Goal: Task Accomplishment & Management: Complete application form

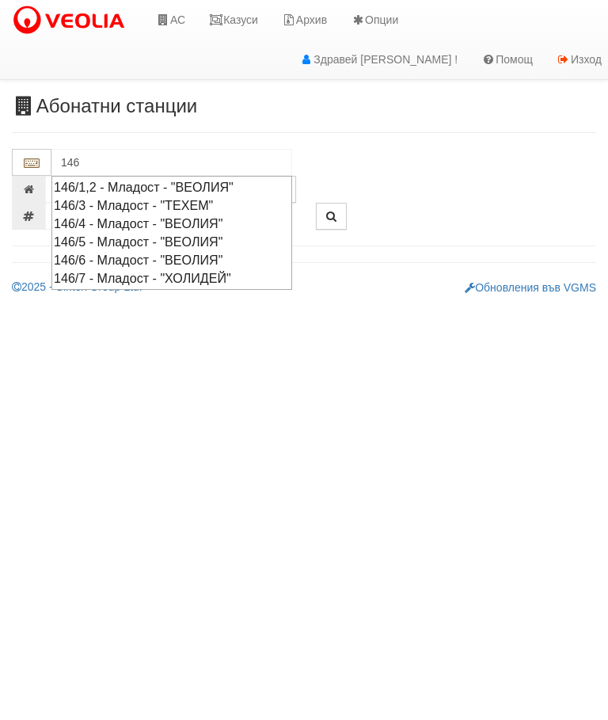
click at [134, 273] on div "146/7 - Младост - "ХОЛИДЕЙ"" at bounding box center [172, 278] width 236 height 18
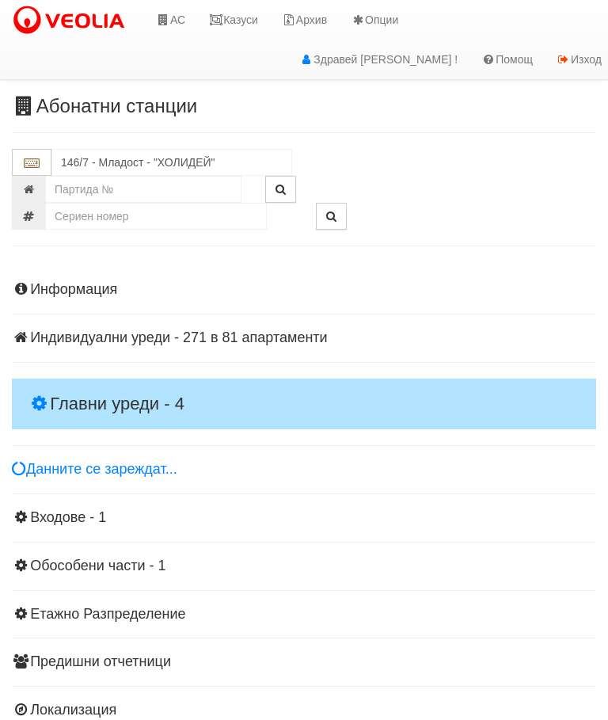
click at [131, 380] on h4 "Главни уреди - 4" at bounding box center [304, 403] width 584 height 51
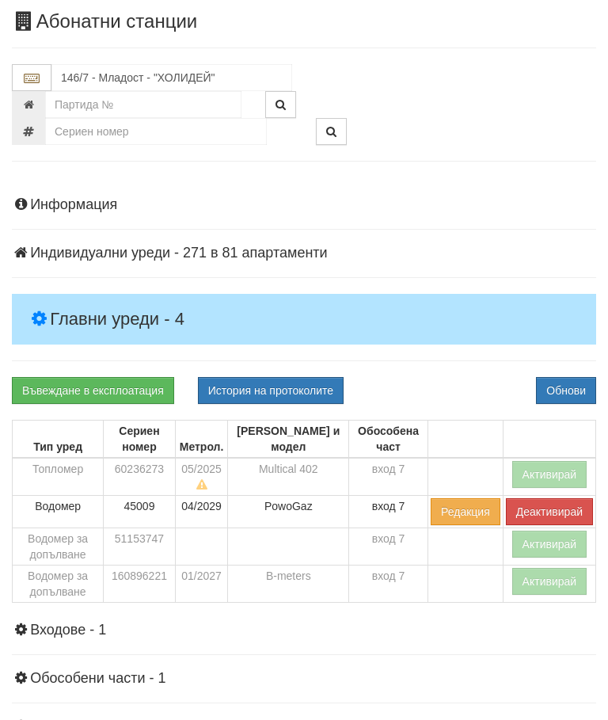
scroll to position [85, 0]
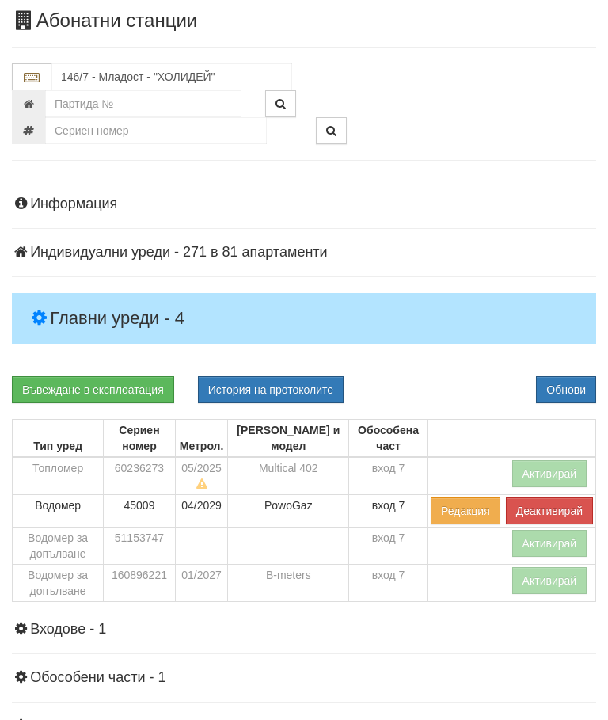
click at [543, 463] on button "Активирай" at bounding box center [549, 473] width 75 height 27
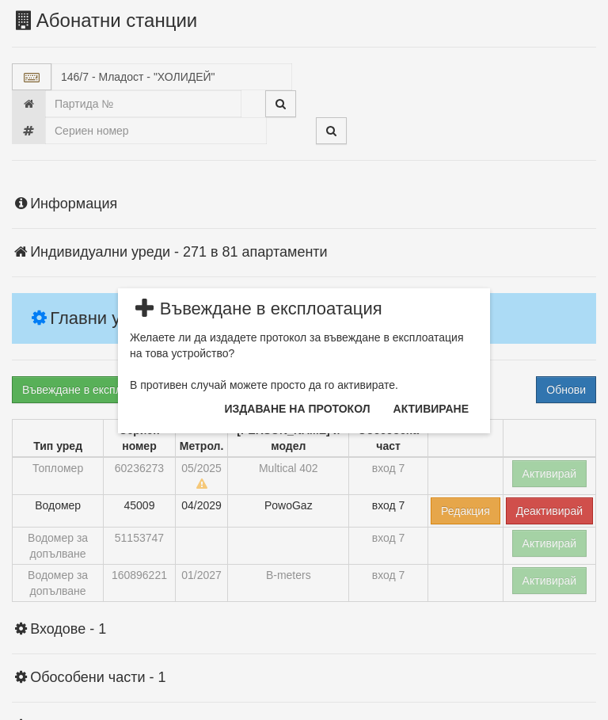
click at [321, 403] on button "Издаване на протокол" at bounding box center [297, 408] width 165 height 25
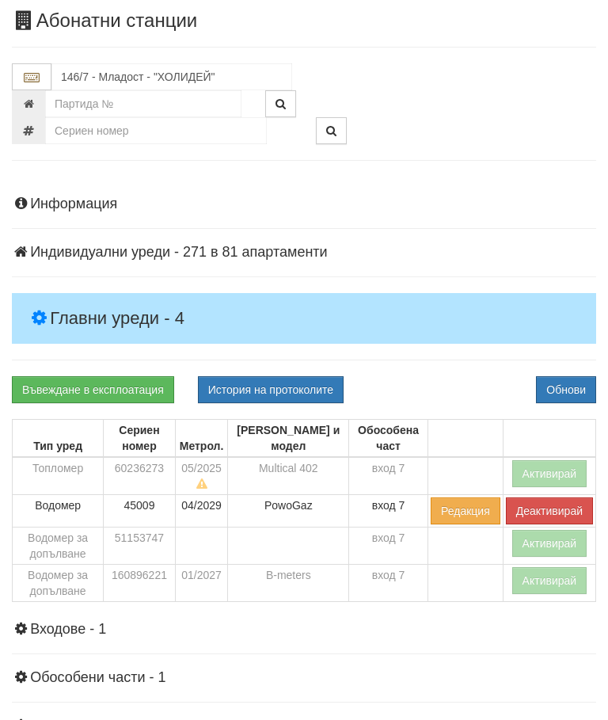
scroll to position [145, 0]
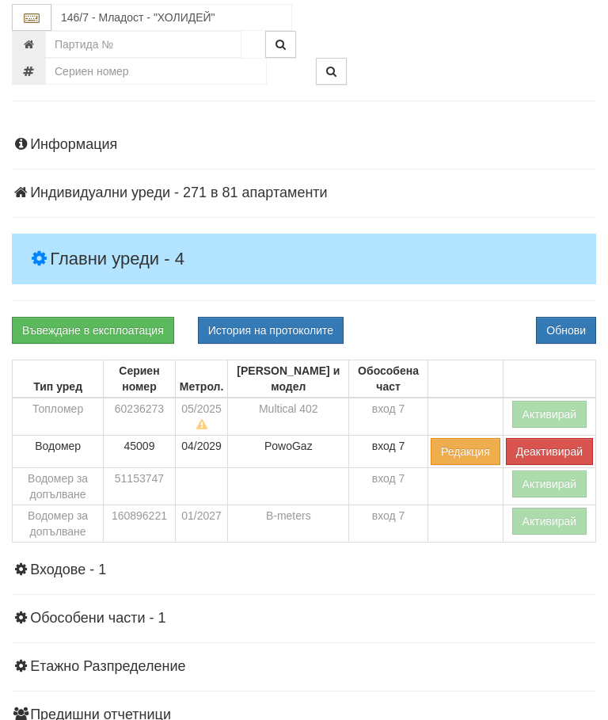
click at [471, 305] on div "Информация Параметри Брой Апартаменти: 81 Ползватели 07/2025 1 %" at bounding box center [304, 476] width 584 height 718
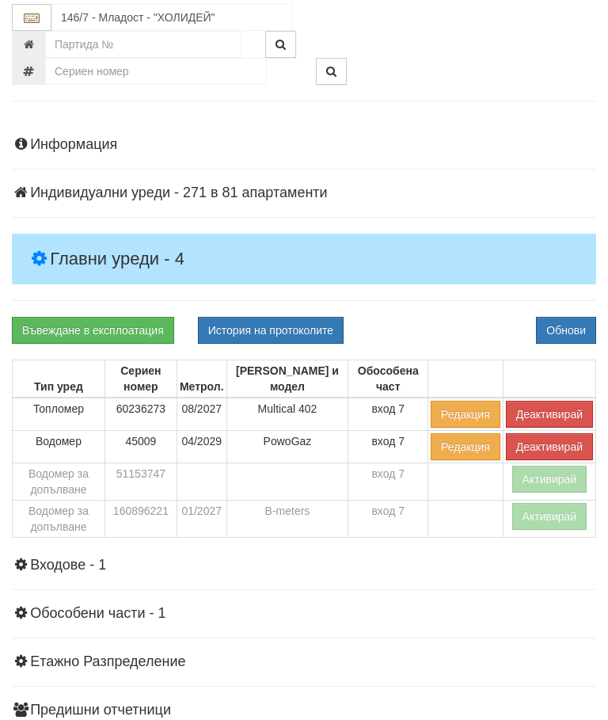
click at [539, 511] on button "Активирай" at bounding box center [549, 516] width 75 height 27
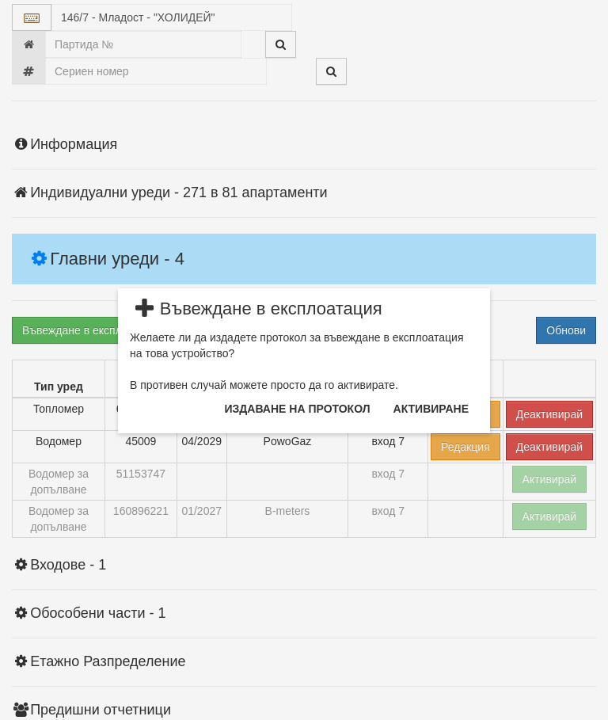
click at [332, 404] on button "Издаване на протокол" at bounding box center [297, 408] width 165 height 25
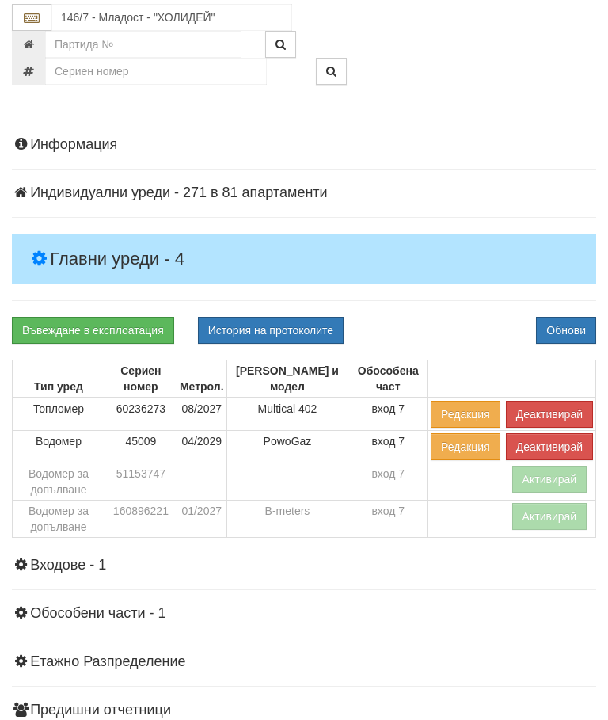
click at [463, 308] on div "Информация Параметри Брой Апартаменти: 81 Ползватели 07/2025 1 %" at bounding box center [304, 473] width 584 height 713
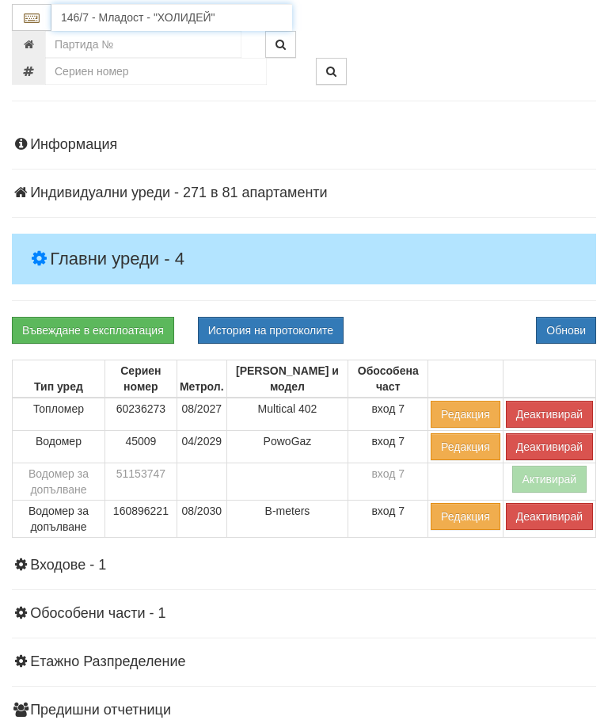
click at [158, 13] on input "146/7 - Младост - "ХОЛИДЕЙ"" at bounding box center [171, 17] width 241 height 27
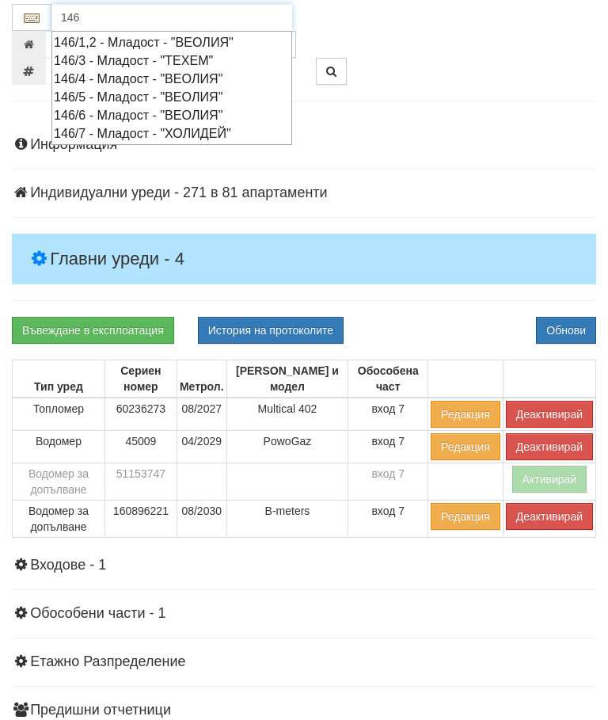
click at [133, 109] on div "146/6 - Младост - "ВЕОЛИЯ"" at bounding box center [172, 115] width 236 height 18
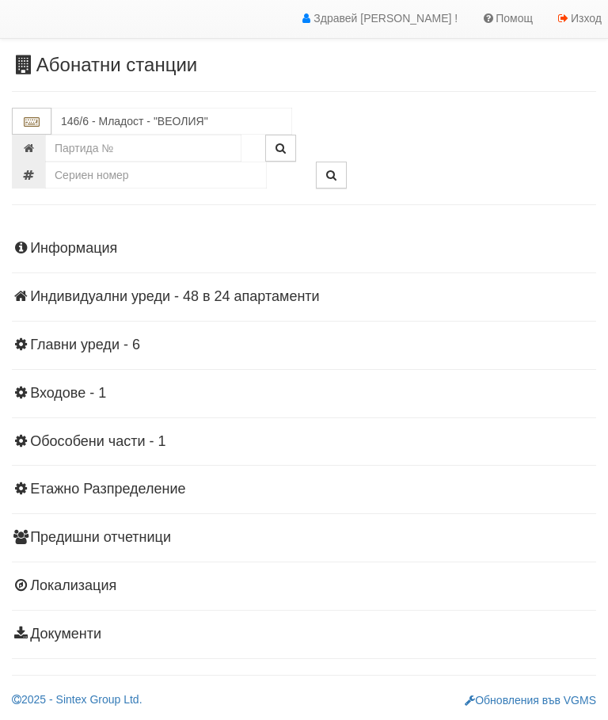
scroll to position [35, 0]
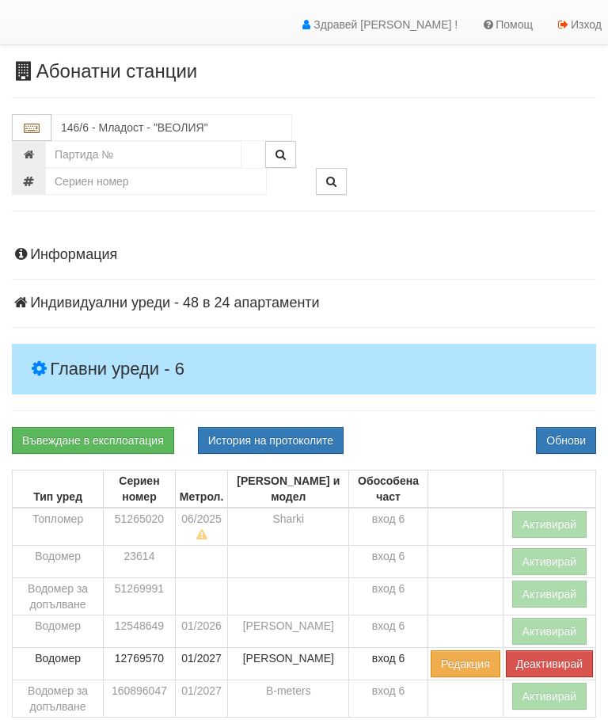
click at [120, 347] on h4 "Главни уреди - 6" at bounding box center [304, 369] width 584 height 51
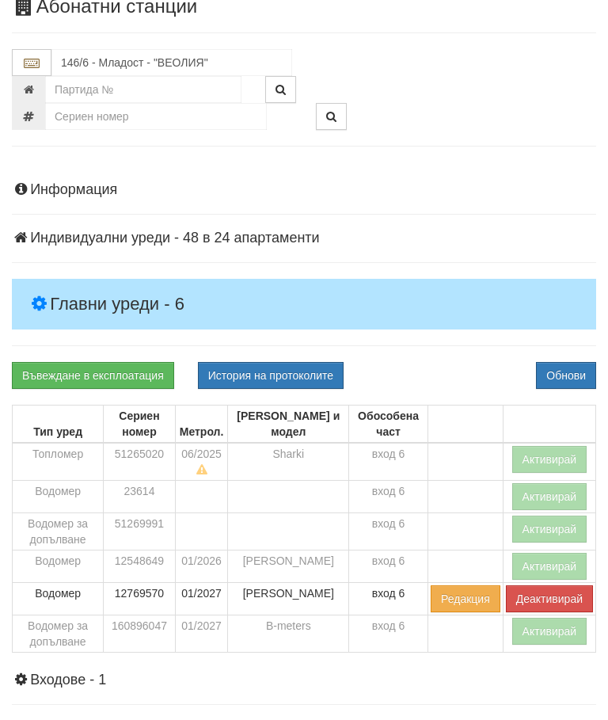
scroll to position [104, 0]
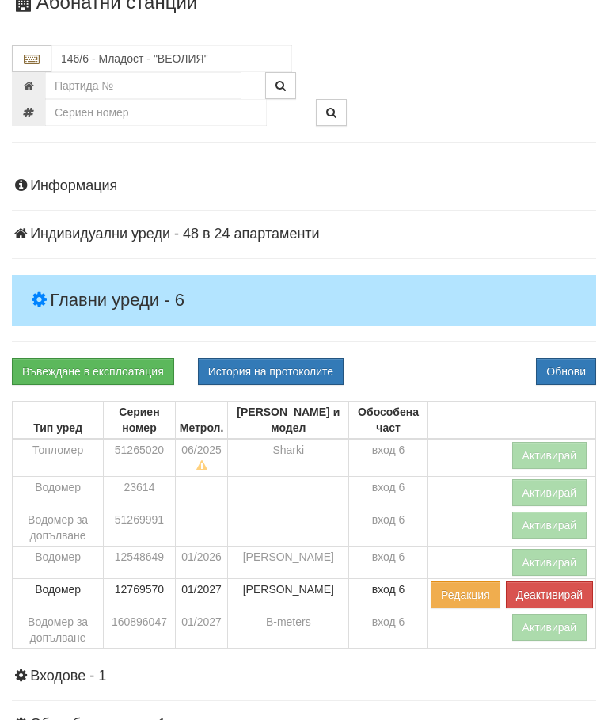
click at [540, 623] on button "Активирай" at bounding box center [549, 626] width 75 height 27
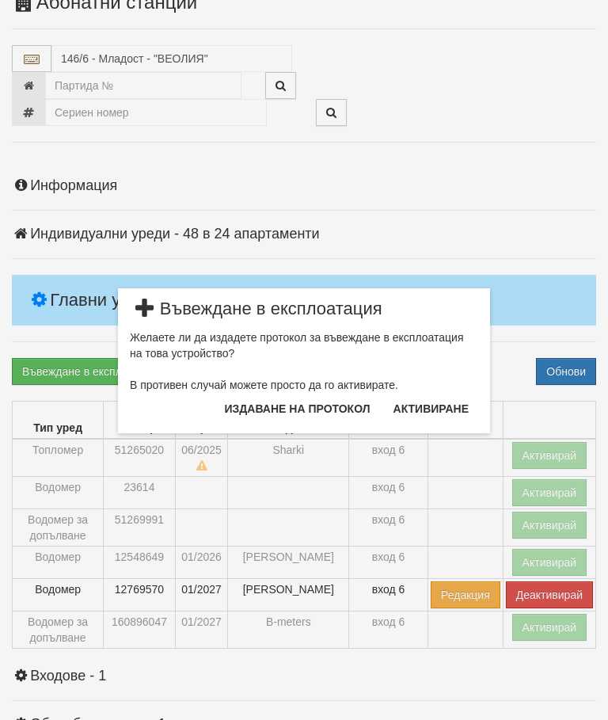
click at [330, 399] on button "Издаване на протокол" at bounding box center [297, 408] width 165 height 25
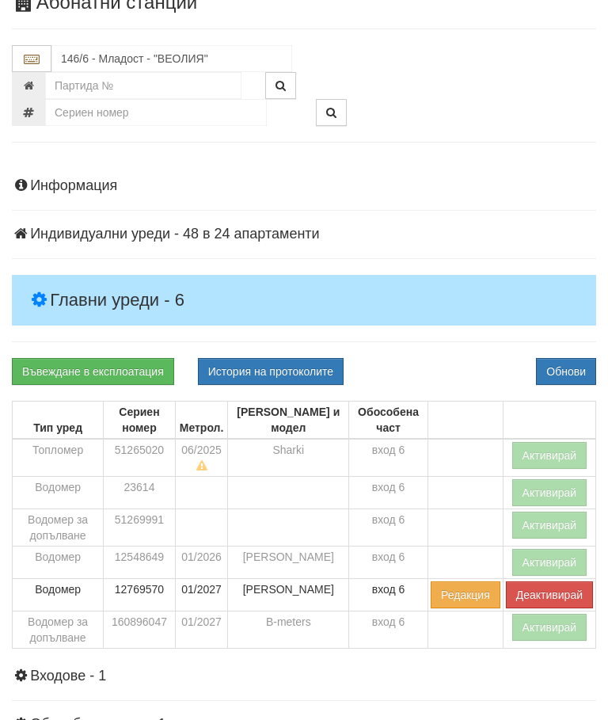
scroll to position [163, 0]
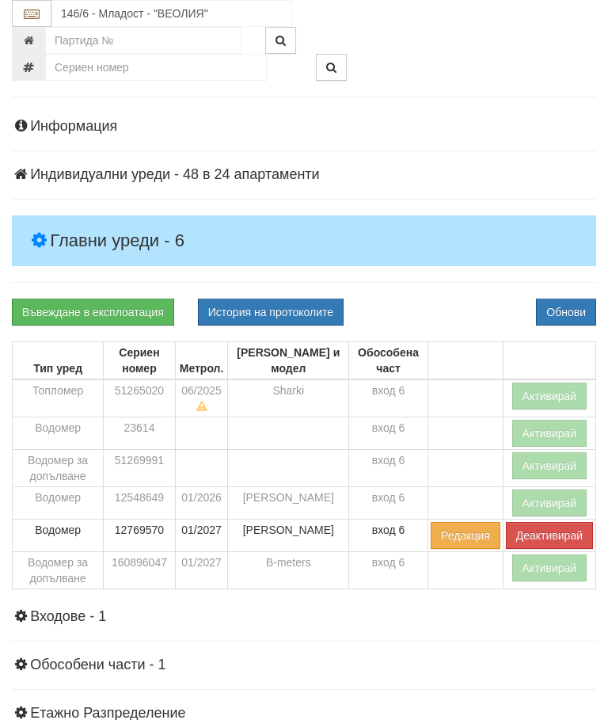
click at [465, 286] on div "Информация Параметри Брой Апартаменти: 24 Ползватели 07/2025 58 % 0 % 58" at bounding box center [304, 490] width 584 height 783
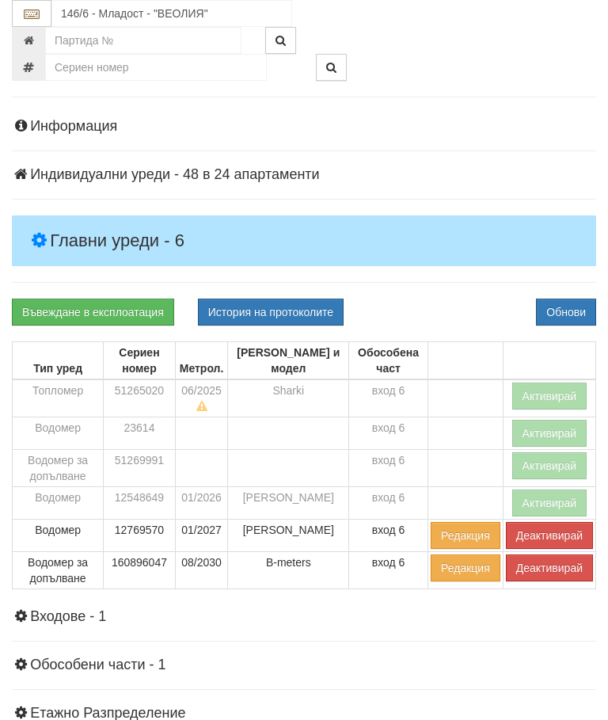
click at [548, 387] on button "Активирай" at bounding box center [549, 395] width 75 height 27
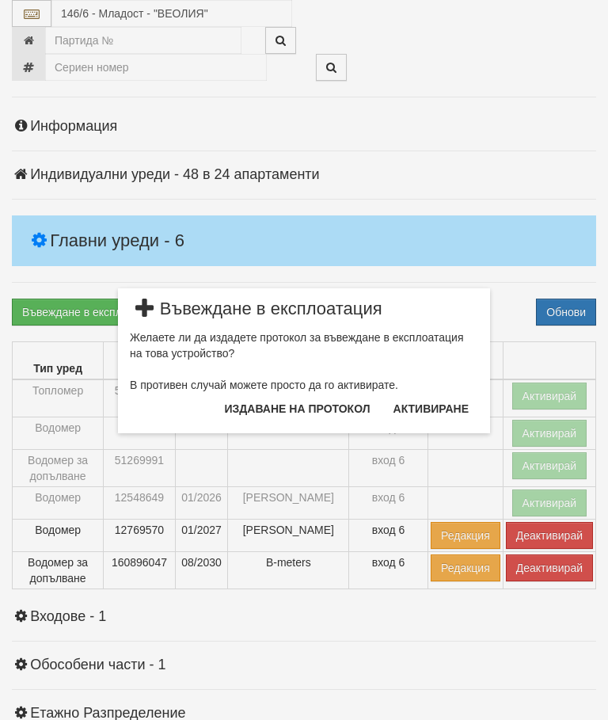
click at [344, 408] on button "Издаване на протокол" at bounding box center [297, 408] width 165 height 25
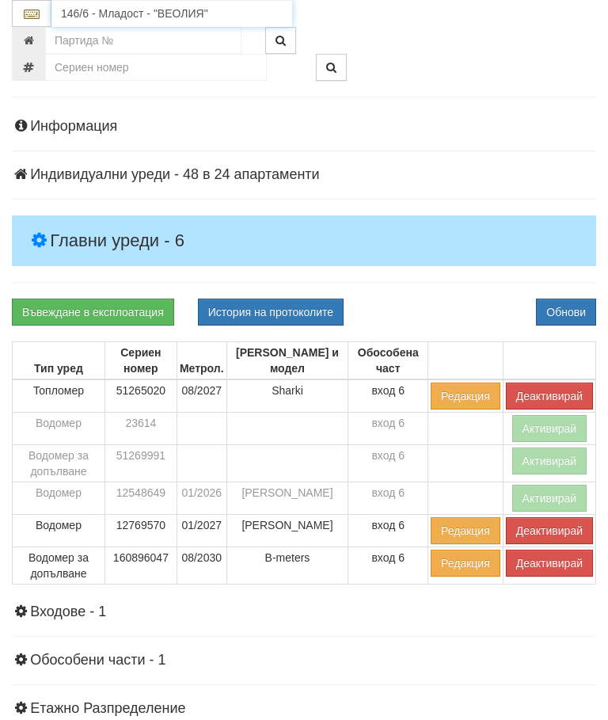
click at [142, 9] on input "146/6 - Младост - "ВЕОЛИЯ"" at bounding box center [171, 13] width 241 height 27
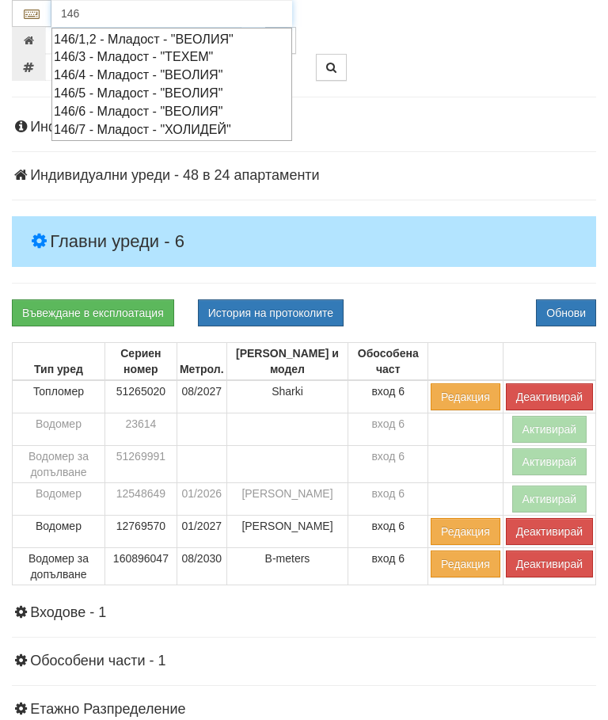
click at [143, 90] on div "146/5 - Младост - "ВЕОЛИЯ"" at bounding box center [172, 93] width 236 height 18
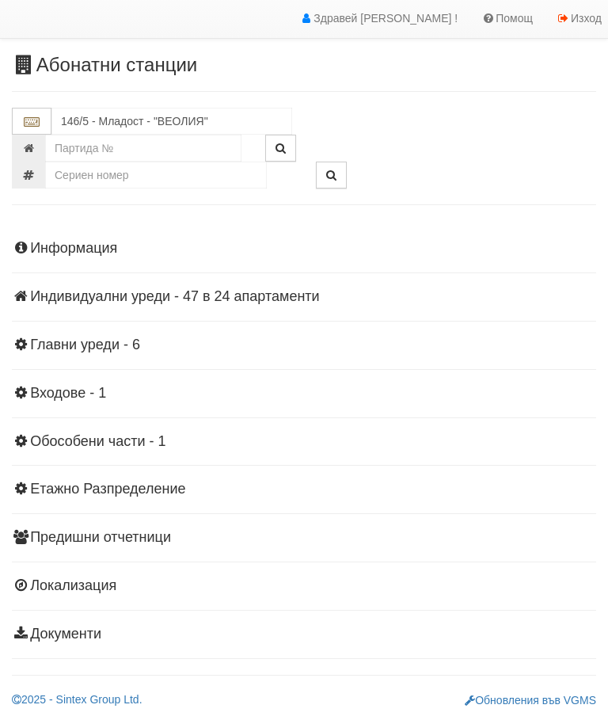
scroll to position [35, 0]
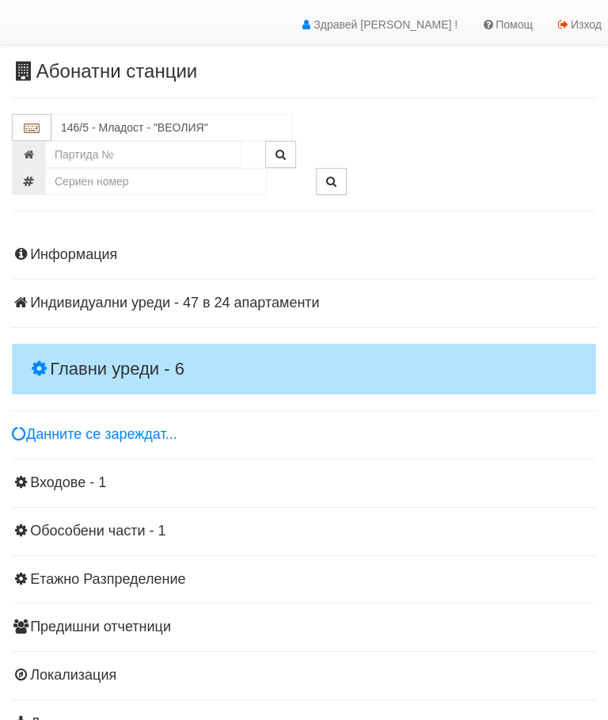
click at [107, 351] on h4 "Главни уреди - 6" at bounding box center [304, 369] width 584 height 51
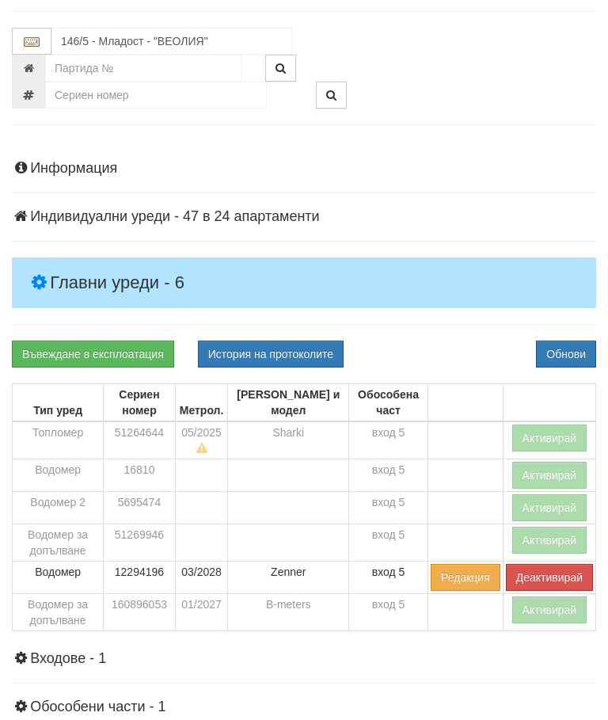
scroll to position [145, 0]
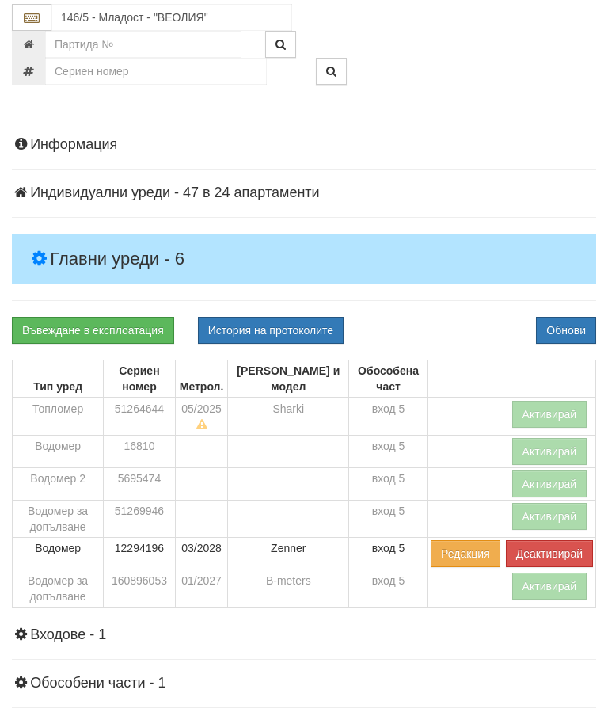
click at [542, 407] on button "Активирай" at bounding box center [549, 414] width 75 height 27
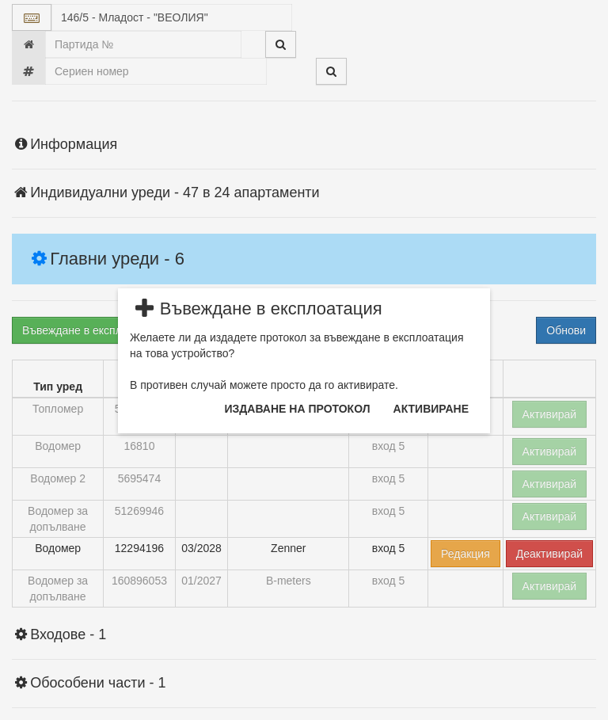
click at [331, 405] on button "Издаване на протокол" at bounding box center [297, 408] width 165 height 25
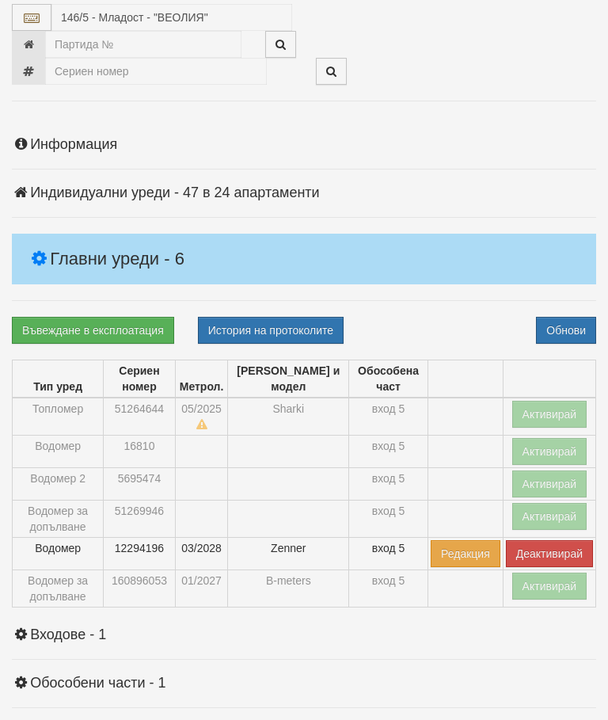
scroll to position [204, 0]
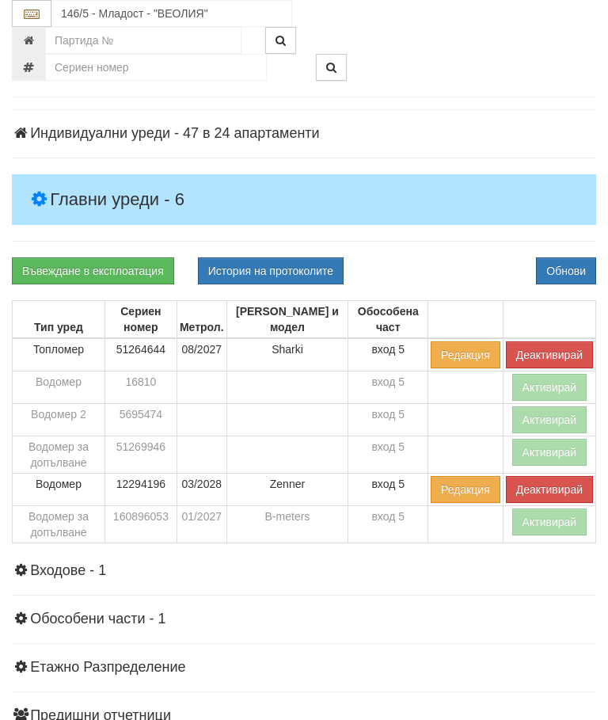
click at [541, 516] on button "Активирай" at bounding box center [549, 521] width 75 height 27
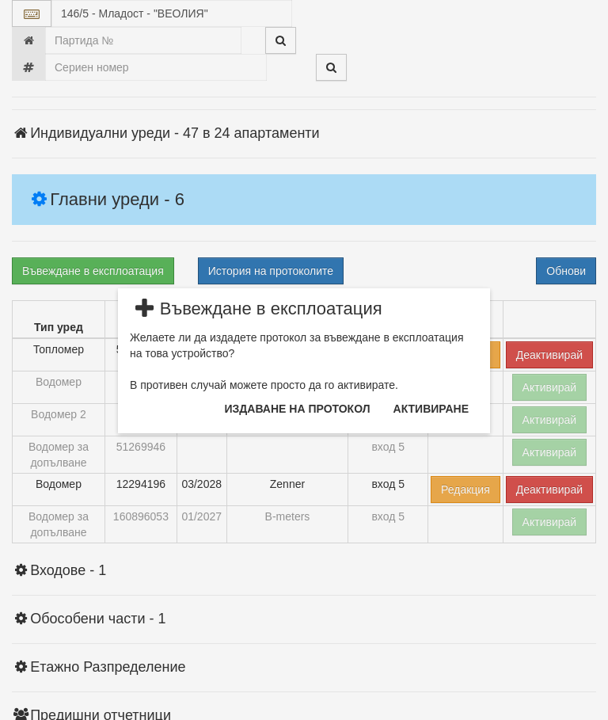
click at [329, 401] on button "Издаване на протокол" at bounding box center [297, 408] width 165 height 25
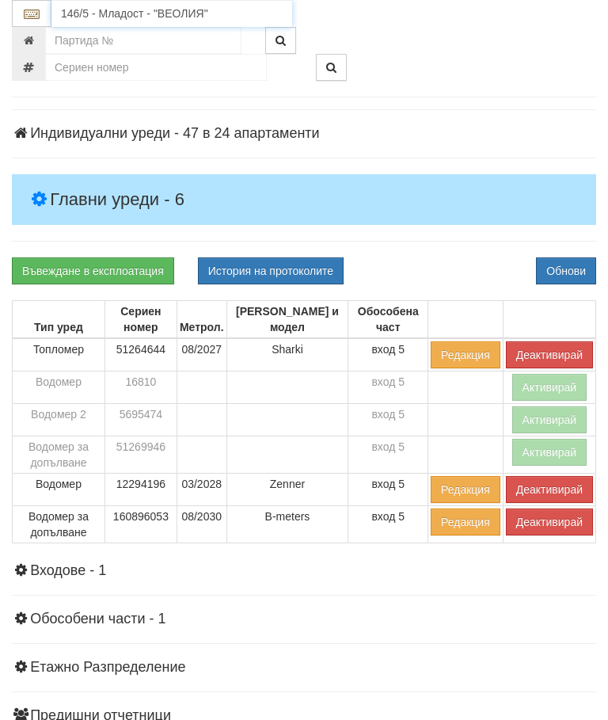
click at [137, 14] on input "146/5 - Младост - "ВЕОЛИЯ"" at bounding box center [171, 13] width 241 height 27
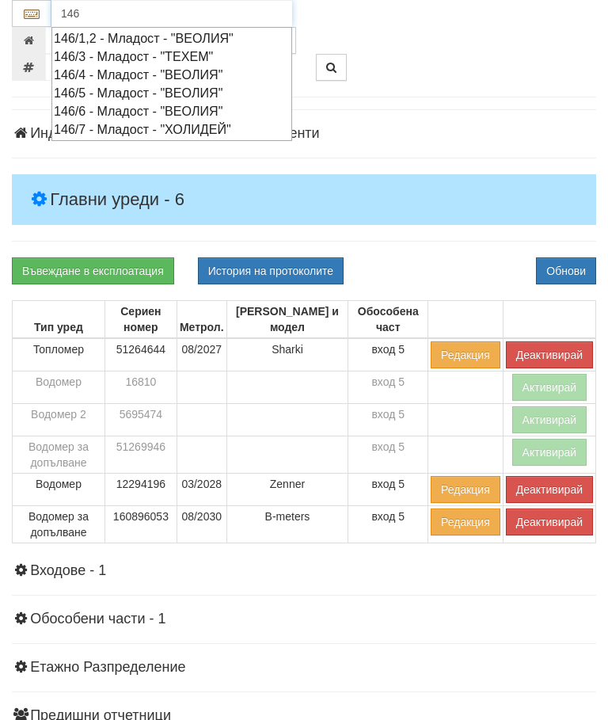
click at [131, 70] on div "146/4 - Младост - "ВЕОЛИЯ"" at bounding box center [172, 75] width 236 height 18
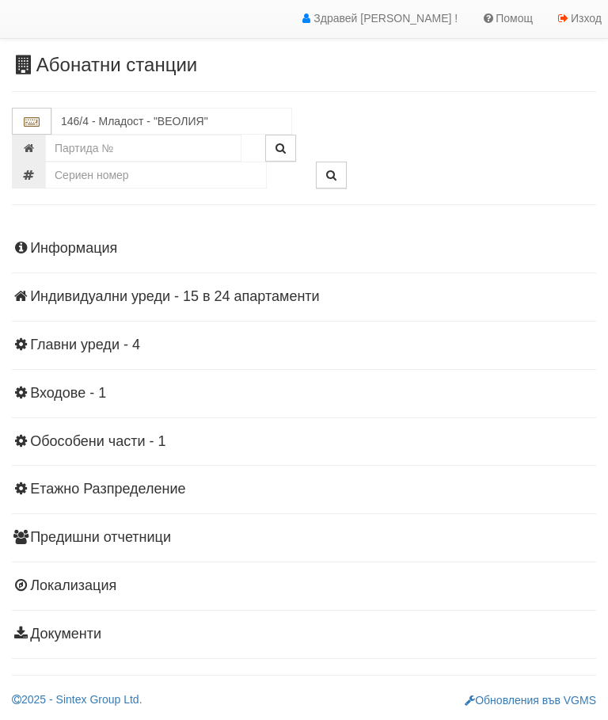
scroll to position [35, 0]
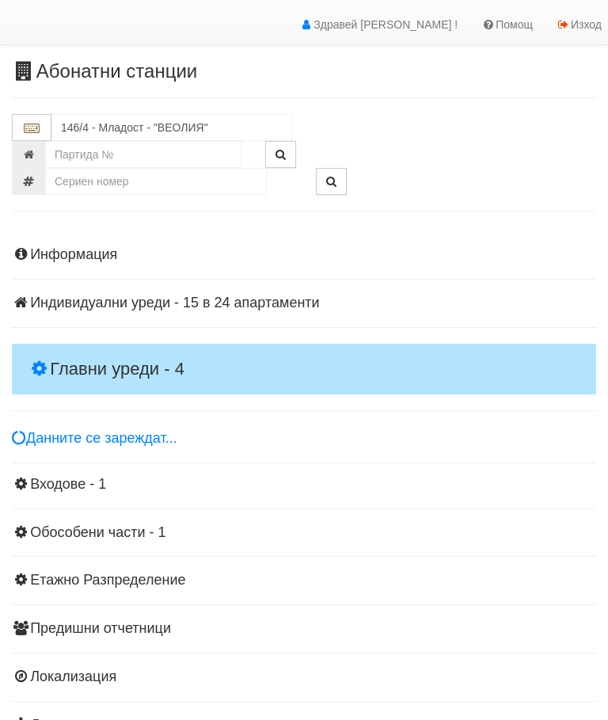
click at [131, 350] on h4 "Главни уреди - 4" at bounding box center [304, 369] width 584 height 51
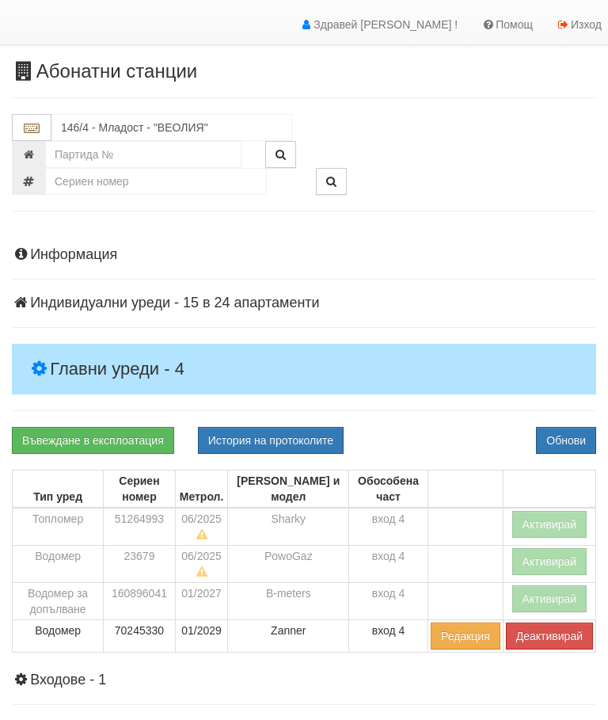
click at [545, 522] on button "Активирай" at bounding box center [549, 524] width 75 height 27
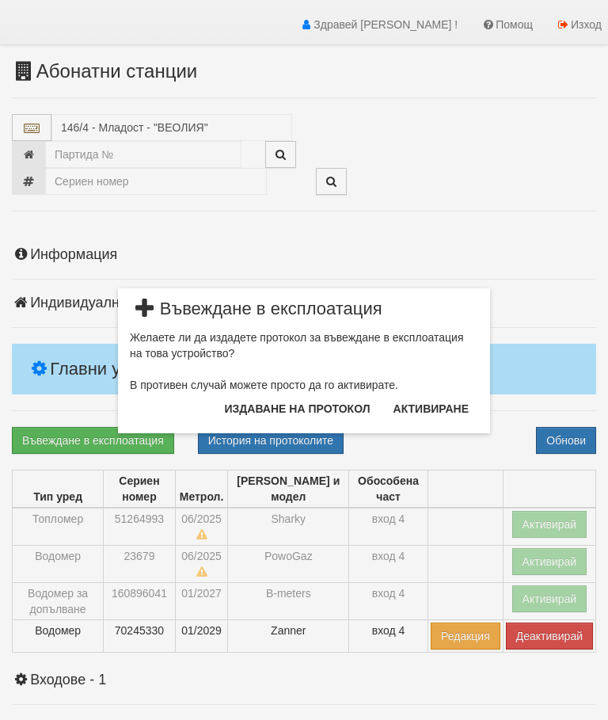
click at [329, 404] on button "Издаване на протокол" at bounding box center [297, 408] width 165 height 25
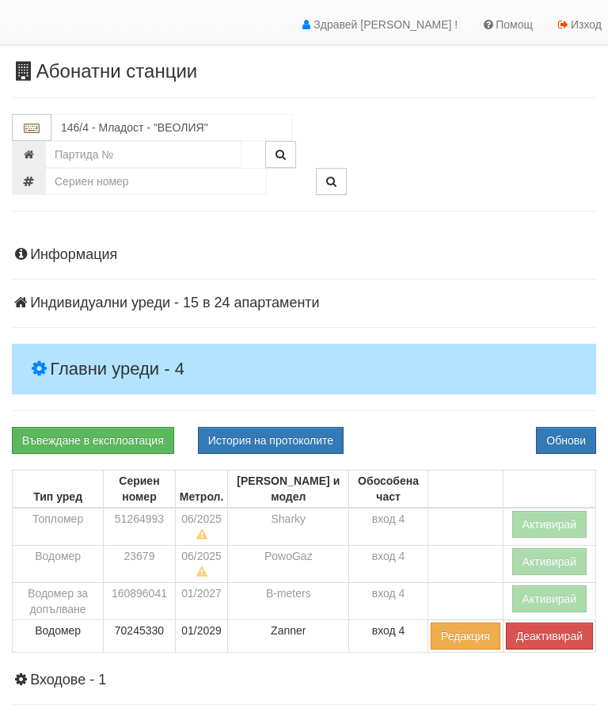
click at [446, 422] on div "Информация Параметри Брой Апартаменти: 24 Ползватели 07/2025 25 % 0 % 62" at bounding box center [304, 586] width 584 height 718
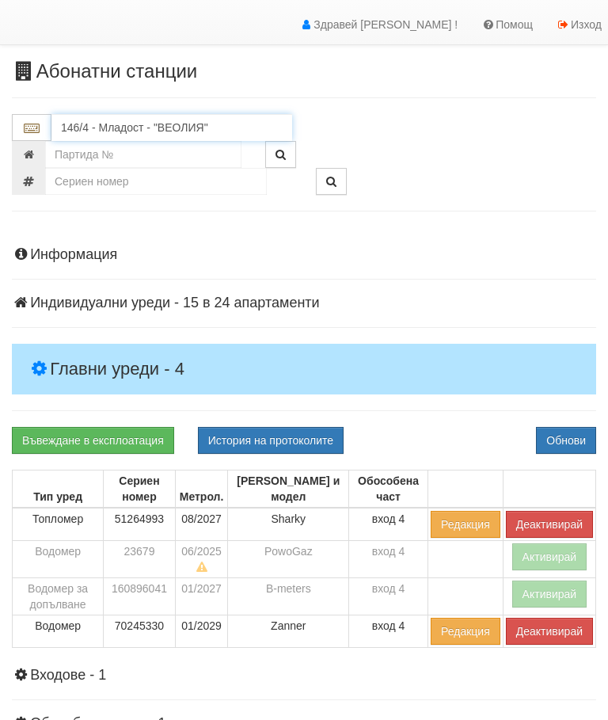
click at [139, 119] on input "146/4 - Младост - "ВЕОЛИЯ"" at bounding box center [171, 127] width 241 height 27
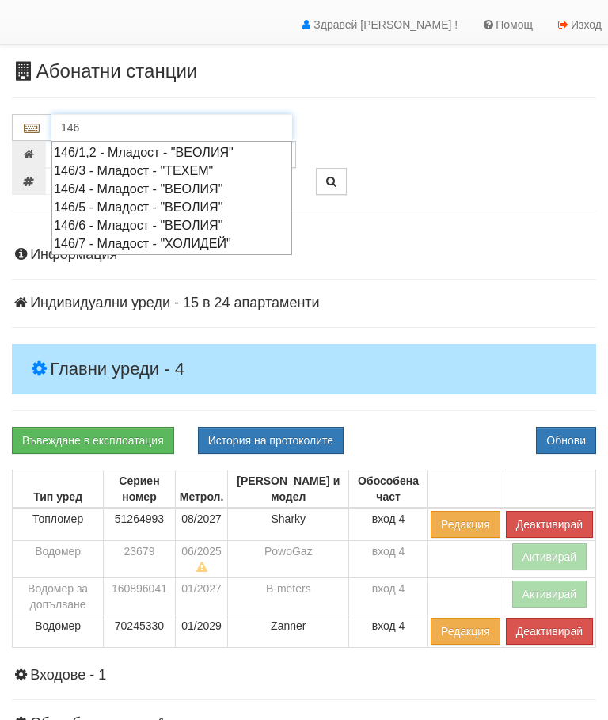
click at [131, 169] on div "146/3 - Младост - "ТЕХЕМ"" at bounding box center [172, 170] width 236 height 18
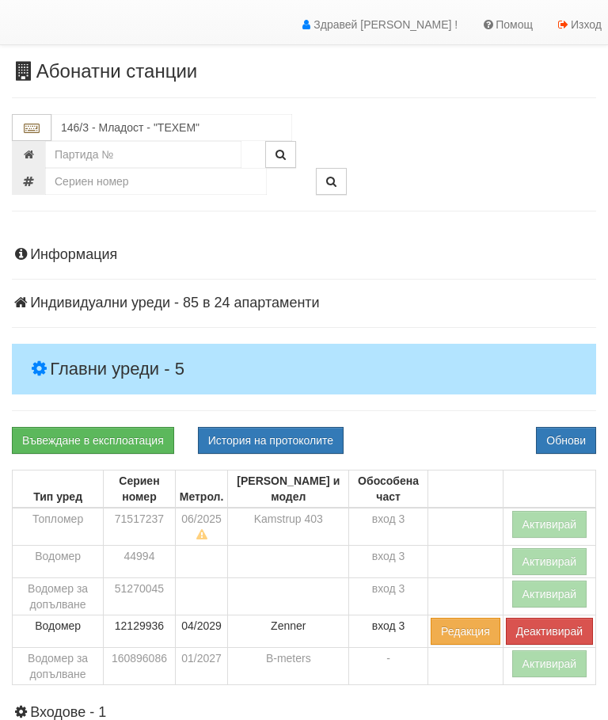
click at [115, 344] on h4 "Главни уреди - 5" at bounding box center [304, 369] width 584 height 51
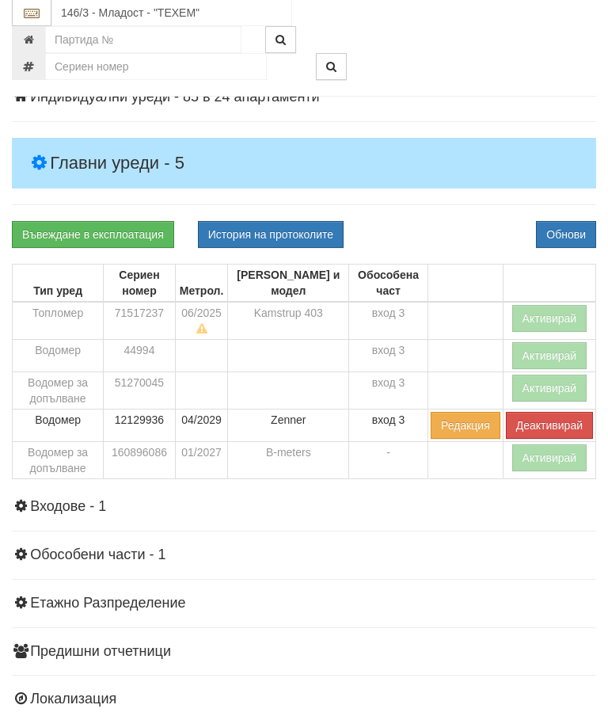
scroll to position [241, 0]
click at [541, 448] on button "Активирай" at bounding box center [549, 457] width 75 height 27
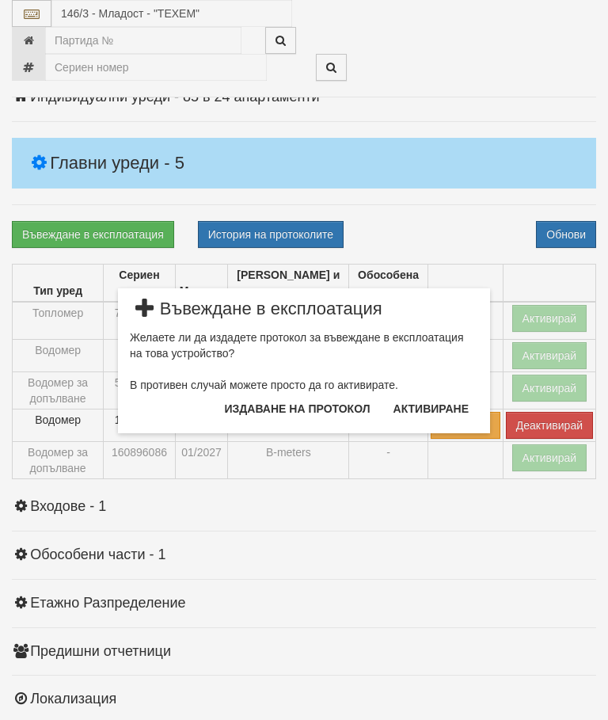
click at [323, 401] on button "Издаване на протокол" at bounding box center [297, 408] width 165 height 25
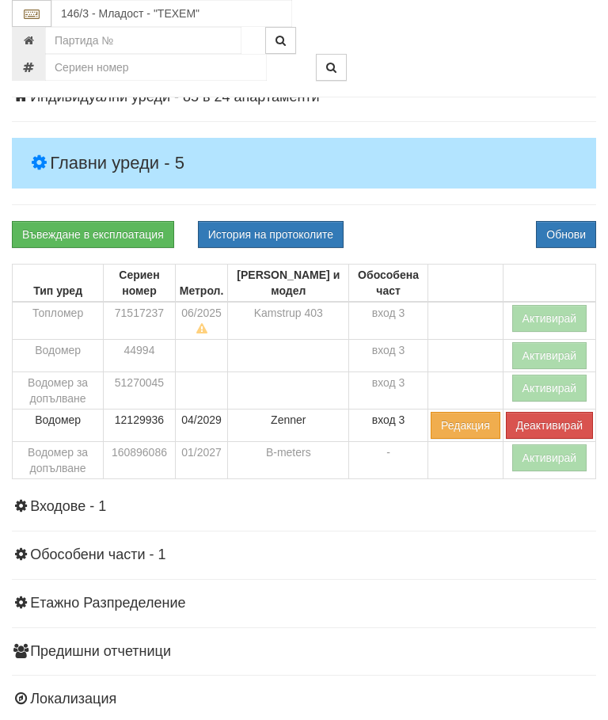
click at [465, 222] on div "Въвеждане в експлоатация История на протоколите Обнови" at bounding box center [304, 234] width 608 height 27
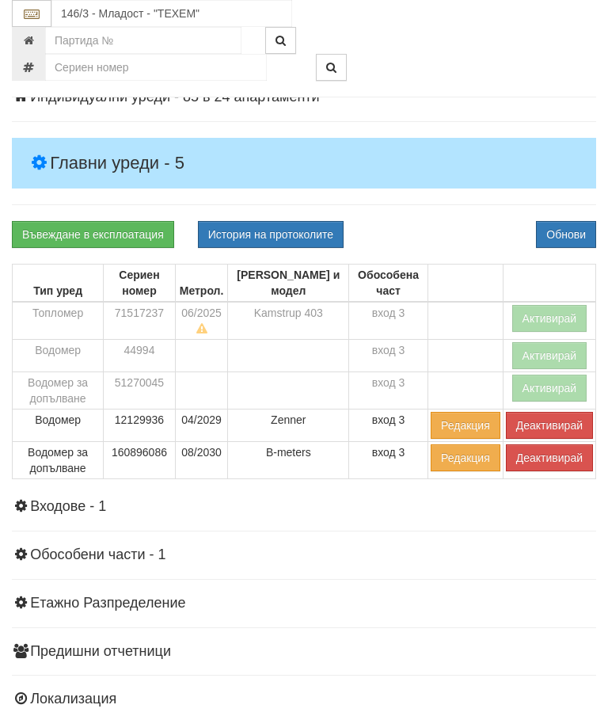
click at [553, 307] on button "Активирай" at bounding box center [549, 318] width 75 height 27
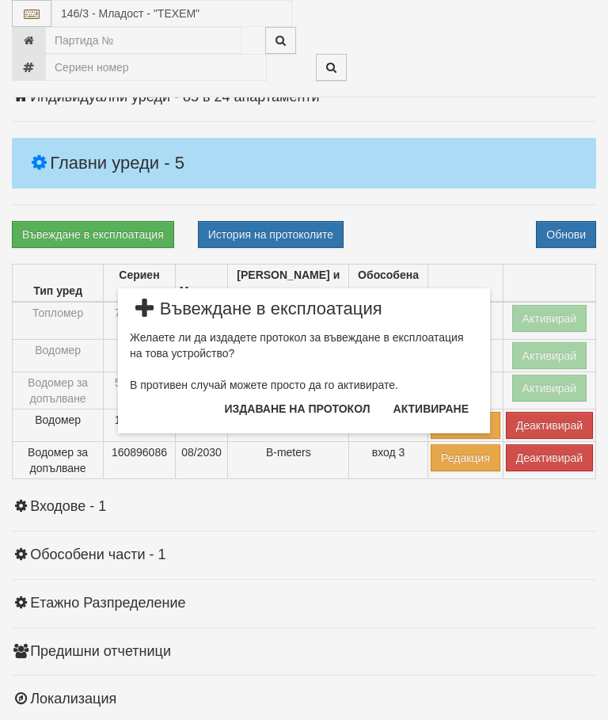
click at [310, 404] on button "Издаване на протокол" at bounding box center [297, 408] width 165 height 25
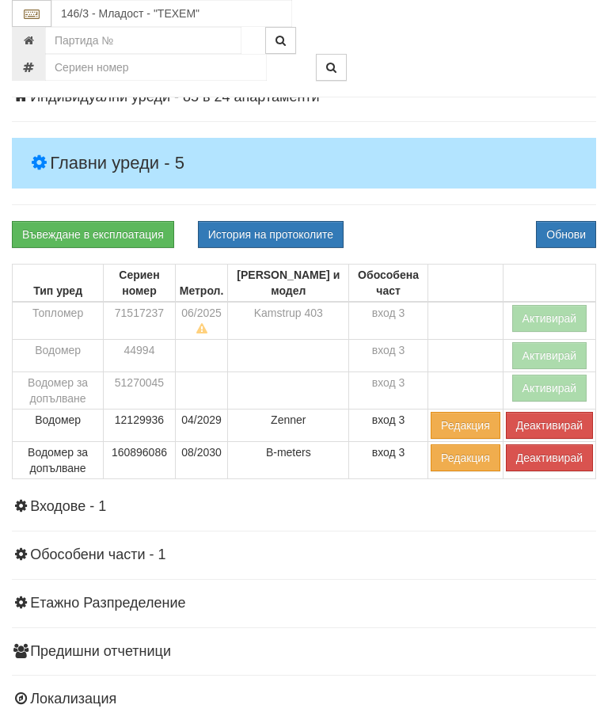
click at [453, 215] on div "Информация Параметри Брой Апартаменти: 24 Ползватели 07/2025 83 % 0 % 53" at bounding box center [304, 396] width 584 height 750
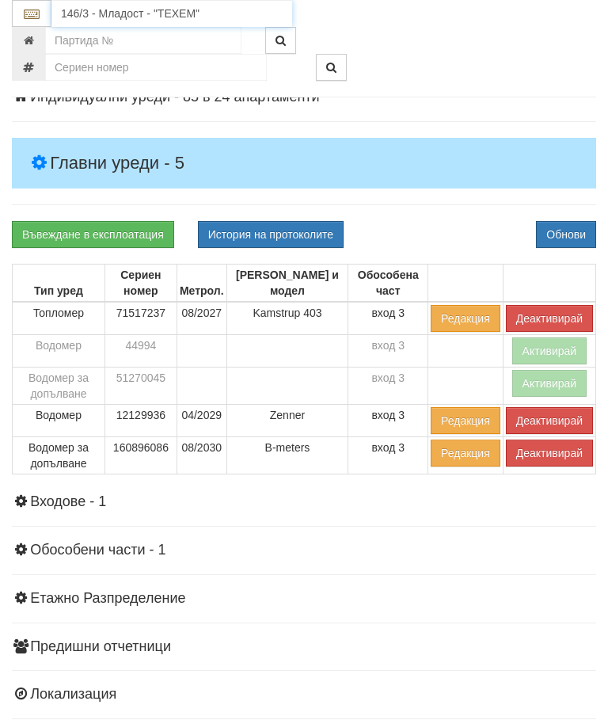
click at [127, 8] on input "146/3 - Младост - "ТЕХЕМ"" at bounding box center [171, 13] width 241 height 27
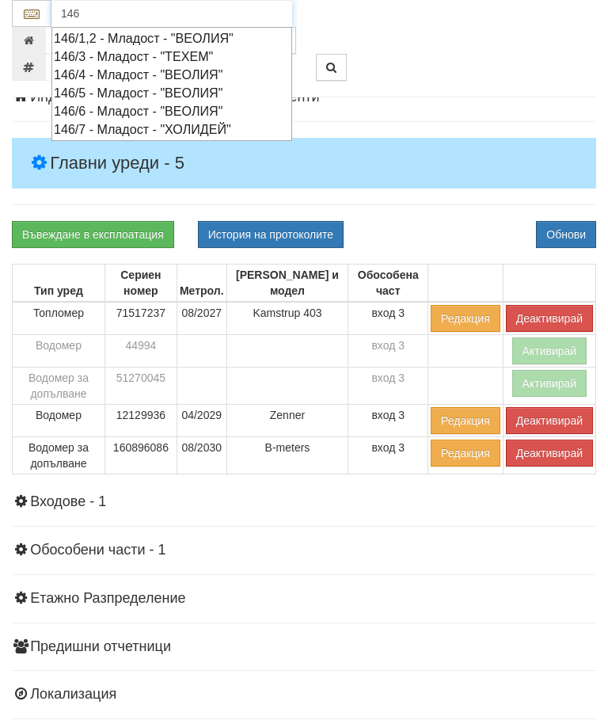
click at [150, 36] on div "146/1,2 - Младост - "ВЕОЛИЯ"" at bounding box center [172, 38] width 236 height 18
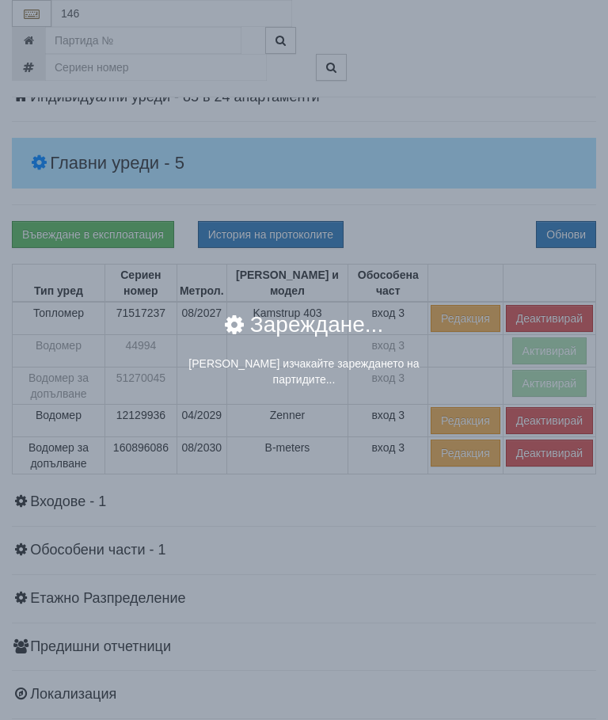
type input "146/1,2 - Младост - "ВЕОЛИЯ""
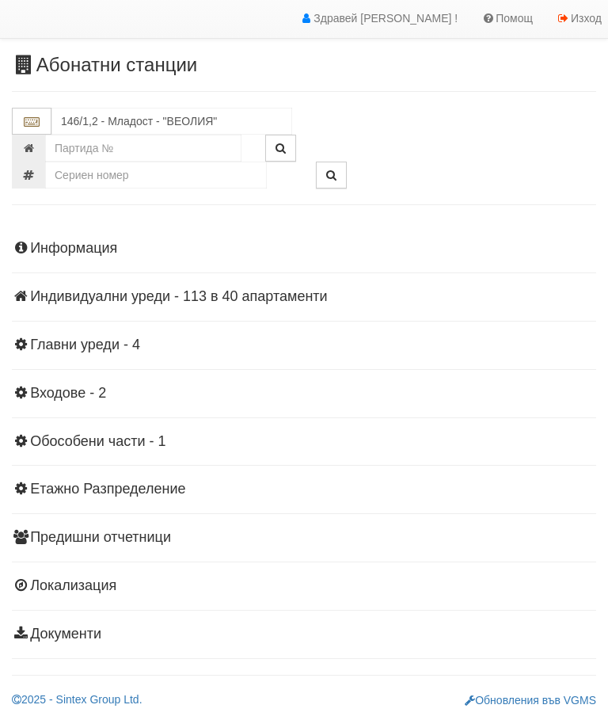
scroll to position [35, 0]
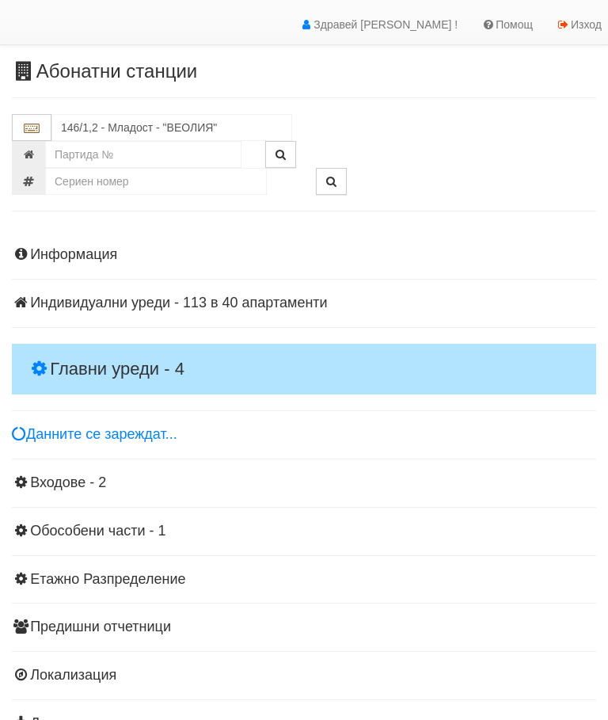
click at [105, 346] on h4 "Главни уреди - 4" at bounding box center [304, 369] width 584 height 51
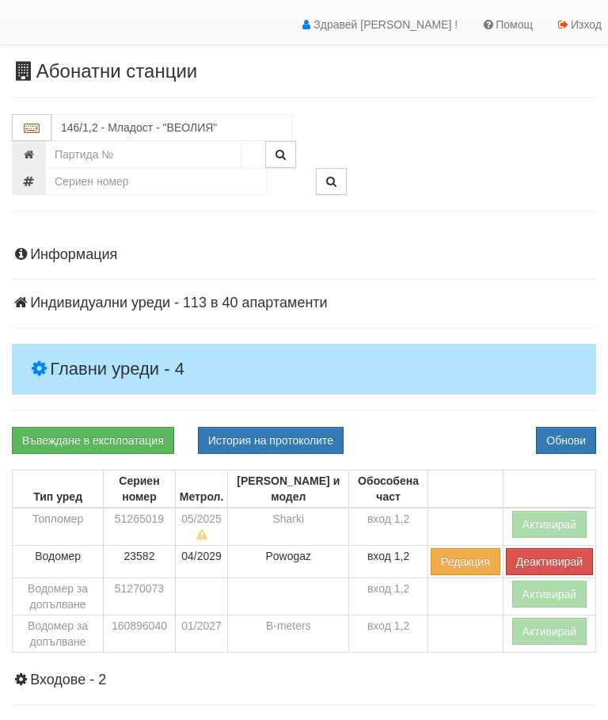
click at [539, 511] on button "Активирай" at bounding box center [549, 524] width 75 height 27
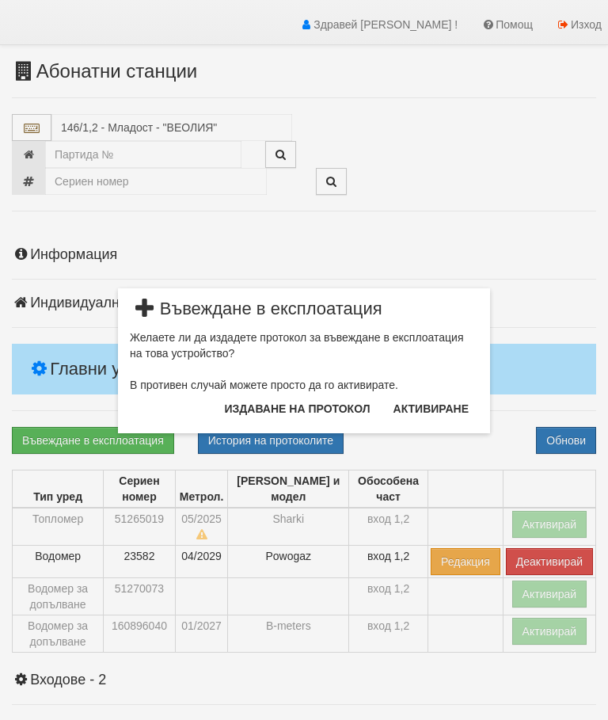
click at [302, 400] on button "Издаване на протокол" at bounding box center [297, 408] width 165 height 25
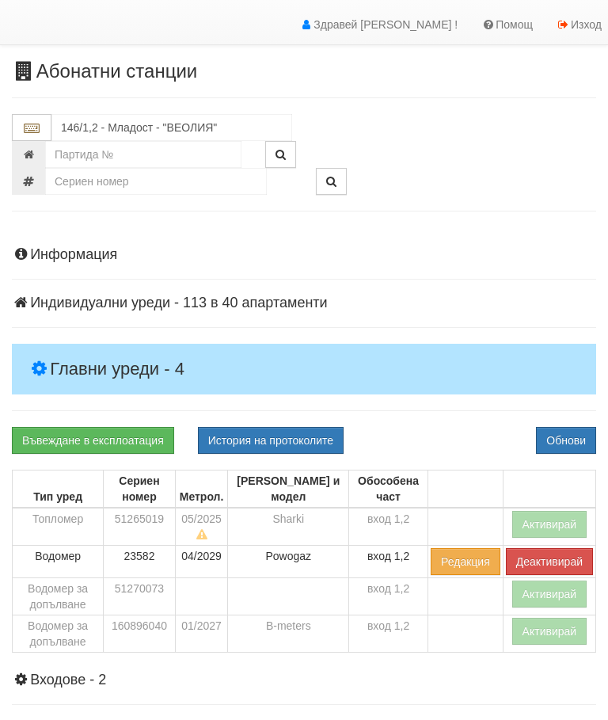
click at [447, 420] on div "Информация Параметри Брой Апартаменти: 40 Ползватели 07/2025 75 % 0 % 79" at bounding box center [304, 586] width 584 height 718
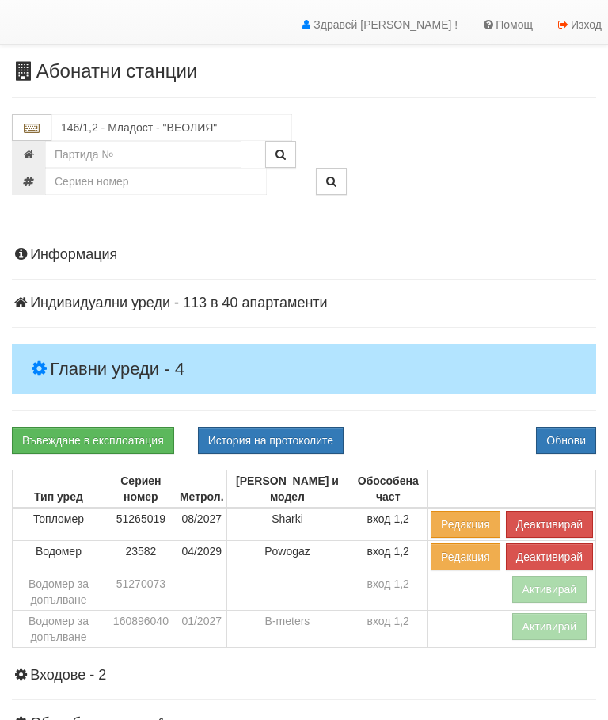
click at [535, 623] on button "Активирай" at bounding box center [549, 626] width 75 height 27
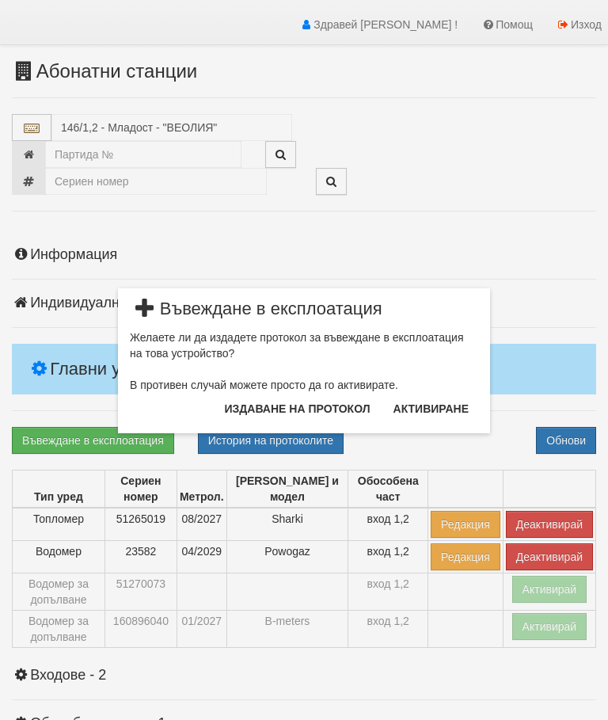
click at [310, 400] on button "Издаване на протокол" at bounding box center [297, 408] width 165 height 25
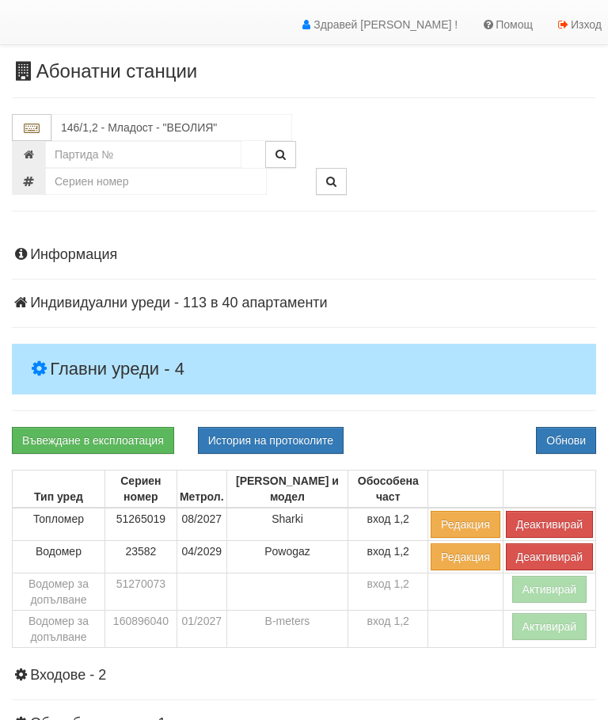
click at [438, 404] on div "Информация Параметри Брой Апартаменти: 40 Ползватели 07/2025 75 % 0 % 79" at bounding box center [304, 583] width 584 height 713
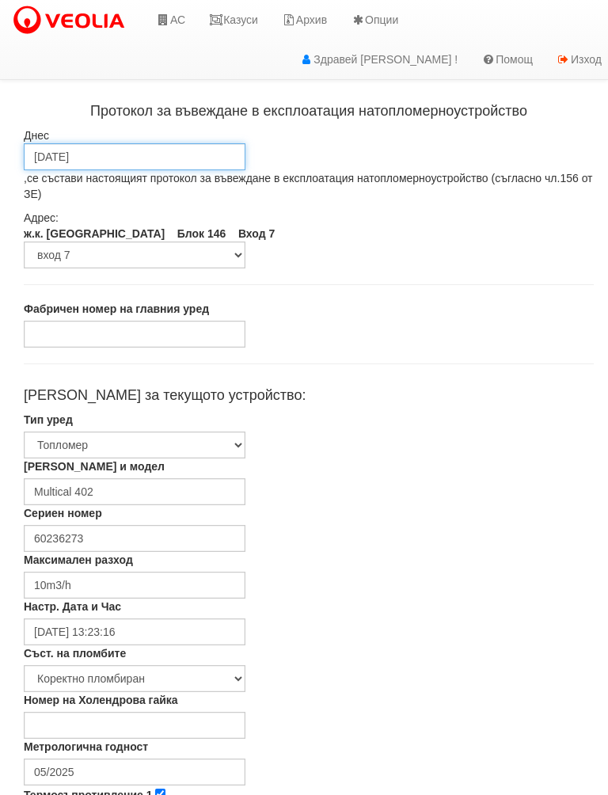
click at [172, 148] on input "28/08/2025" at bounding box center [135, 156] width 222 height 27
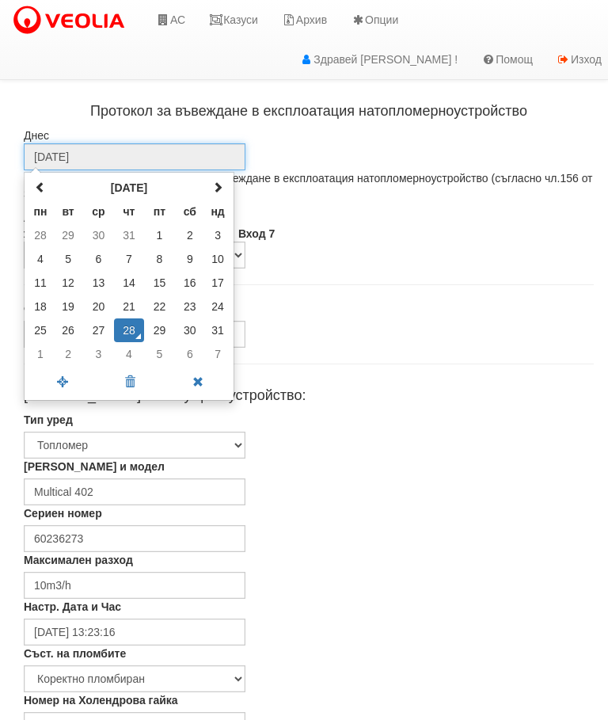
click at [101, 328] on td "27" at bounding box center [98, 330] width 30 height 24
type input "27/08/2025"
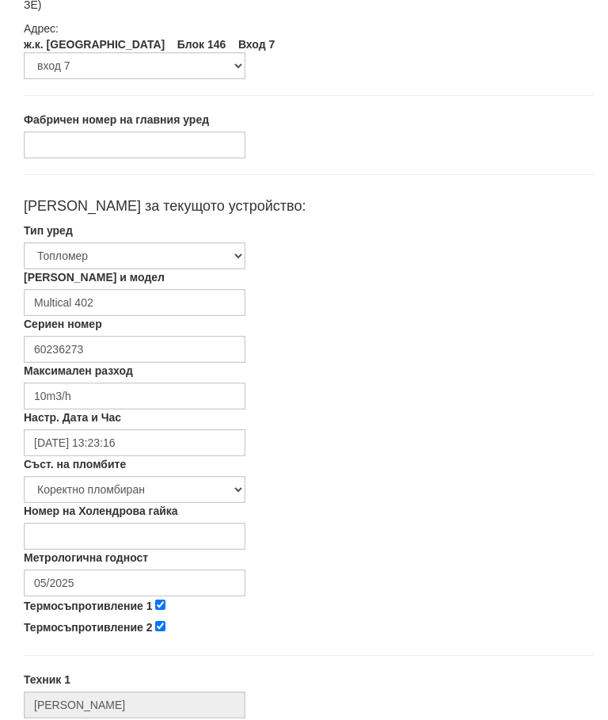
scroll to position [189, 0]
click at [122, 583] on input "05/2025" at bounding box center [135, 582] width 222 height 27
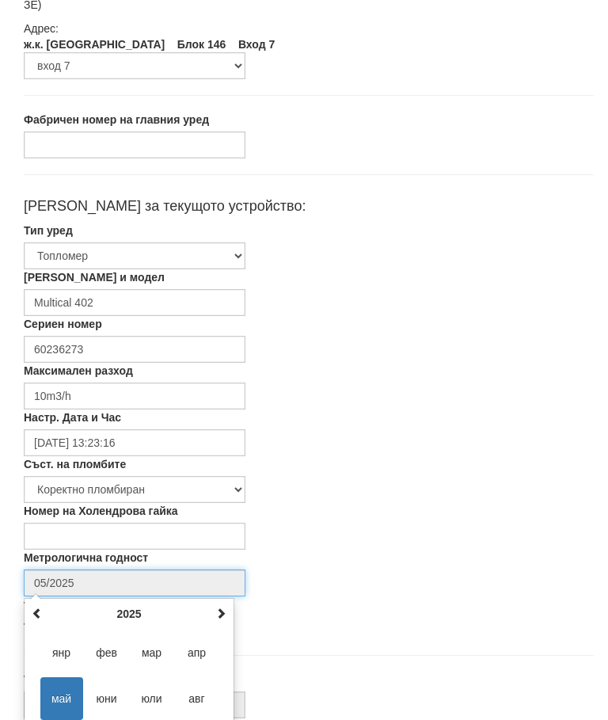
scroll to position [266, 0]
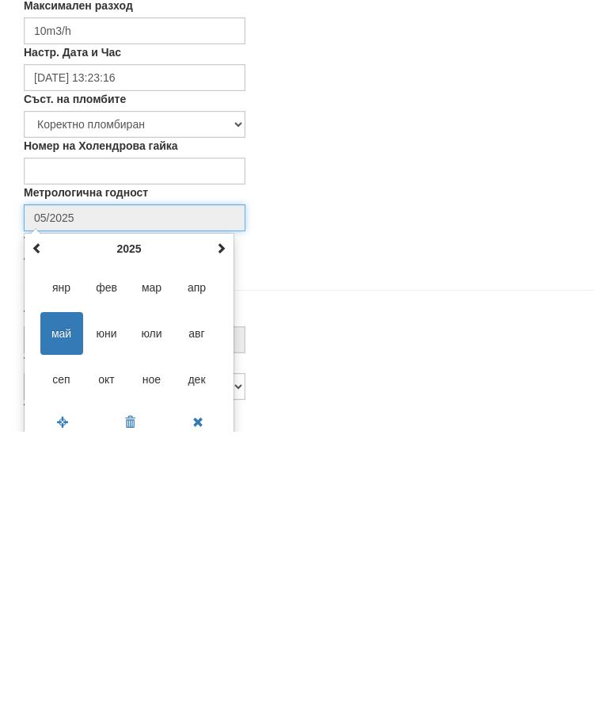
click at [223, 530] on span at bounding box center [220, 535] width 11 height 11
click at [231, 521] on div "май 2026 пн вт ср чт пт сб нд 27 28 29 30 1 2 3 4 5 6 7 8 9 10 11 12 13 14 15 1…" at bounding box center [129, 625] width 211 height 208
click at [231, 492] on input "05/2025" at bounding box center [135, 505] width 222 height 27
click at [234, 521] on div "май 2026 пн вт ср чт пт сб нд 27 28 29 30 1 2 3 4 5 6 7 8 9 10 11 12 13 14 15 1…" at bounding box center [129, 625] width 211 height 208
click at [230, 521] on div "май 2026 пн вт ср чт пт сб нд 27 28 29 30 1 2 3 4 5 6 7 8 9 10 11 12 13 14 15 1…" at bounding box center [129, 625] width 211 height 208
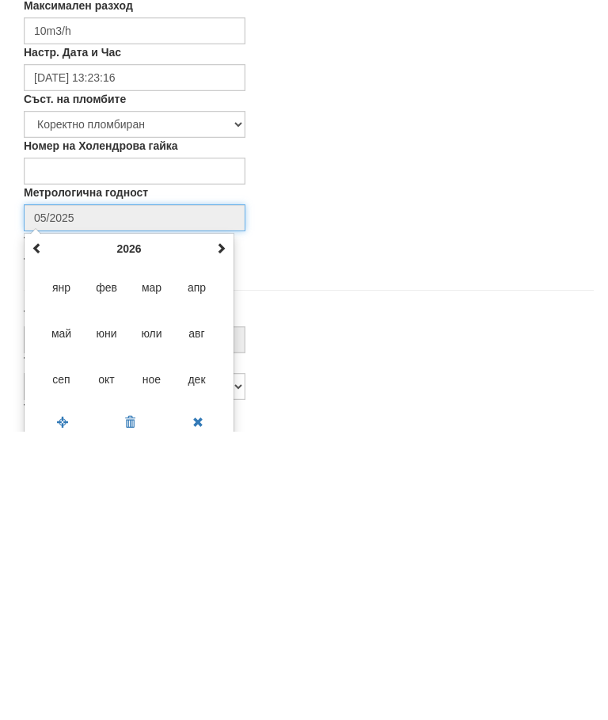
click at [233, 521] on div "май 2026 пн вт ср чт пт сб нд 27 28 29 30 1 2 3 4 5 6 7 8 9 10 11 12 13 14 15 1…" at bounding box center [129, 625] width 211 height 208
click at [216, 530] on span at bounding box center [220, 535] width 11 height 11
click at [210, 600] on span "авг" at bounding box center [197, 621] width 43 height 43
type input "08/2027"
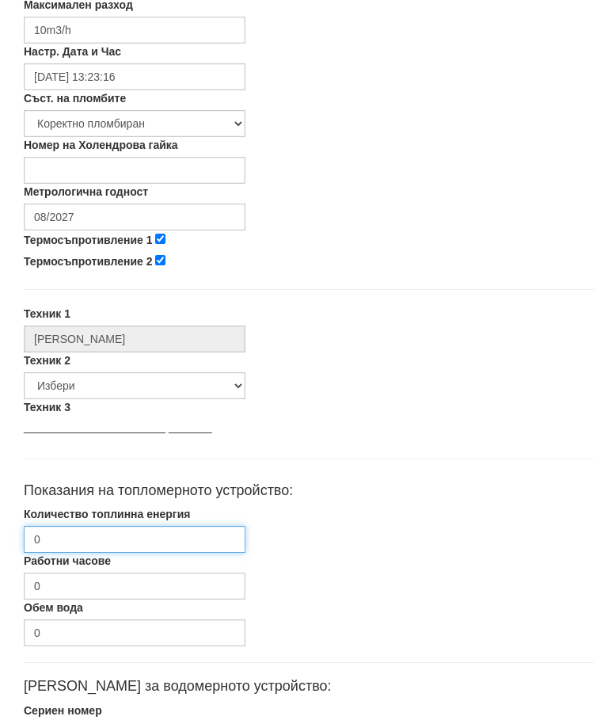
click at [132, 534] on input "0" at bounding box center [135, 539] width 222 height 27
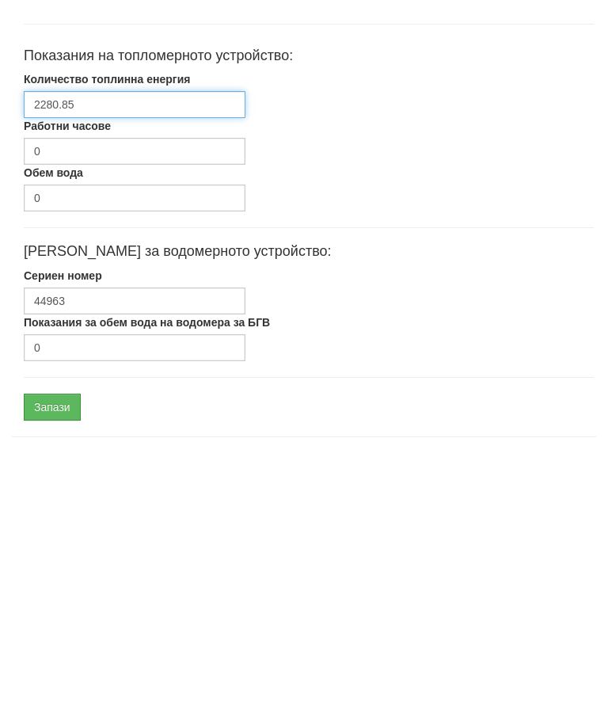
scroll to position [722, 0]
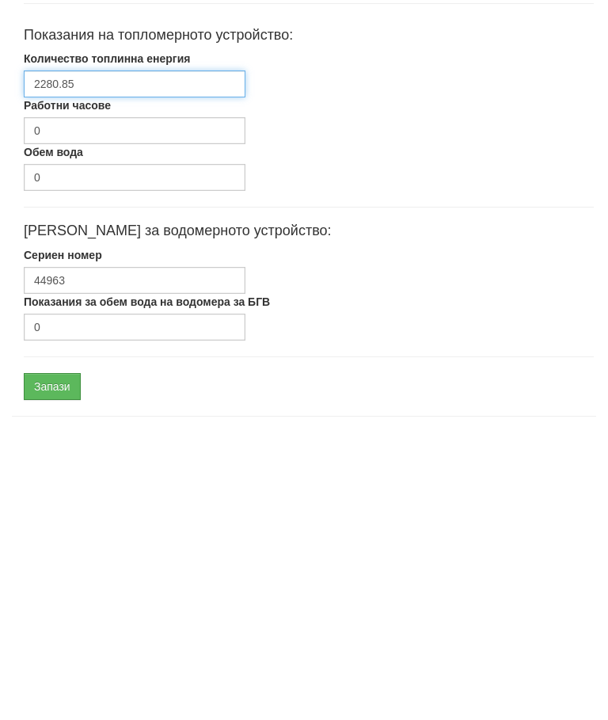
type input "2280.85"
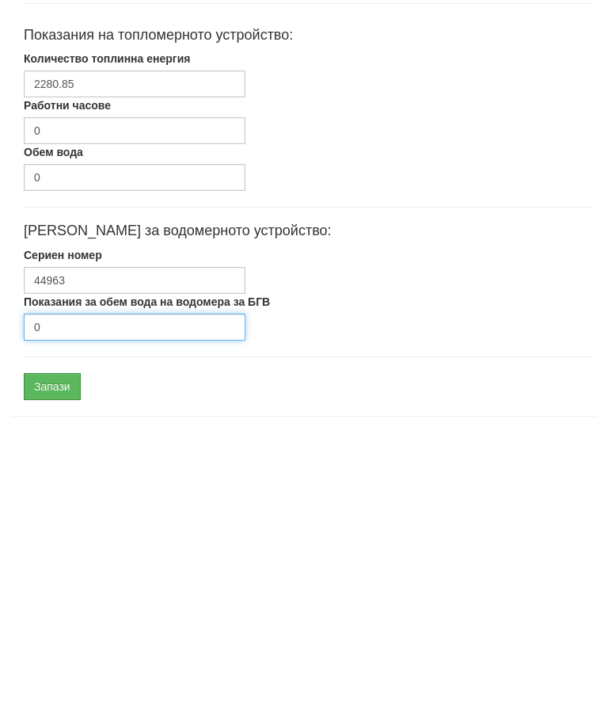
click at [91, 602] on input "0" at bounding box center [135, 615] width 222 height 27
type input "2940"
click at [66, 661] on input "Запази" at bounding box center [52, 674] width 57 height 27
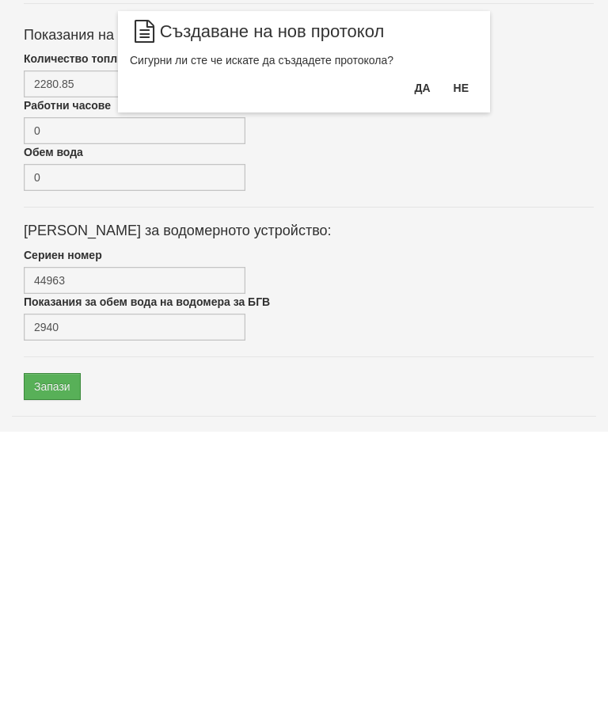
scroll to position [750, 0]
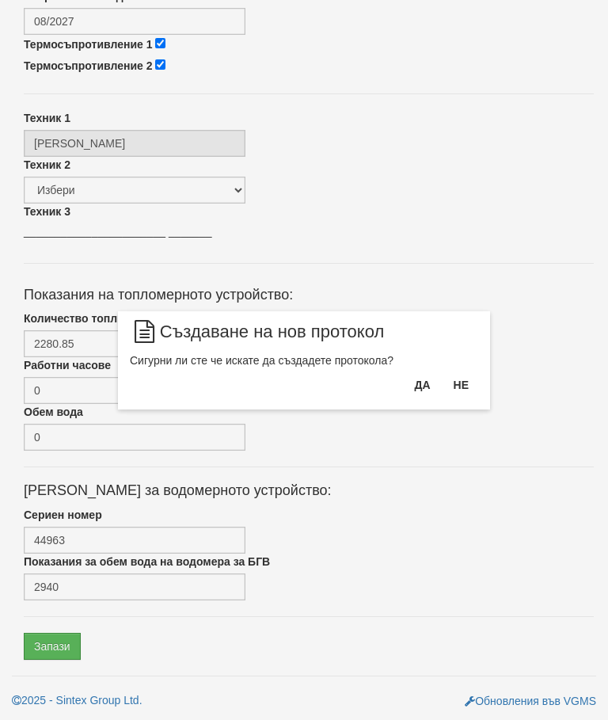
click at [419, 380] on button "Да" at bounding box center [421, 384] width 35 height 25
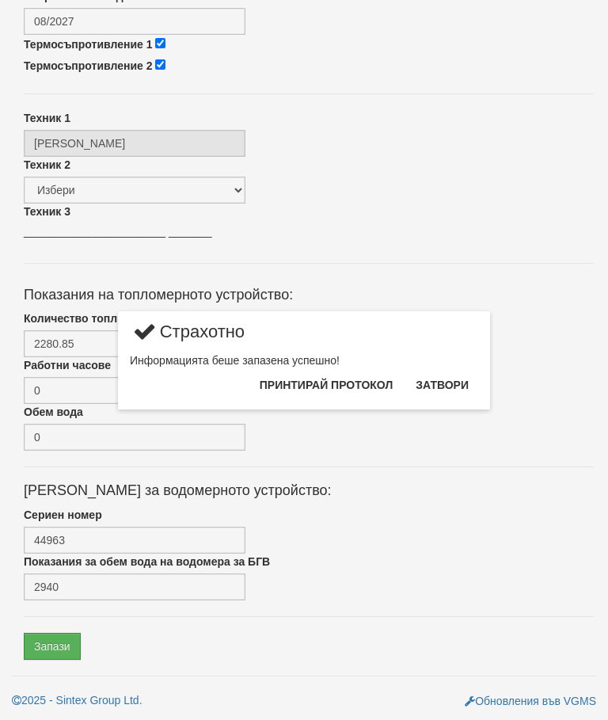
click at [452, 382] on button "Затвори" at bounding box center [442, 384] width 72 height 25
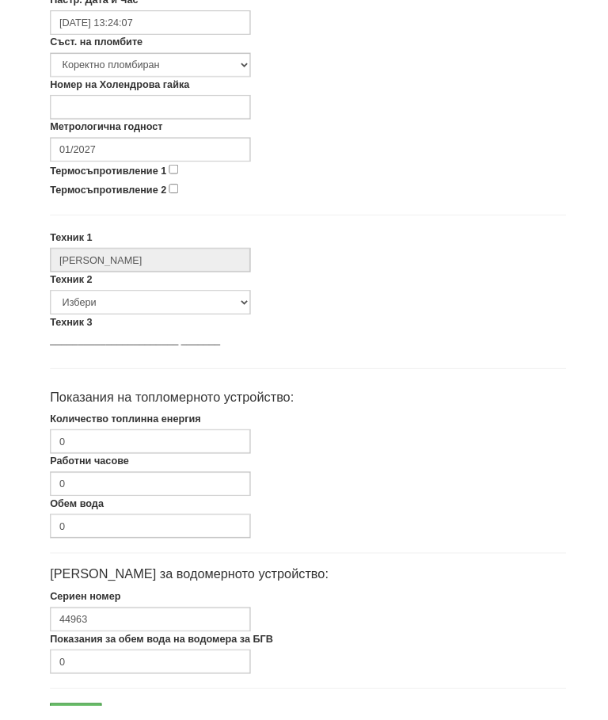
scroll to position [675, 0]
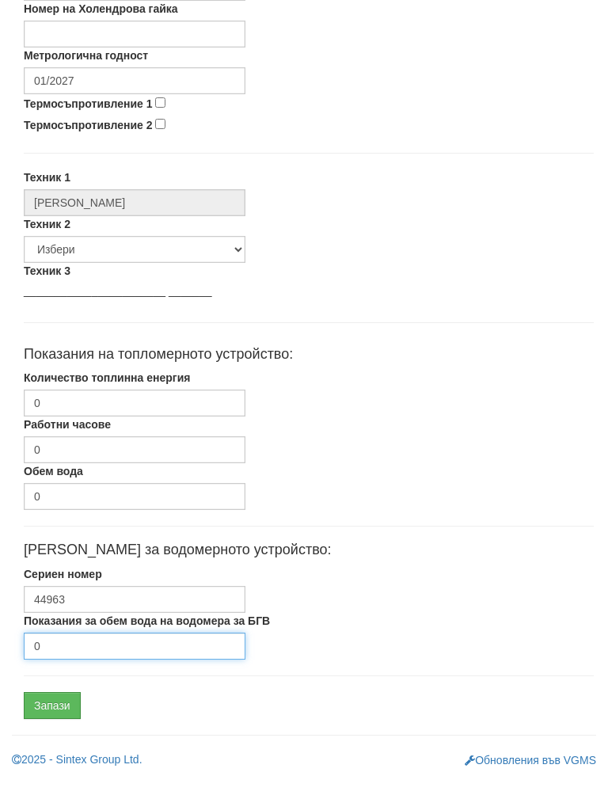
click at [97, 648] on input "0" at bounding box center [135, 661] width 222 height 27
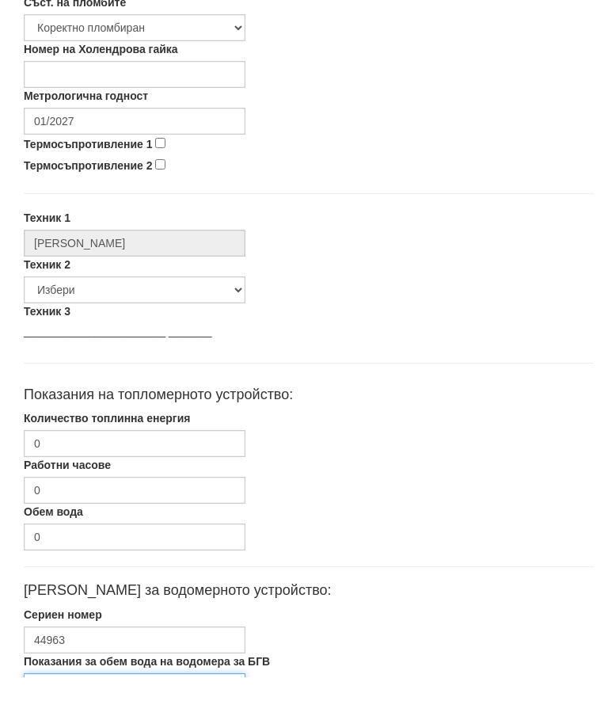
scroll to position [606, 0]
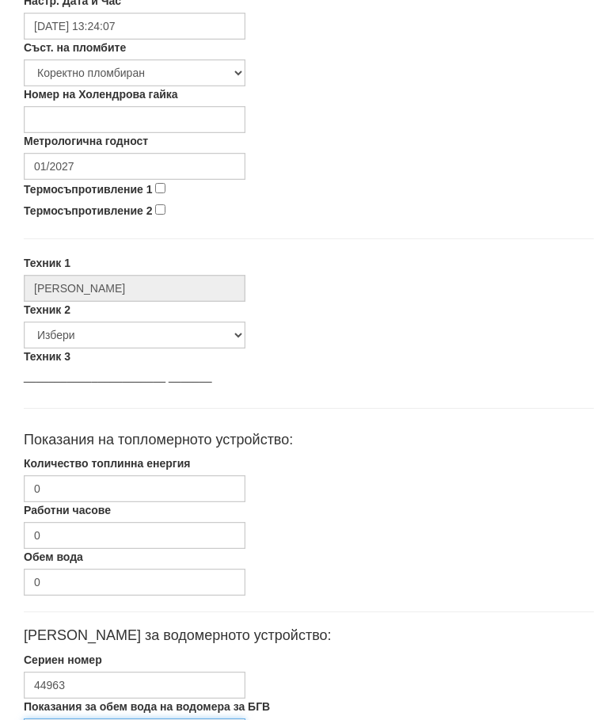
type input "20"
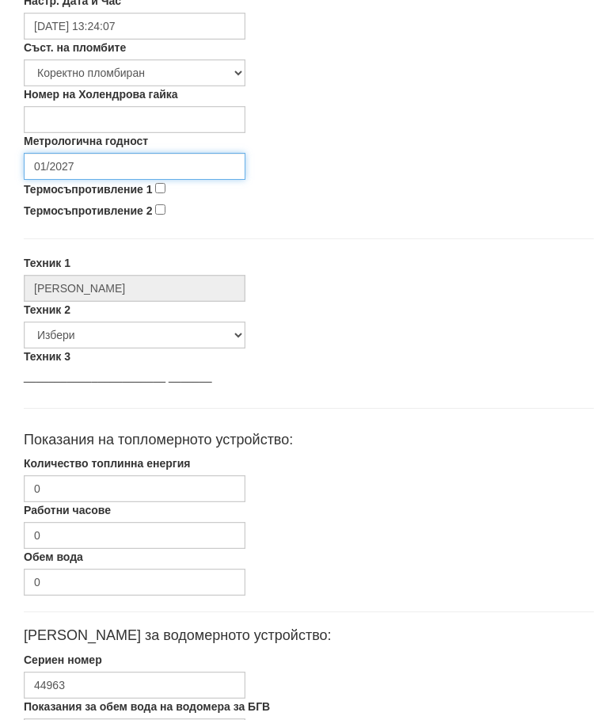
click at [129, 159] on input "01/2027" at bounding box center [135, 166] width 222 height 27
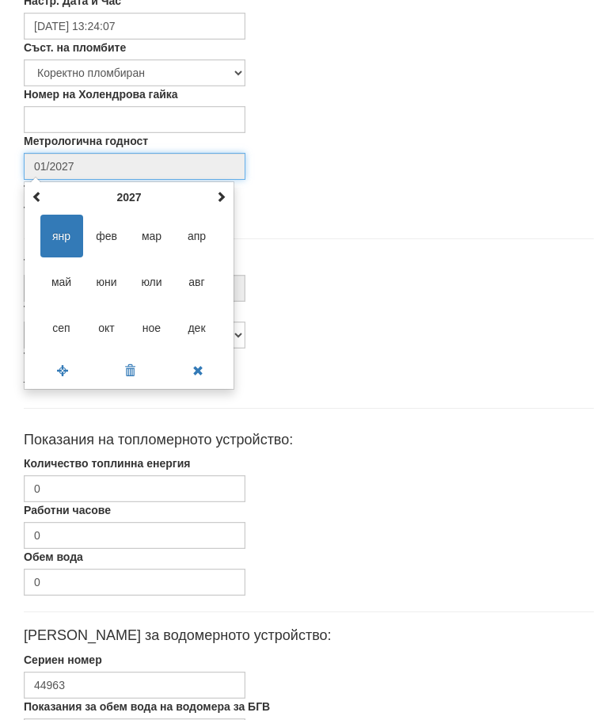
click at [227, 186] on th at bounding box center [220, 197] width 19 height 24
click at [232, 187] on div "януари 2028 пн вт ср чт пт сб нд 27 28 29 30 31 1 2 3 4 5 6 7 8 9 10 11 12 13 1…" at bounding box center [129, 285] width 211 height 208
click at [224, 186] on th at bounding box center [220, 197] width 19 height 24
click at [230, 188] on div "януари 2029 пн вт ср чт пт сб нд 1 2 3 4 5 6 7 8 9 10 11 12 13 14 15 16 17 18 1…" at bounding box center [129, 285] width 211 height 208
click at [232, 185] on div "януари 2029 пн вт ср чт пт сб нд 1 2 3 4 5 6 7 8 9 10 11 12 13 14 15 16 17 18 1…" at bounding box center [129, 285] width 211 height 208
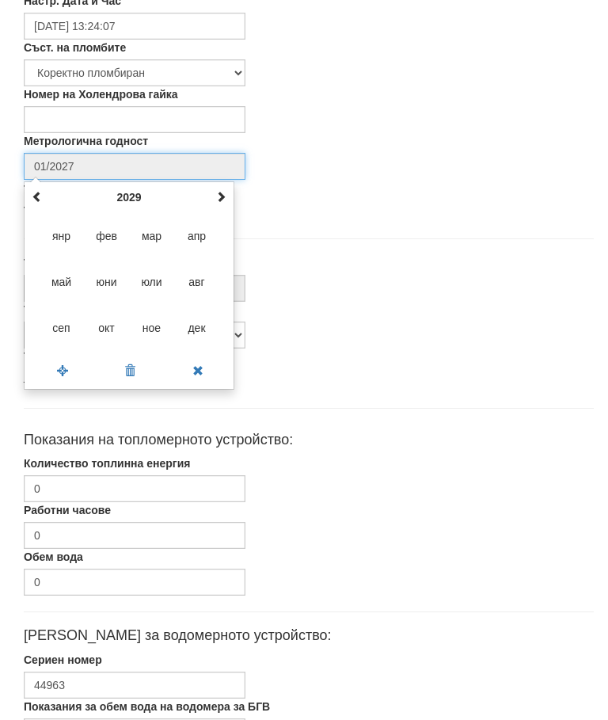
click at [221, 187] on th at bounding box center [220, 197] width 19 height 24
click at [203, 279] on span "авг" at bounding box center [197, 281] width 43 height 43
type input "08/2030"
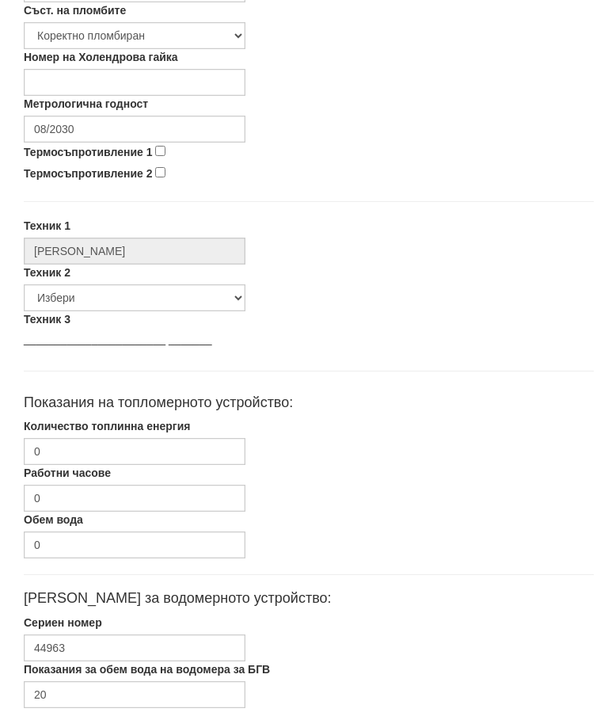
scroll to position [691, 0]
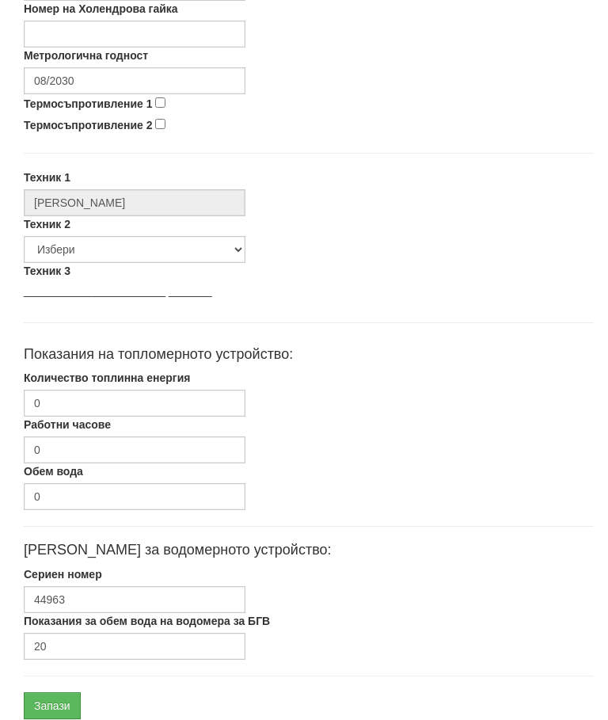
click at [62, 707] on input "Запази" at bounding box center [52, 705] width 57 height 27
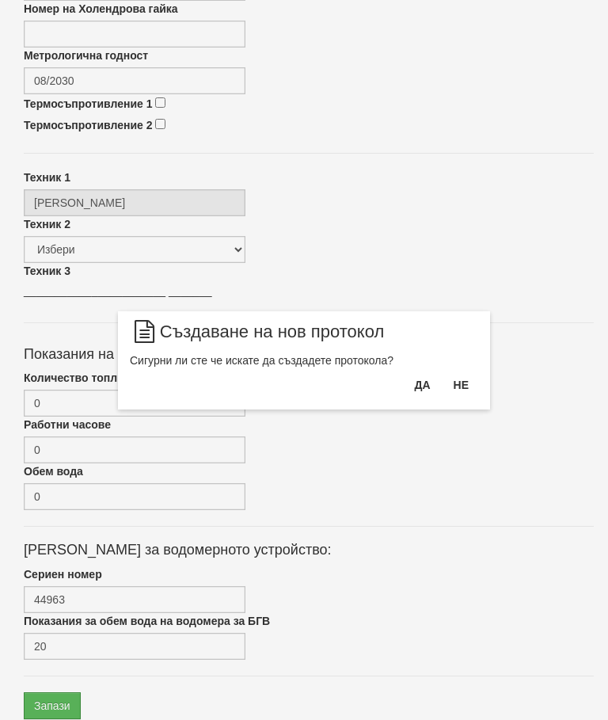
click at [416, 379] on button "Да" at bounding box center [421, 384] width 35 height 25
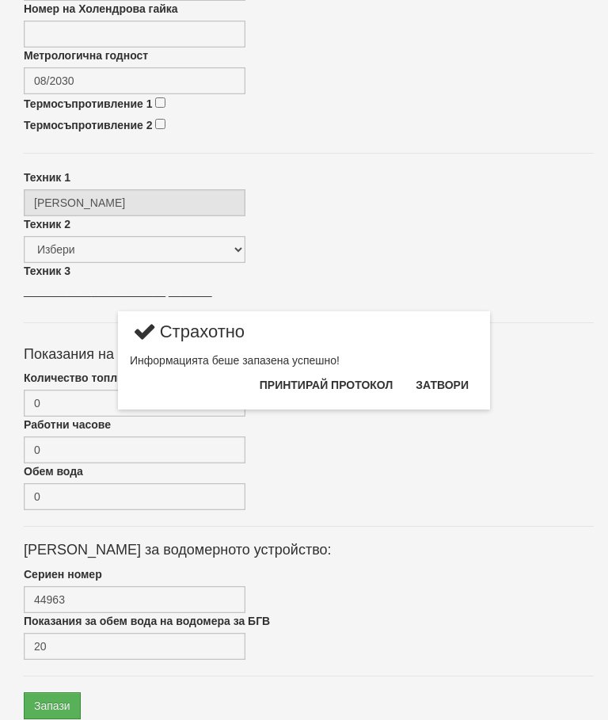
click at [444, 378] on button "Затвори" at bounding box center [442, 384] width 72 height 25
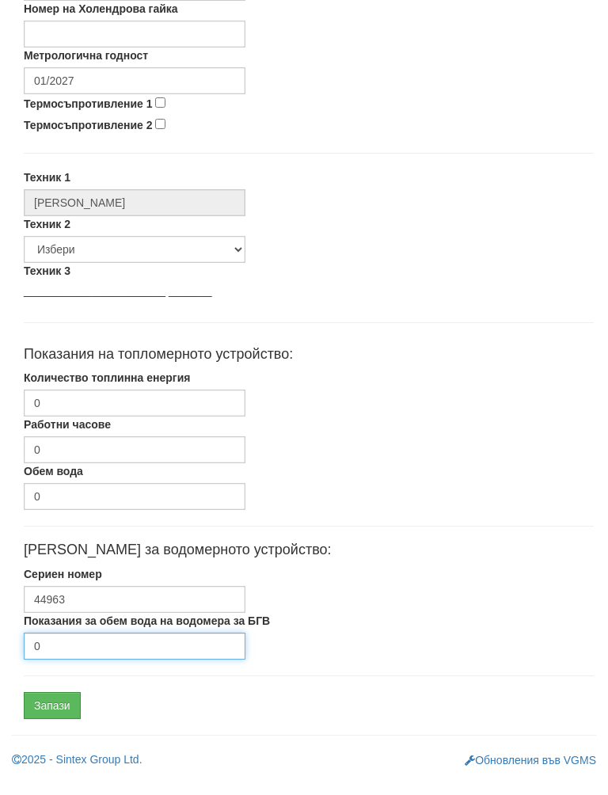
click at [124, 648] on input "0" at bounding box center [135, 661] width 222 height 27
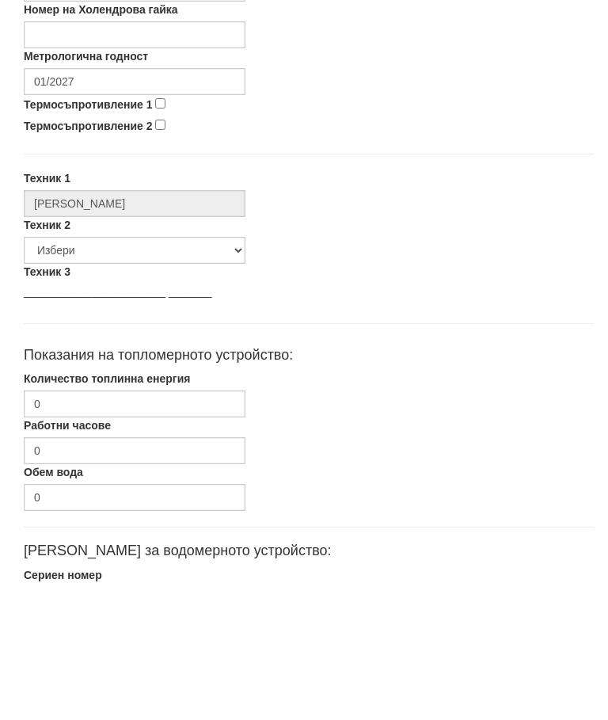
scroll to position [552, 0]
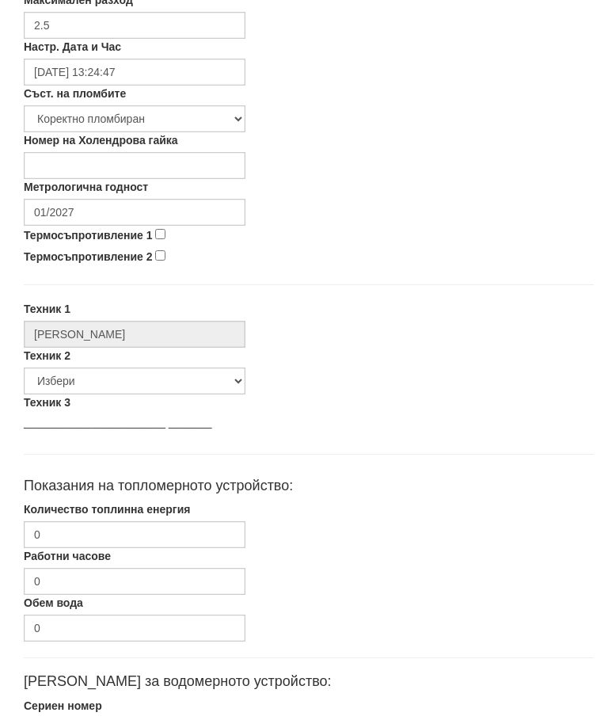
type input "1"
click at [152, 207] on input "01/2027" at bounding box center [135, 220] width 222 height 27
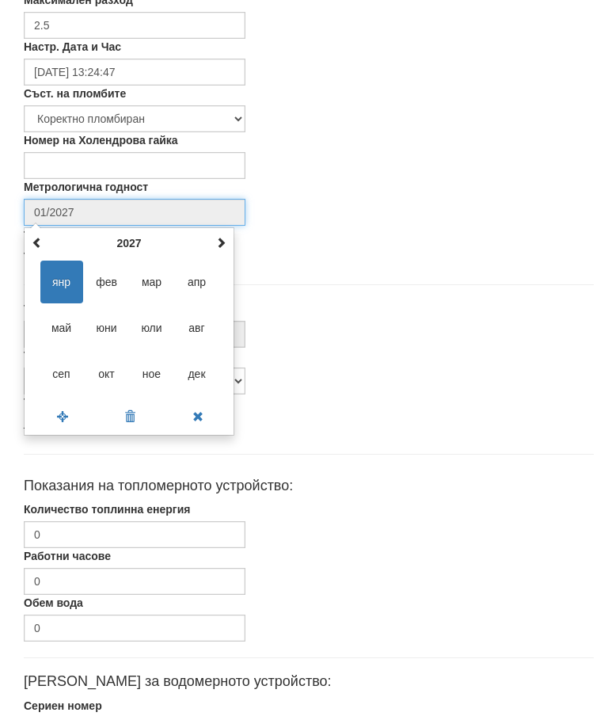
click at [224, 245] on span at bounding box center [220, 250] width 11 height 11
click at [225, 245] on span at bounding box center [220, 250] width 11 height 11
click at [229, 239] on th at bounding box center [220, 251] width 19 height 24
click at [199, 327] on span "авг" at bounding box center [197, 335] width 43 height 43
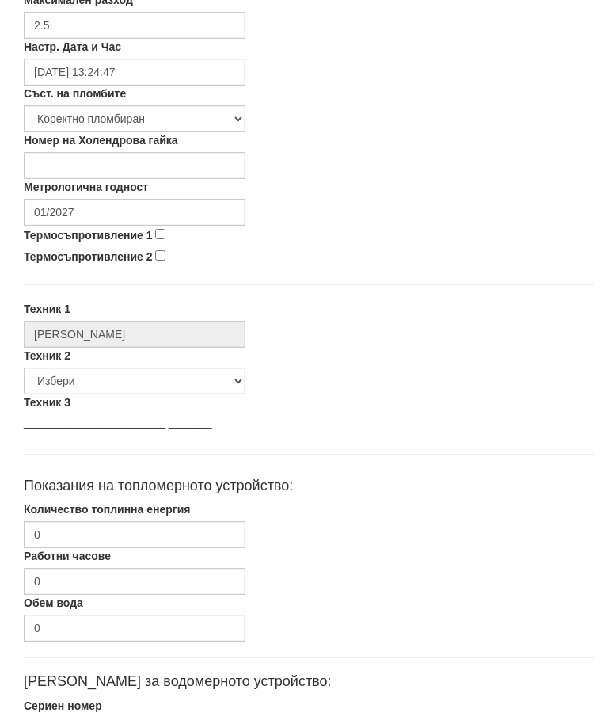
type input "08/2030"
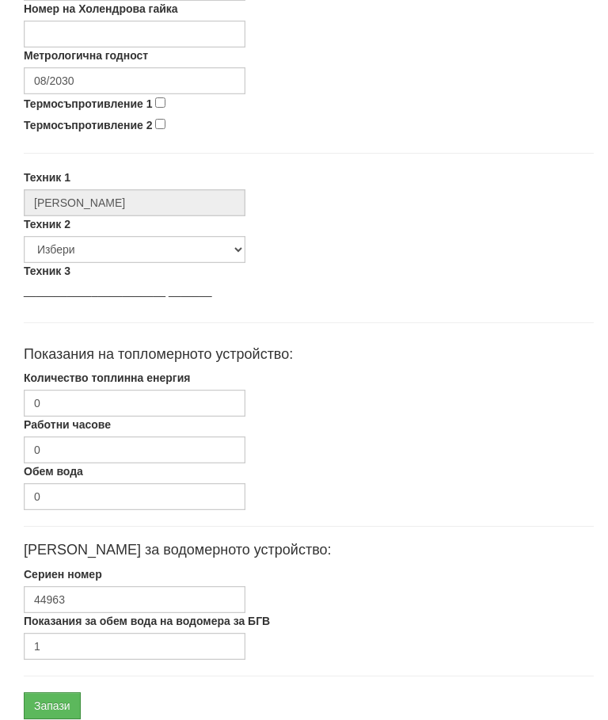
click at [63, 703] on input "Запази" at bounding box center [52, 705] width 57 height 27
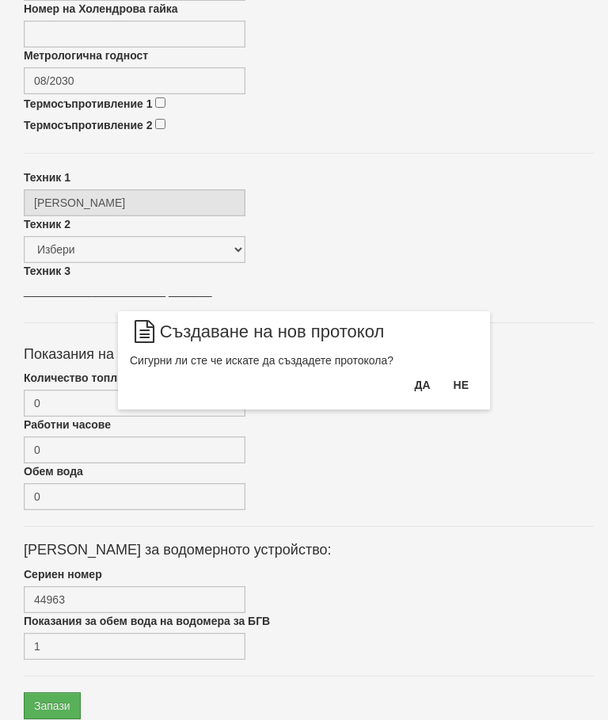
click at [416, 376] on button "Да" at bounding box center [421, 384] width 35 height 25
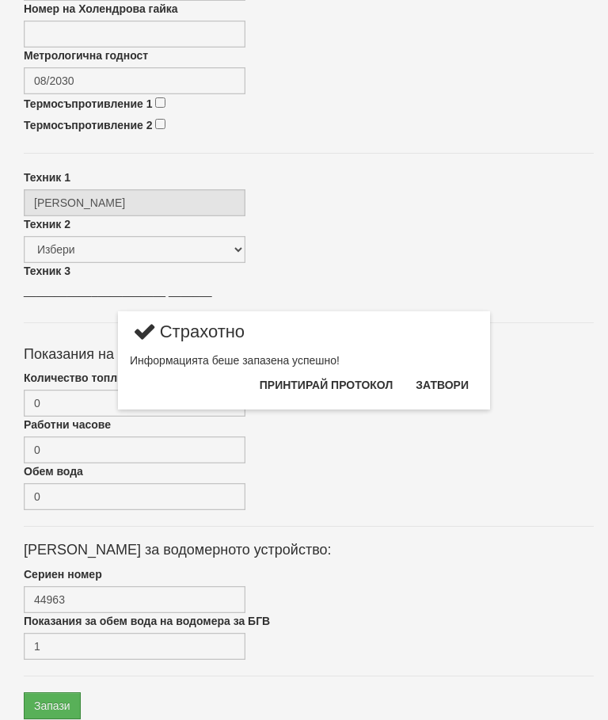
click at [443, 382] on button "Затвори" at bounding box center [442, 384] width 72 height 25
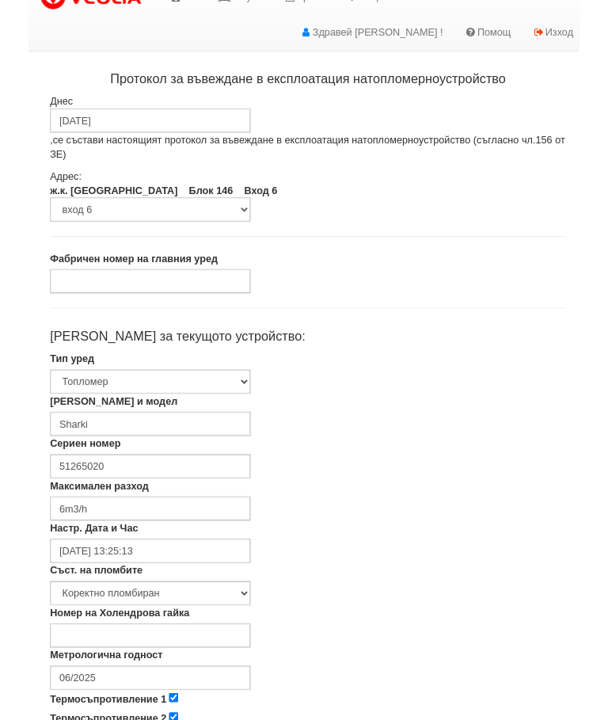
scroll to position [23, 0]
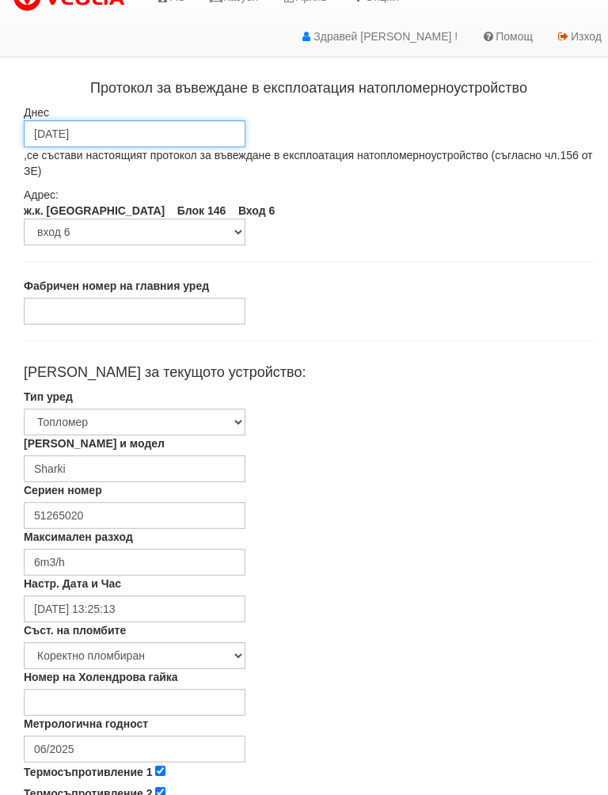
click at [151, 127] on input "[DATE]" at bounding box center [135, 133] width 222 height 27
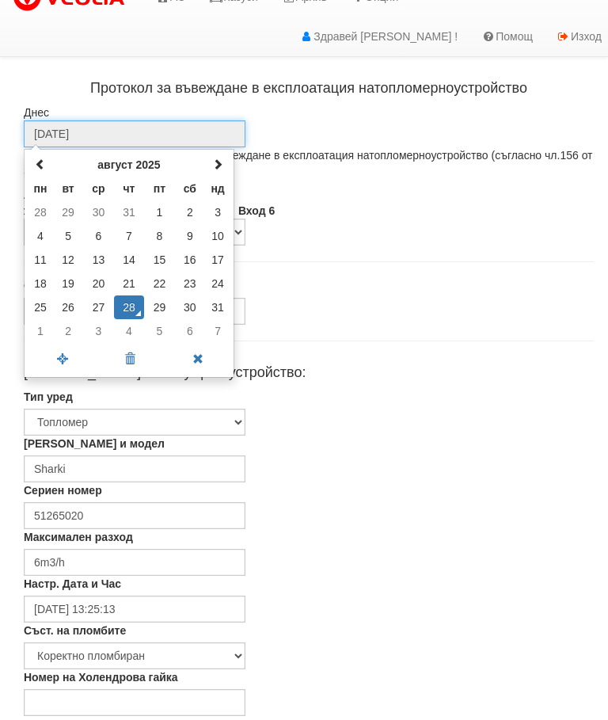
click at [101, 306] on td "27" at bounding box center [98, 307] width 30 height 24
type input "[DATE]"
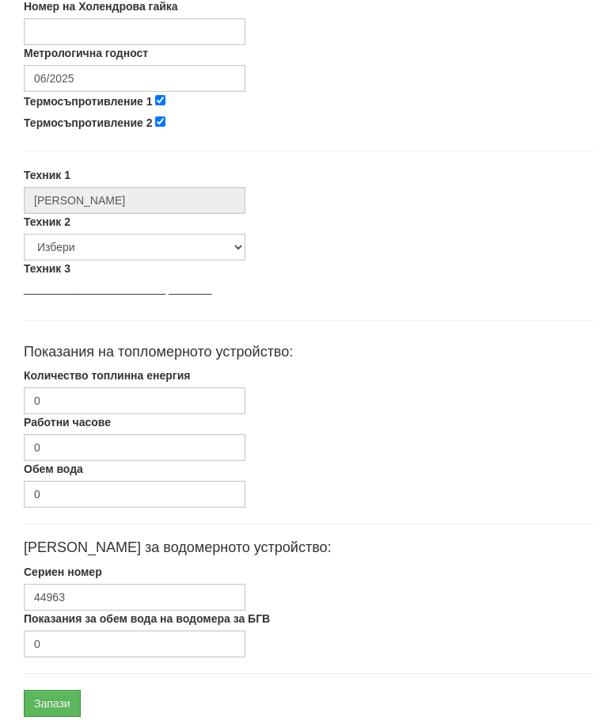
scroll to position [629, 0]
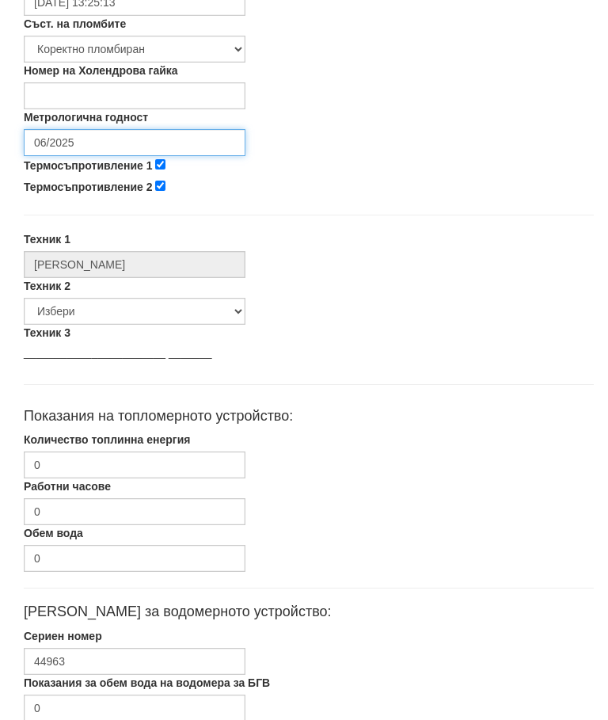
click at [123, 137] on input "06/2025" at bounding box center [135, 142] width 222 height 27
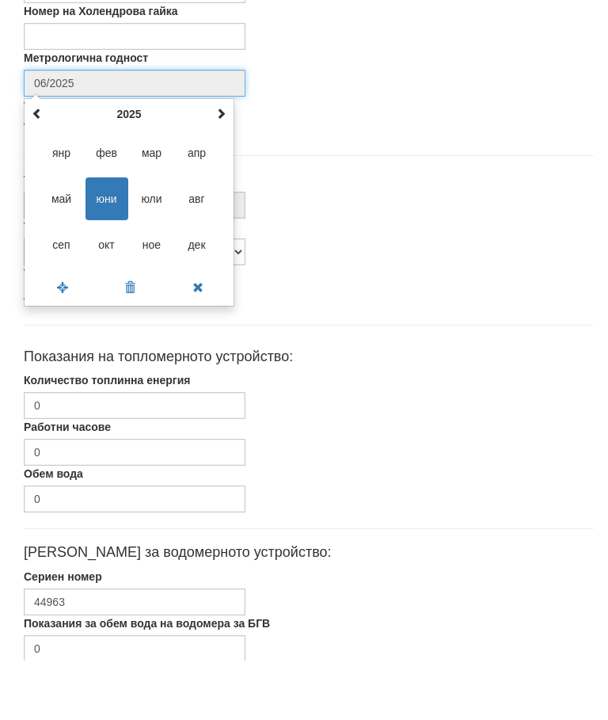
click at [226, 161] on th at bounding box center [220, 173] width 19 height 24
click at [224, 167] on span at bounding box center [220, 172] width 11 height 11
click at [207, 237] on span "авг" at bounding box center [197, 258] width 43 height 43
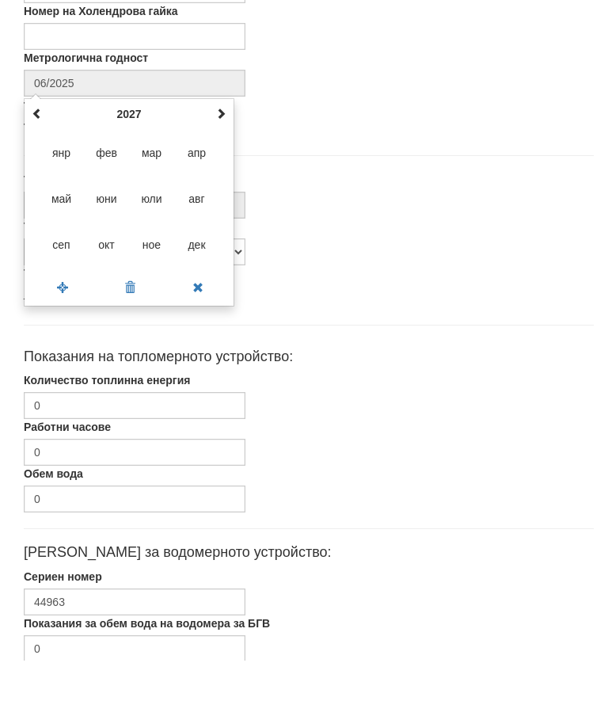
type input "08/2027"
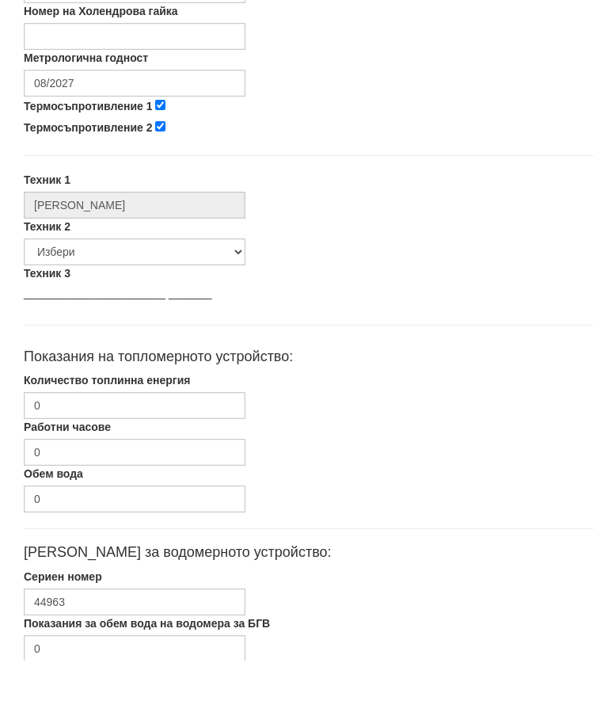
scroll to position [689, 0]
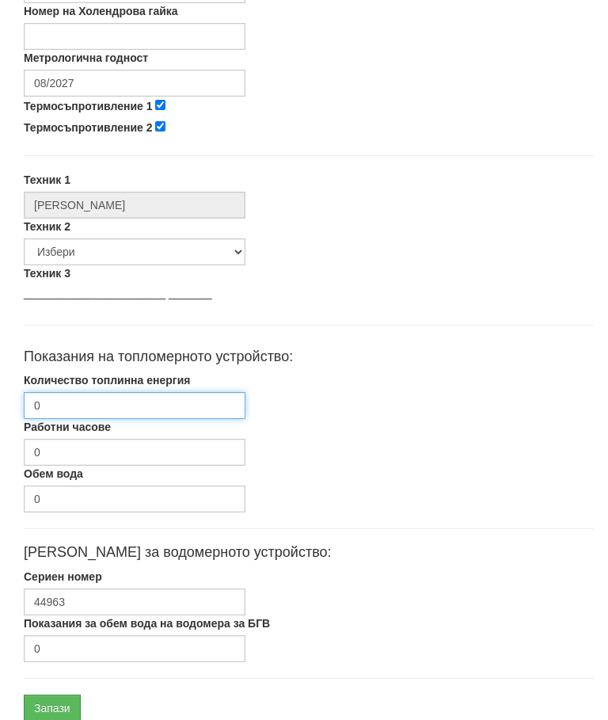
click at [136, 404] on input "0" at bounding box center [135, 405] width 222 height 27
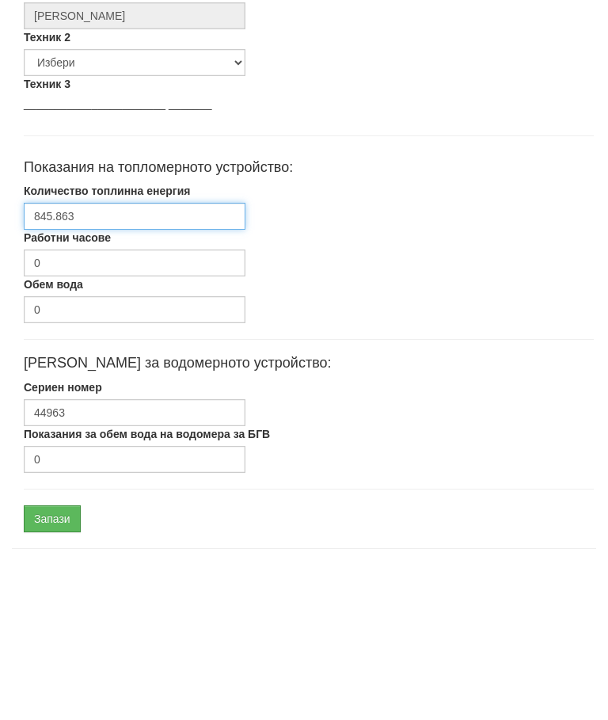
scroll to position [750, 0]
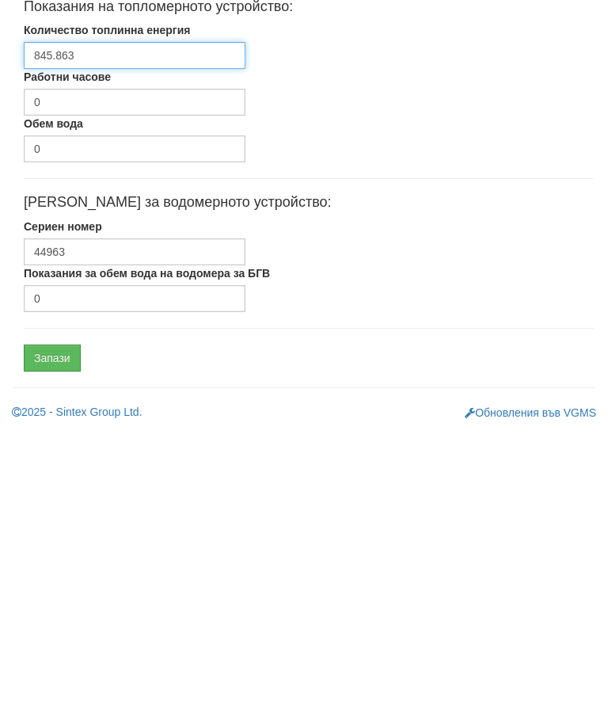
type input "845.863"
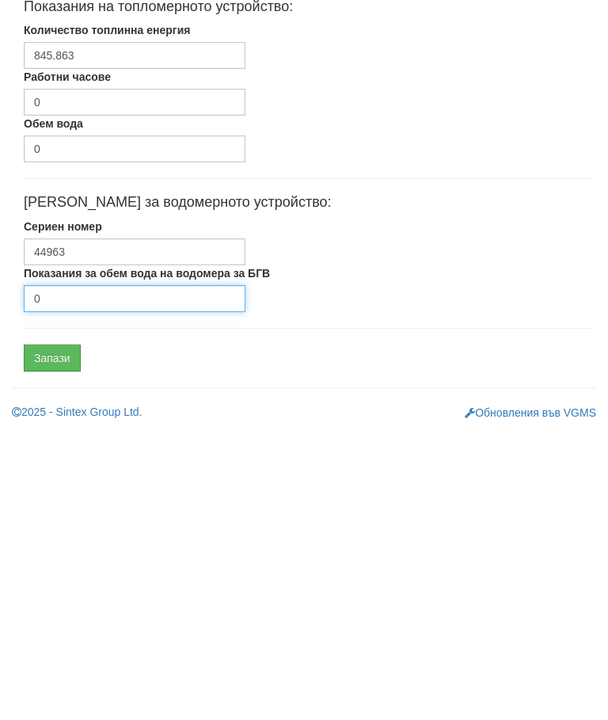
click at [89, 573] on input "0" at bounding box center [135, 586] width 222 height 27
type input "1470"
click at [62, 632] on input "Запази" at bounding box center [52, 645] width 57 height 27
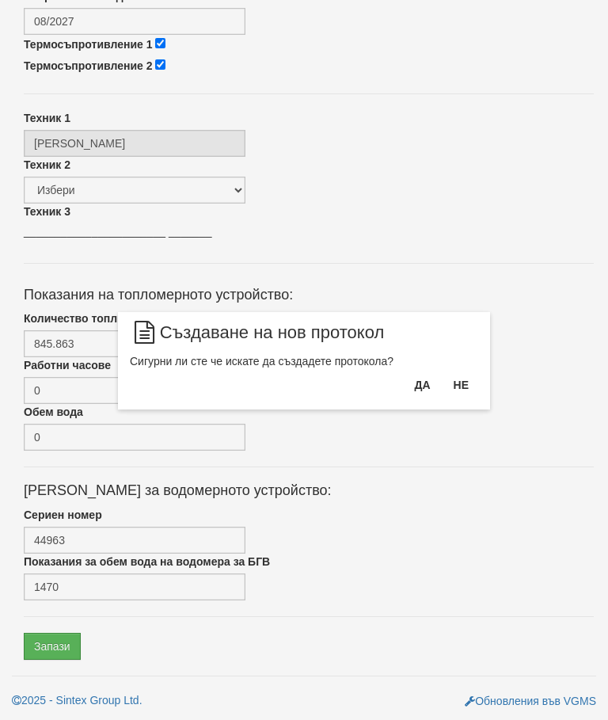
click at [416, 374] on button "Да" at bounding box center [421, 384] width 35 height 25
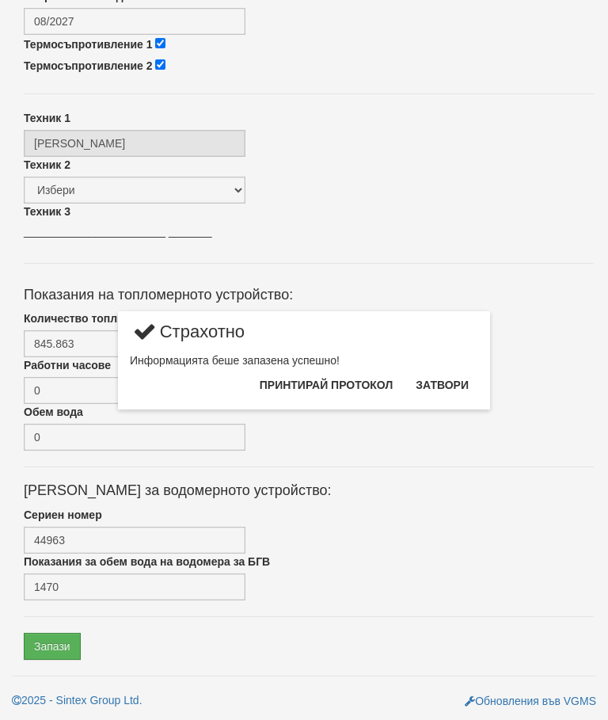
click at [449, 374] on button "Затвори" at bounding box center [442, 384] width 72 height 25
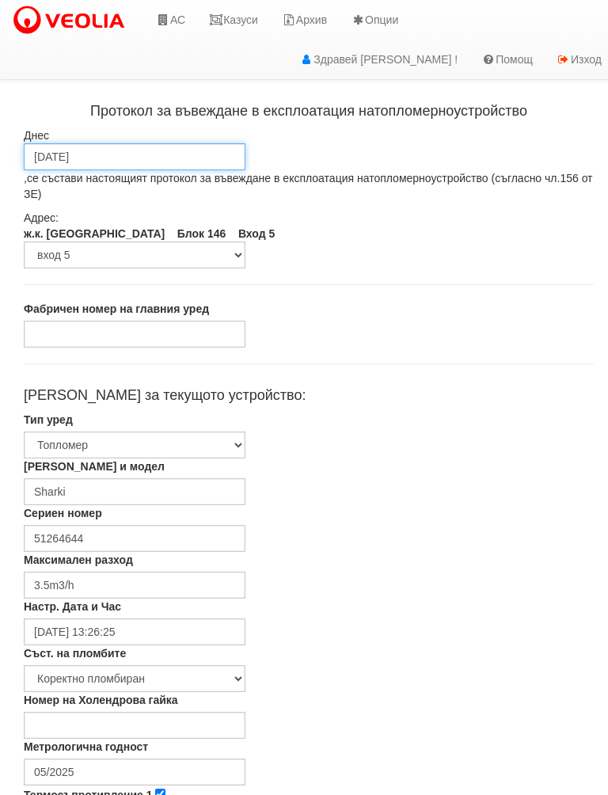
click at [156, 150] on input "[DATE]" at bounding box center [135, 156] width 222 height 27
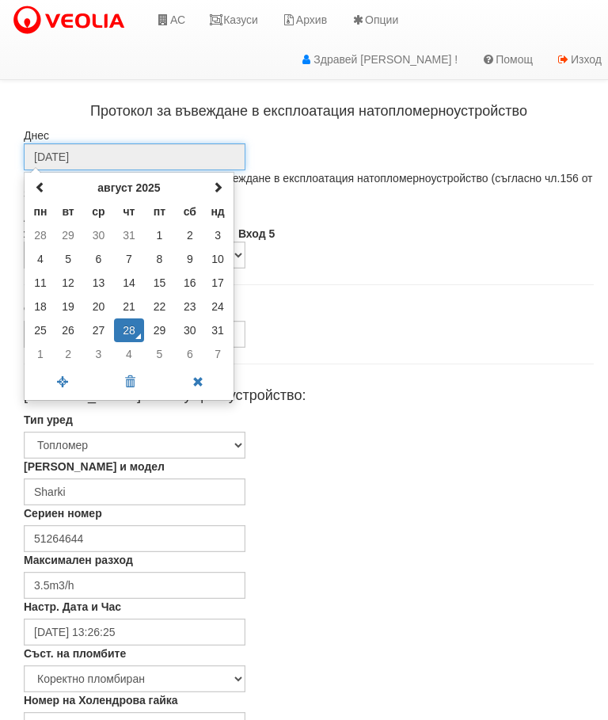
click at [102, 332] on td "27" at bounding box center [98, 330] width 30 height 24
type input "[DATE]"
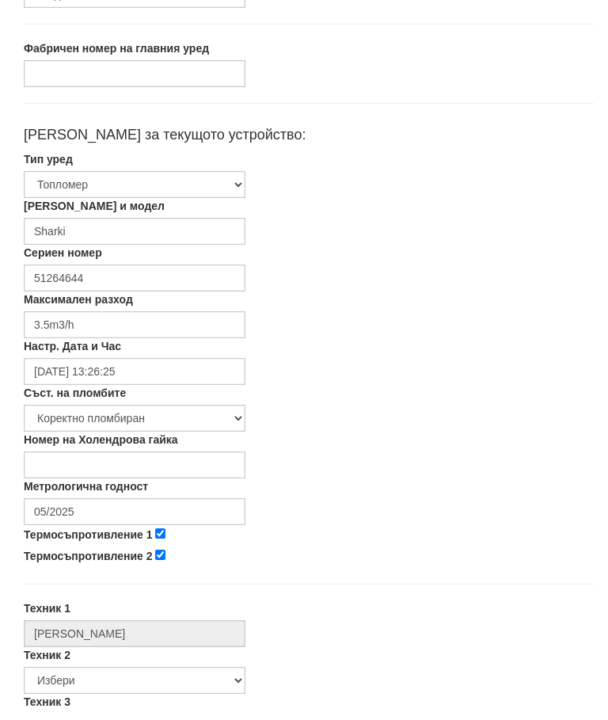
scroll to position [261, 0]
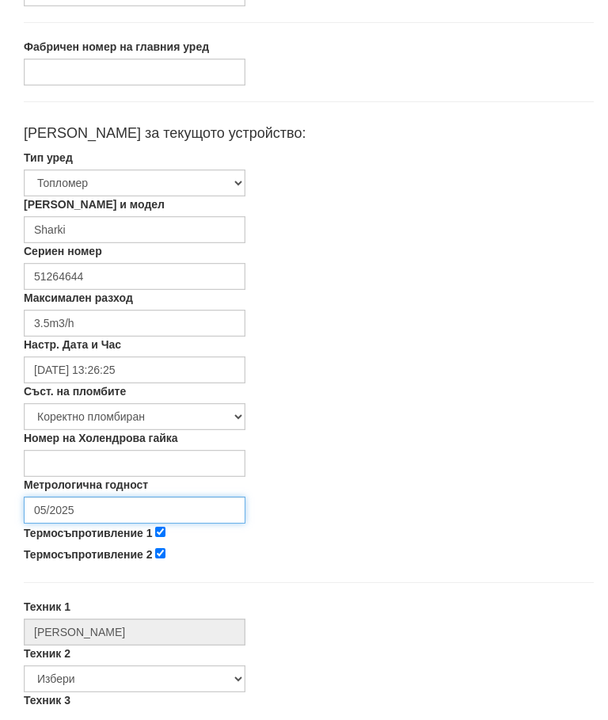
click at [127, 510] on input "05/2025" at bounding box center [135, 510] width 222 height 27
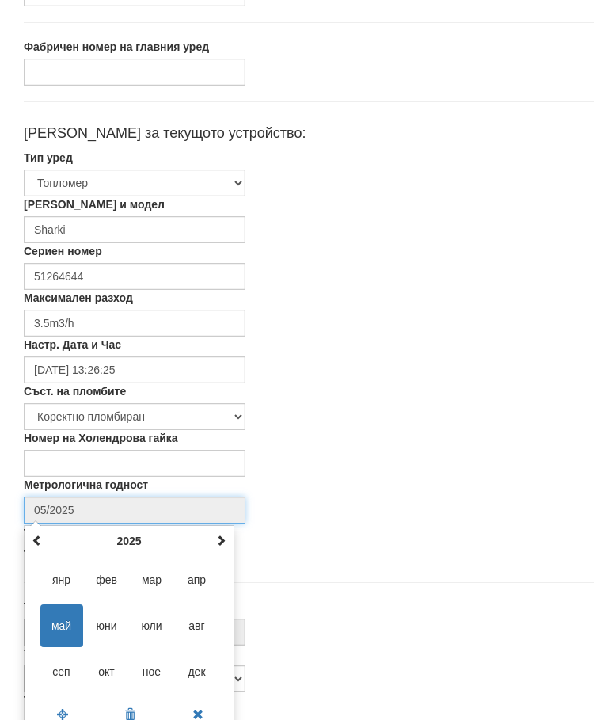
scroll to position [266, 0]
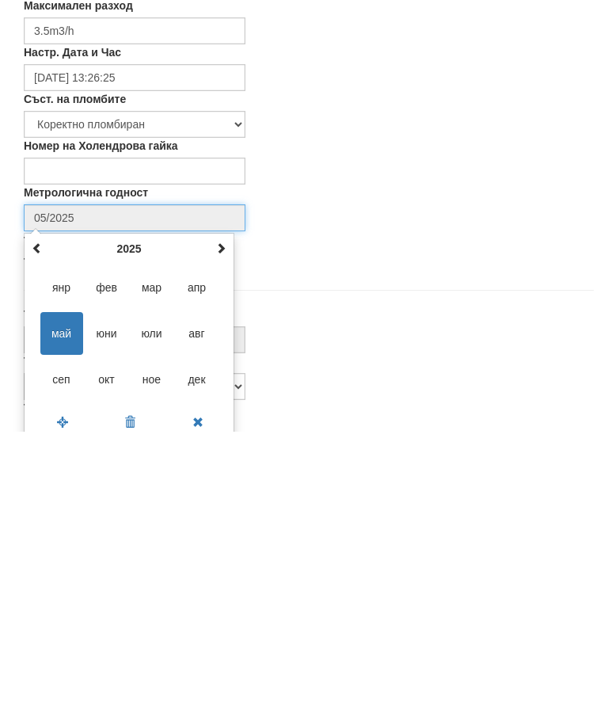
click at [226, 525] on th at bounding box center [220, 537] width 19 height 24
click at [230, 525] on th at bounding box center [220, 537] width 19 height 24
click at [222, 530] on span at bounding box center [220, 535] width 11 height 11
click at [233, 521] on div "май 2028 пн вт ср чт пт сб нд 1 2 3 4 5 6 7 8 9 10 11 12 13 14 15 16 17 18 19 2…" at bounding box center [129, 625] width 211 height 208
click at [211, 525] on th "2028" at bounding box center [129, 537] width 165 height 24
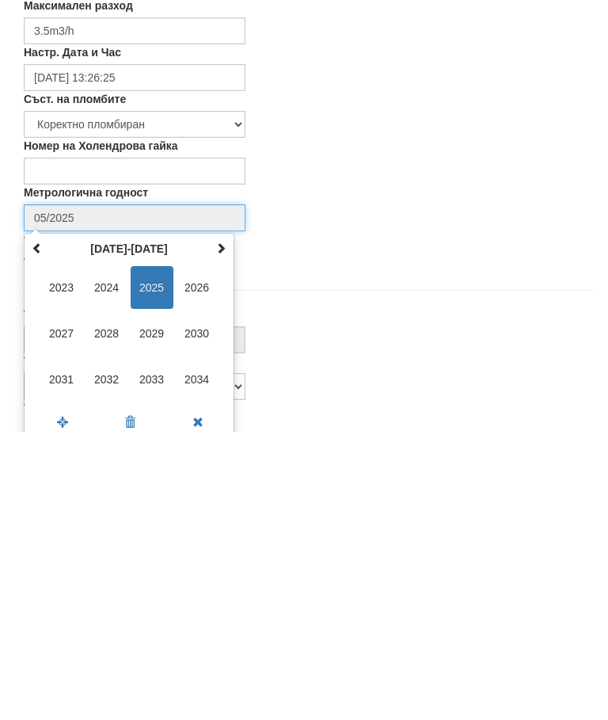
click at [74, 600] on span "2027" at bounding box center [61, 621] width 43 height 43
click at [207, 600] on span "авг" at bounding box center [197, 621] width 43 height 43
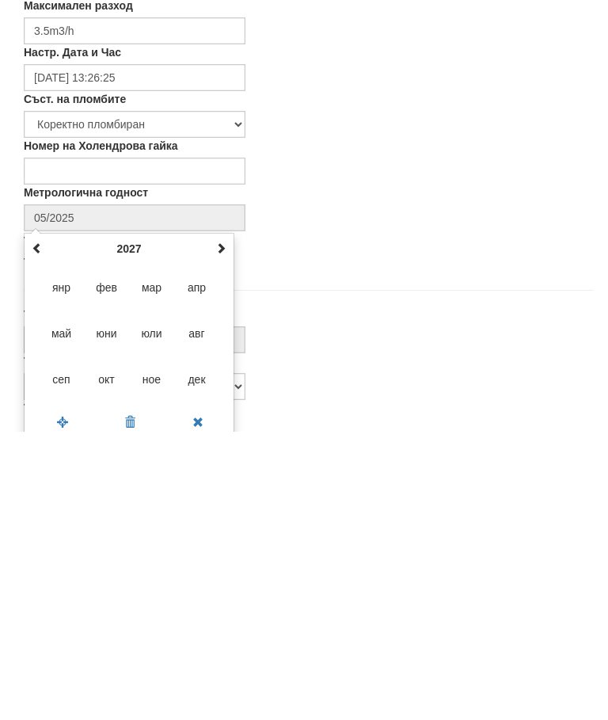
type input "08/2027"
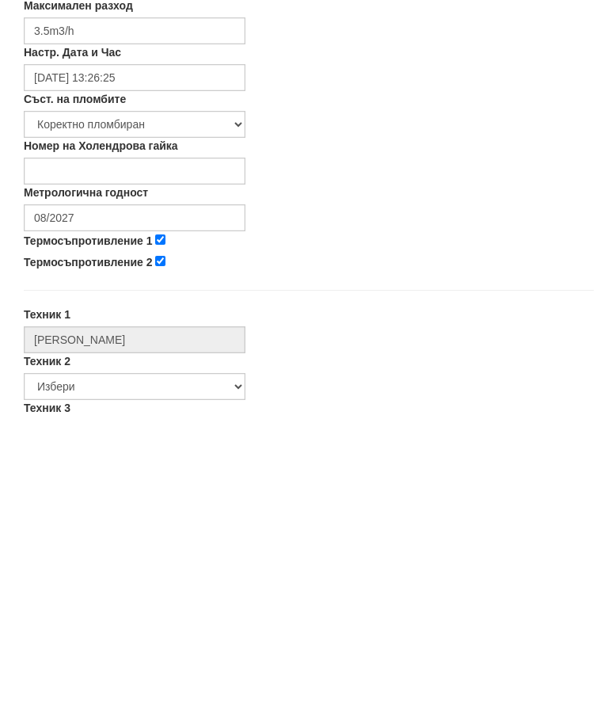
scroll to position [554, 0]
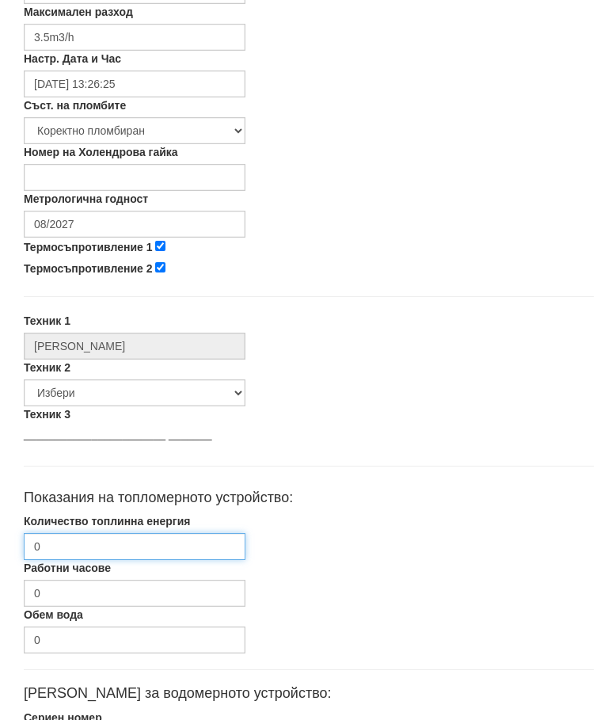
click at [127, 548] on input "0" at bounding box center [135, 547] width 222 height 27
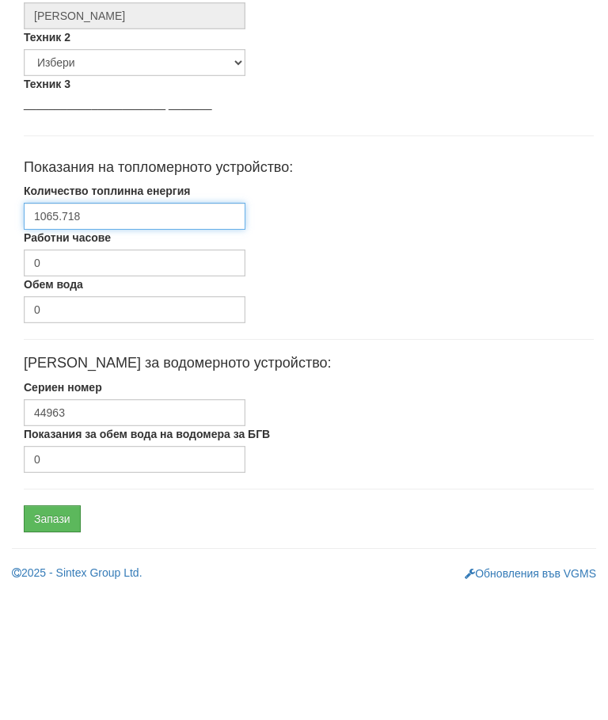
scroll to position [750, 0]
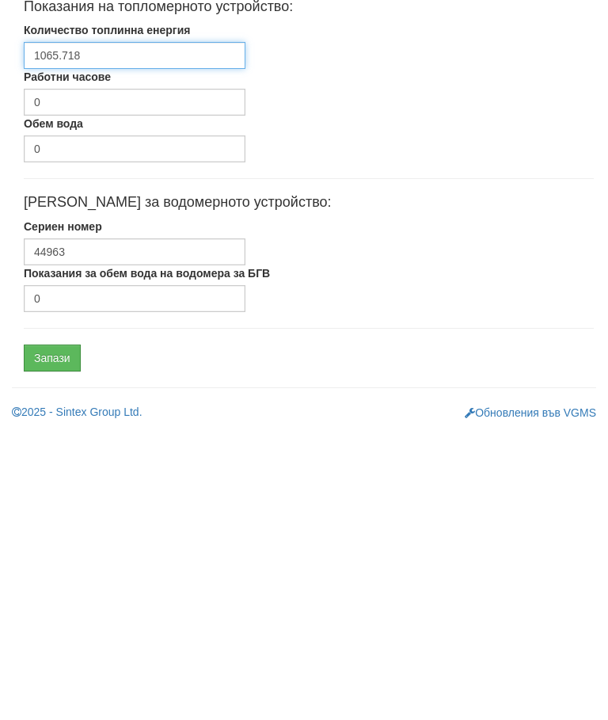
type input "1065.718"
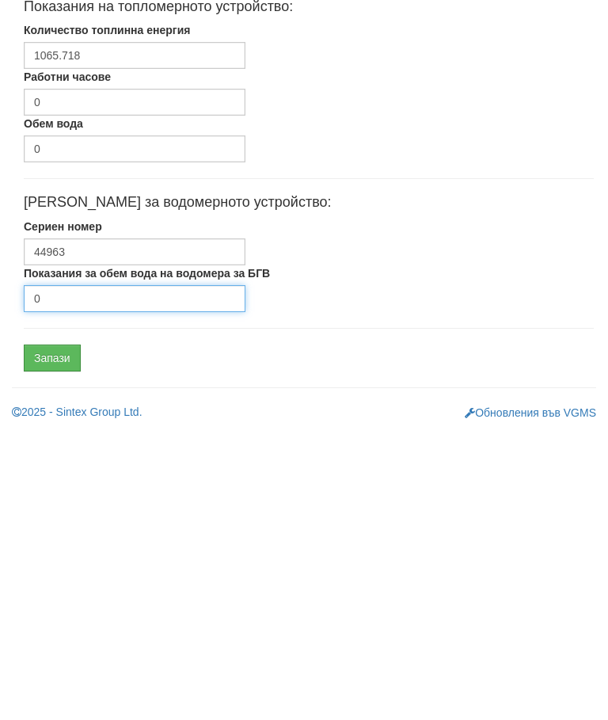
click at [93, 573] on input "0" at bounding box center [135, 586] width 222 height 27
type input "2394"
click at [57, 632] on input "Запази" at bounding box center [52, 645] width 57 height 27
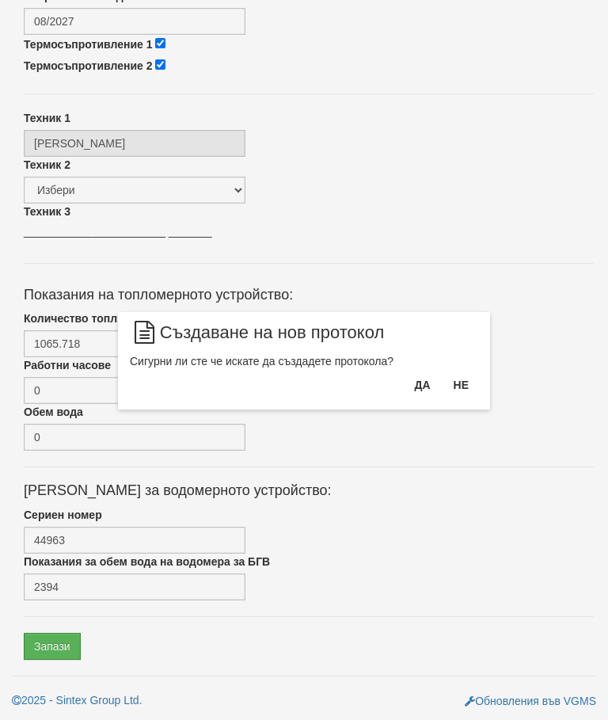
click at [416, 378] on button "Да" at bounding box center [421, 384] width 35 height 25
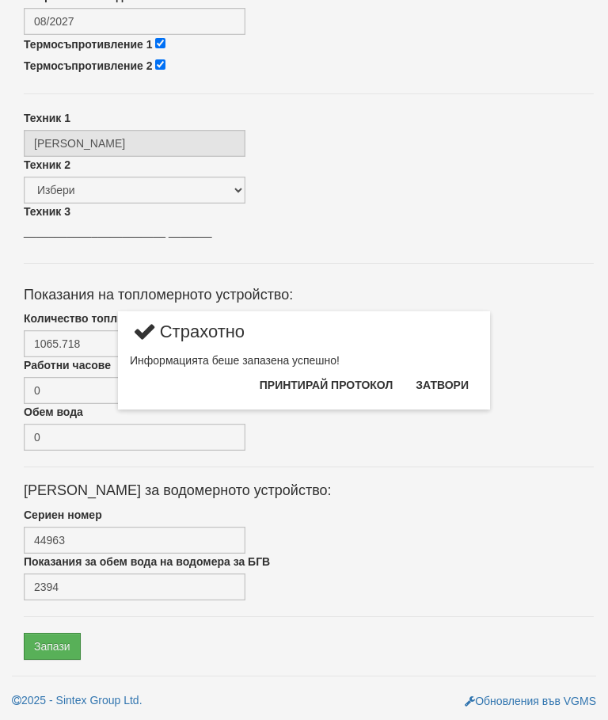
click at [447, 376] on button "Затвори" at bounding box center [442, 384] width 72 height 25
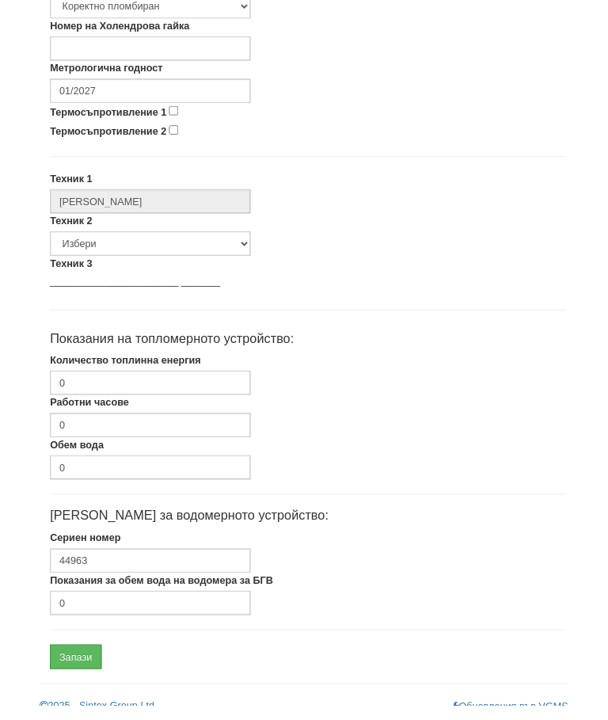
scroll to position [675, 0]
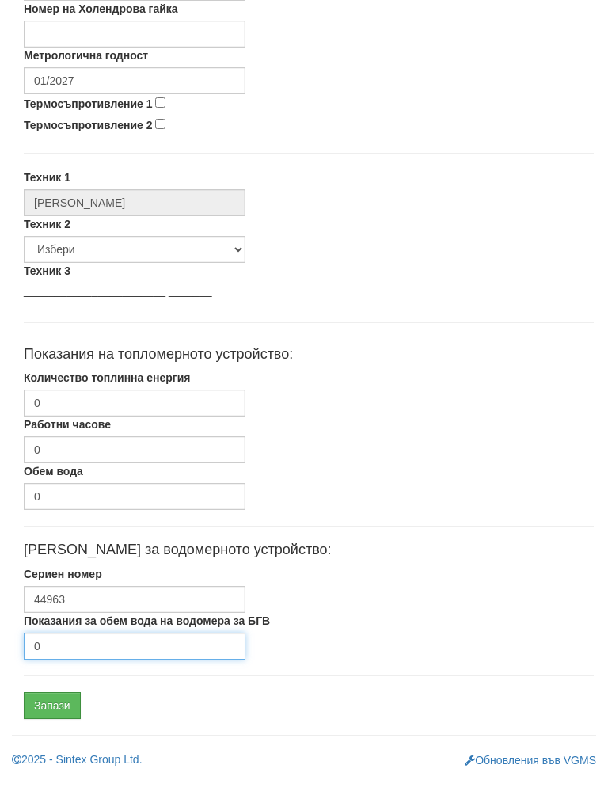
click at [99, 648] on input "0" at bounding box center [135, 661] width 222 height 27
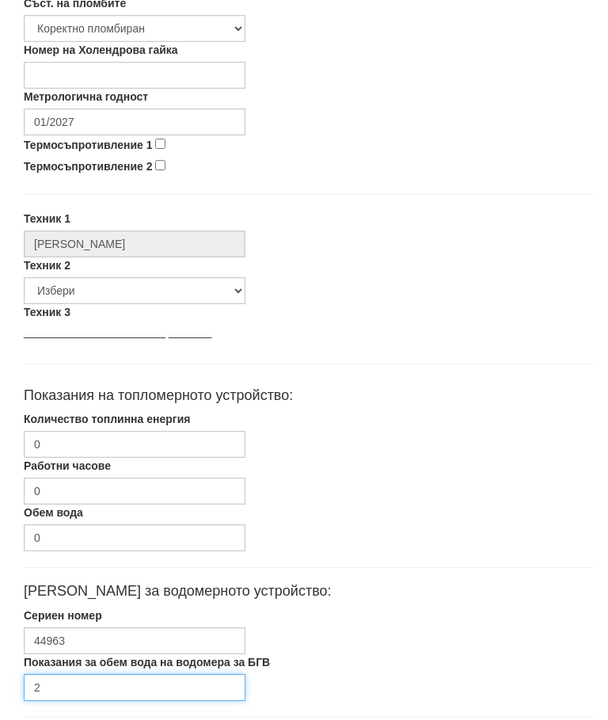
scroll to position [648, 0]
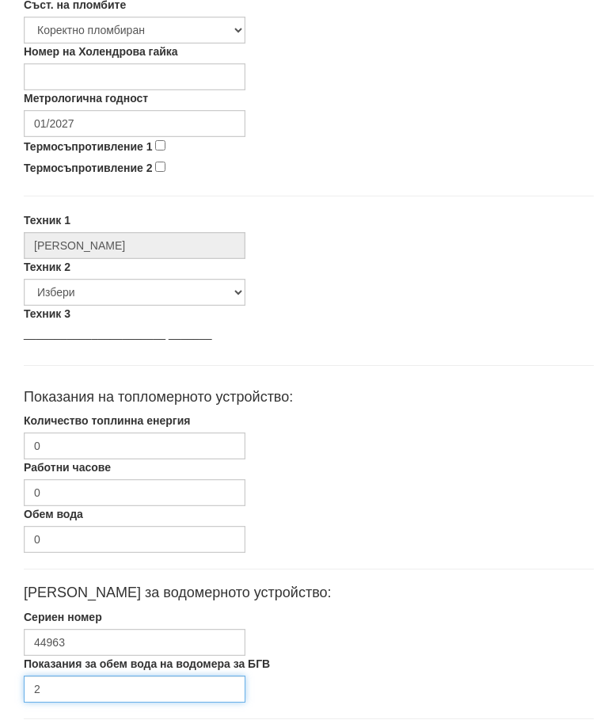
type input "2"
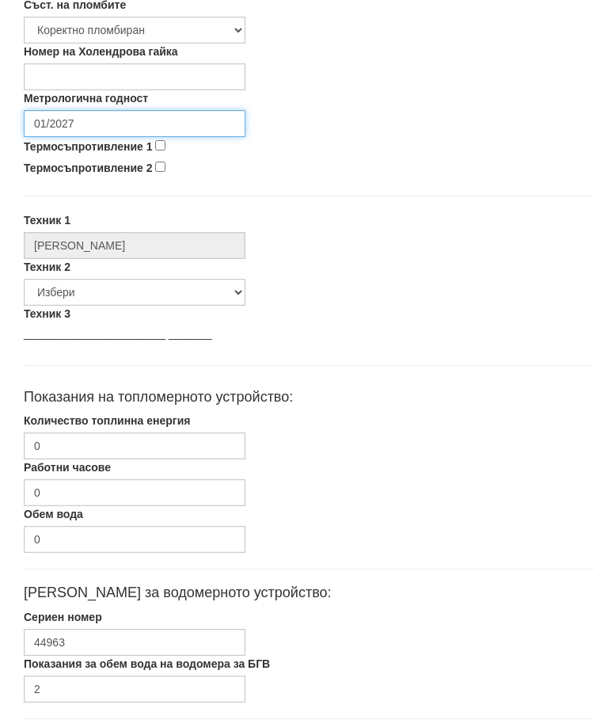
click at [118, 122] on input "01/2027" at bounding box center [135, 123] width 222 height 27
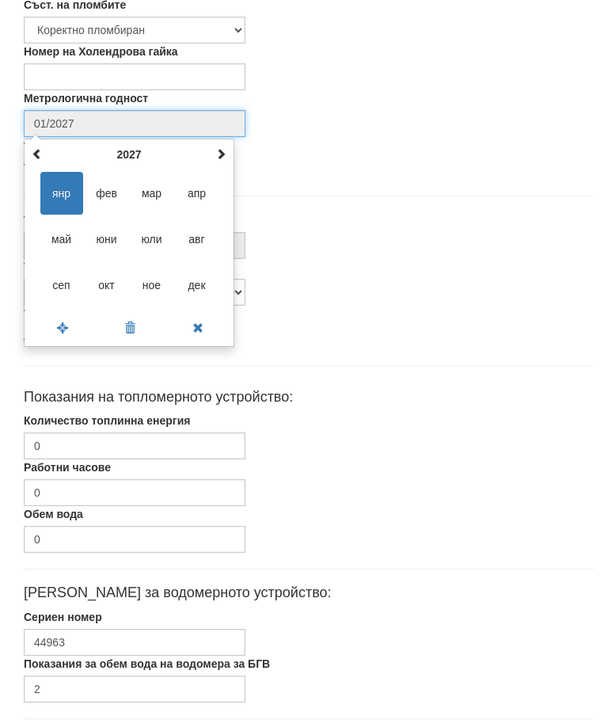
click at [217, 148] on span at bounding box center [220, 153] width 11 height 11
click at [211, 147] on th "2028" at bounding box center [129, 154] width 165 height 24
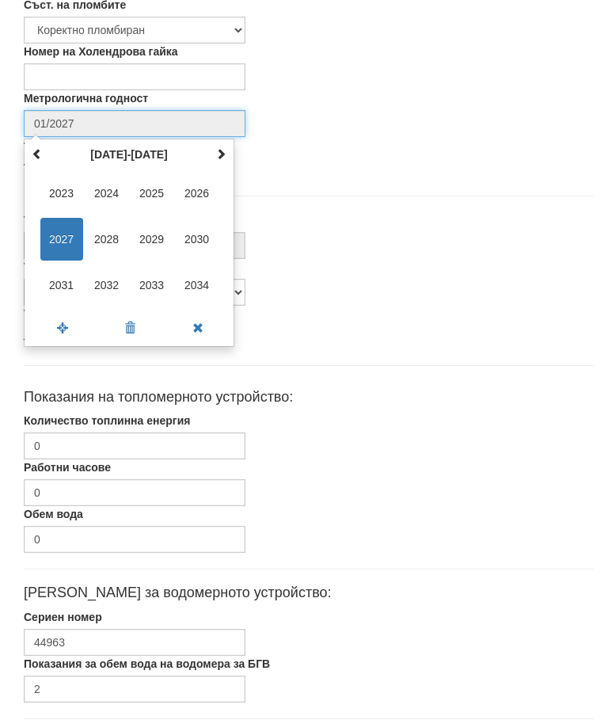
click at [196, 237] on span "2030" at bounding box center [197, 239] width 43 height 43
click at [192, 240] on span "авг" at bounding box center [197, 239] width 43 height 43
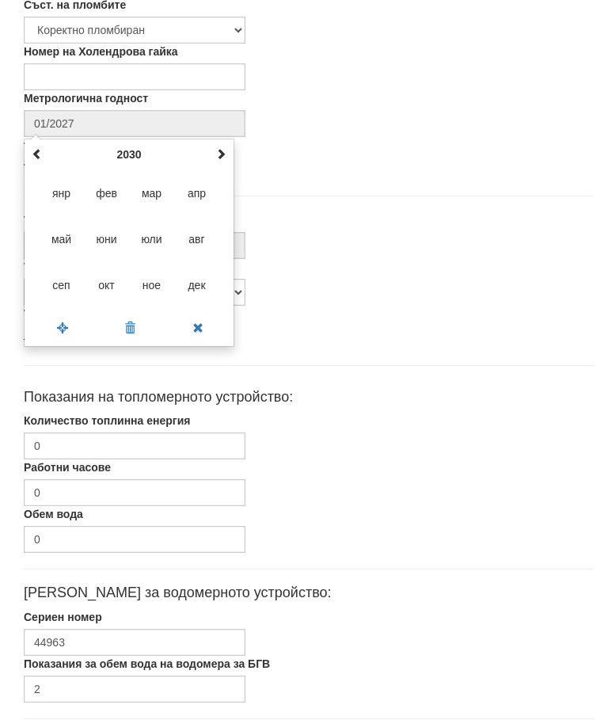
type input "08/2030"
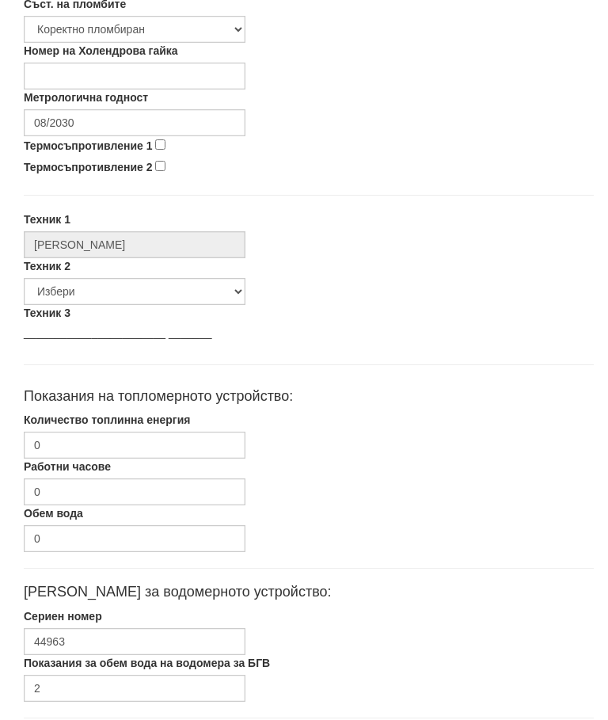
scroll to position [691, 0]
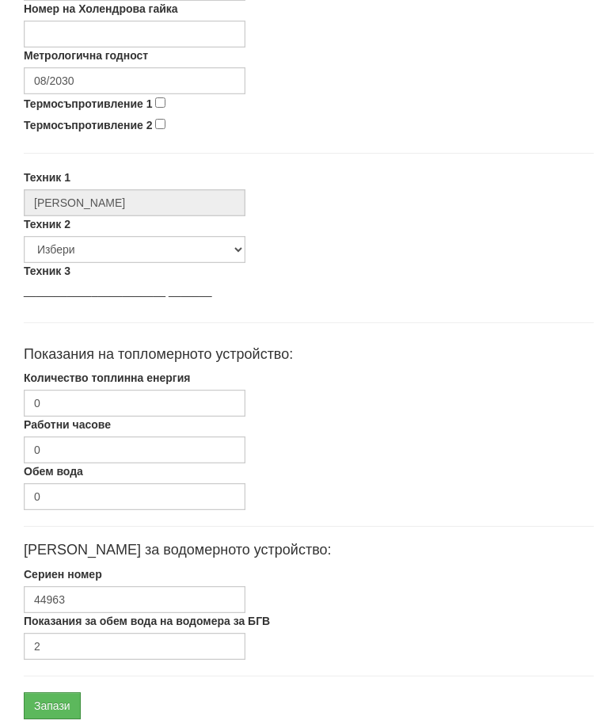
click at [51, 707] on input "Запази" at bounding box center [52, 705] width 57 height 27
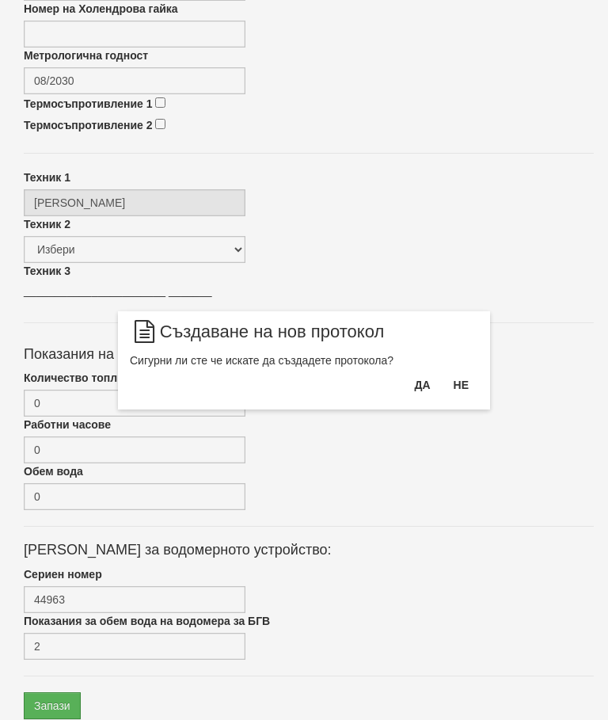
click at [419, 378] on button "Да" at bounding box center [421, 384] width 35 height 25
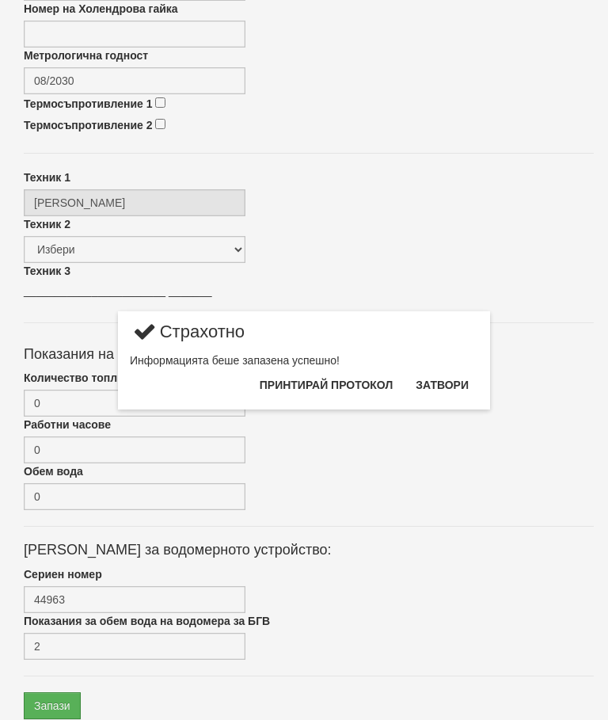
click at [442, 375] on button "Затвори" at bounding box center [442, 384] width 72 height 25
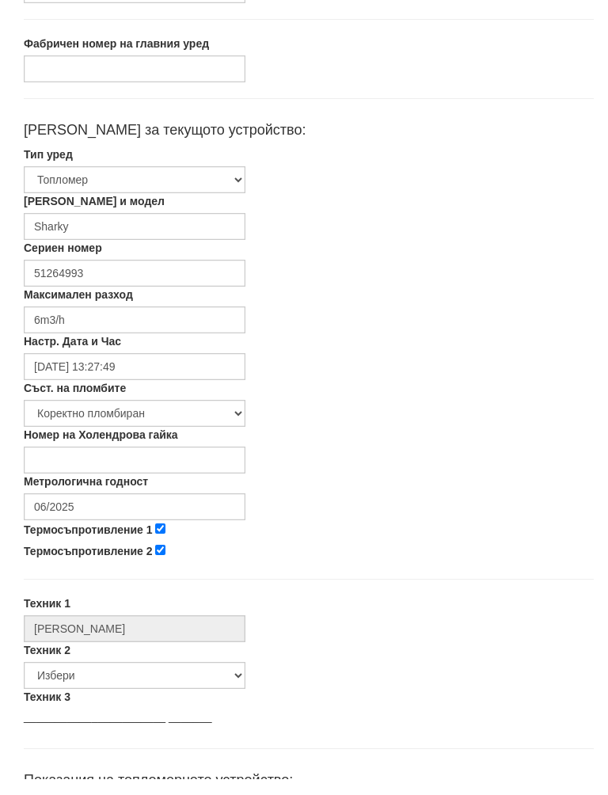
scroll to position [253, 0]
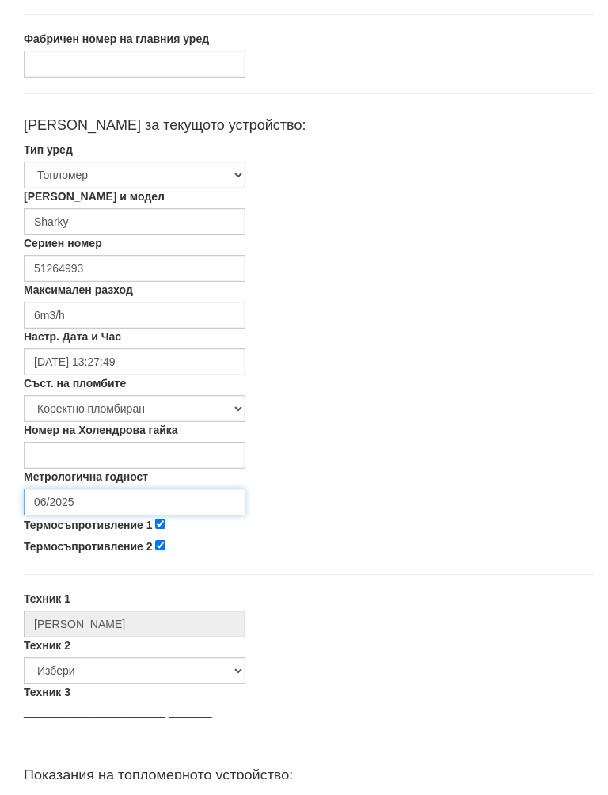
click at [116, 505] on input "06/2025" at bounding box center [135, 518] width 222 height 27
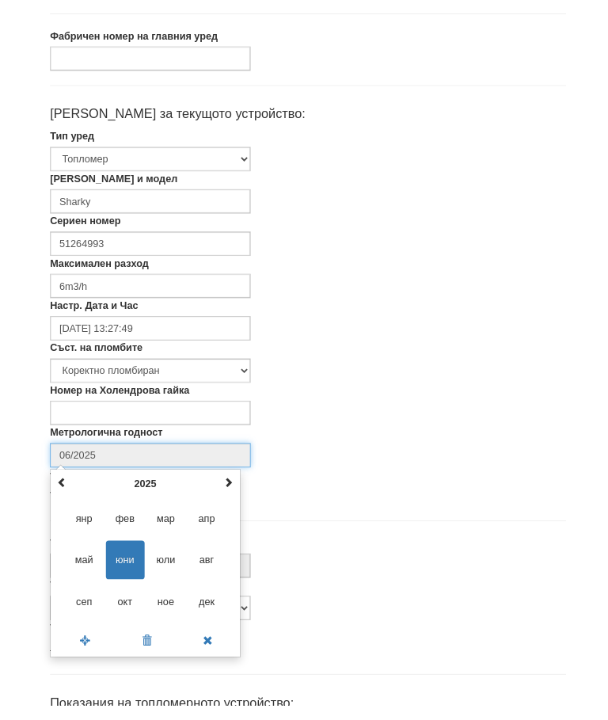
scroll to position [266, 0]
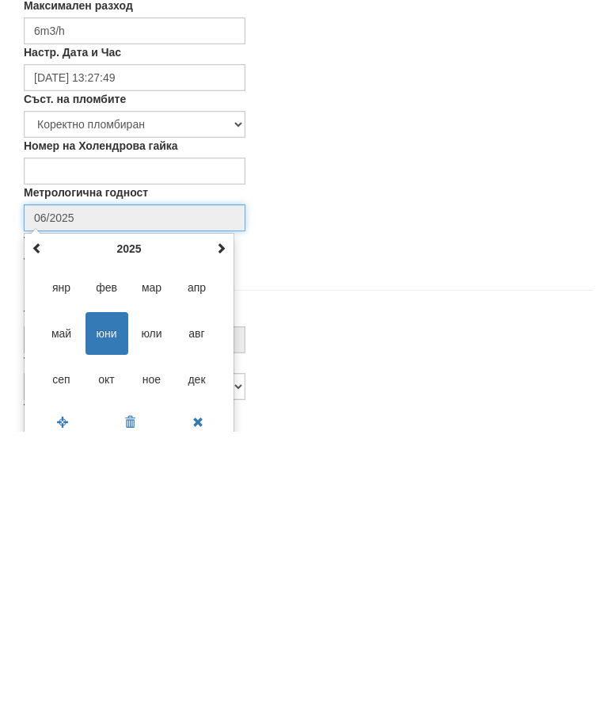
click at [219, 530] on span at bounding box center [220, 535] width 11 height 11
click at [218, 530] on span at bounding box center [220, 535] width 11 height 11
click at [194, 600] on span "авг" at bounding box center [197, 621] width 43 height 43
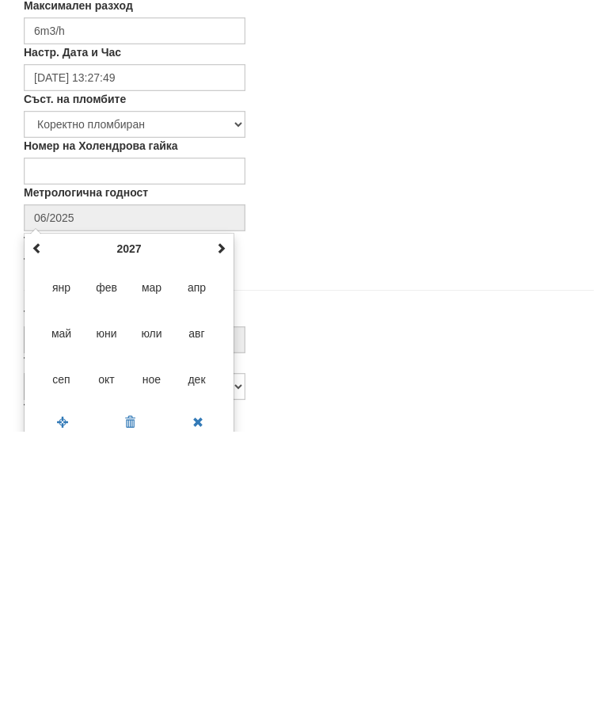
type input "08/2027"
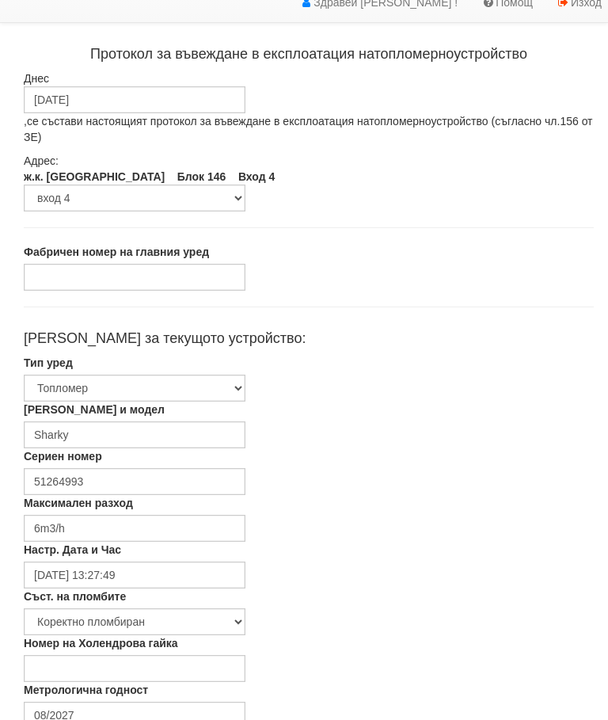
scroll to position [0, 0]
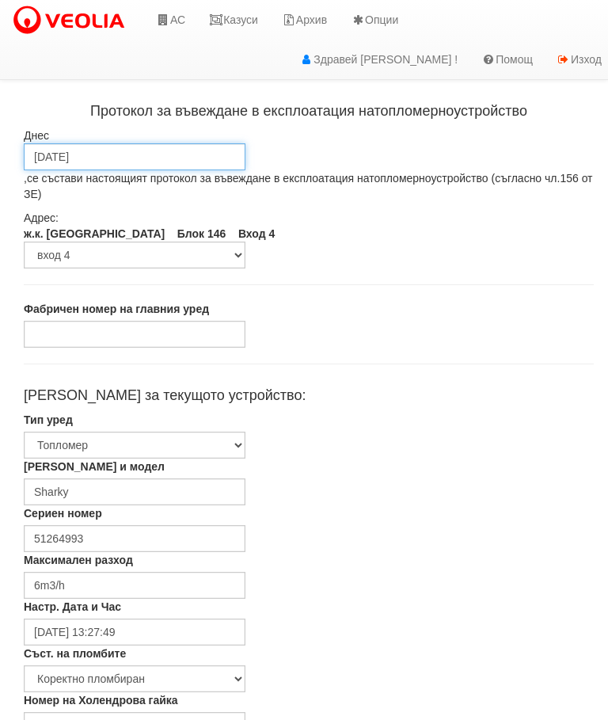
click at [149, 152] on input "[DATE]" at bounding box center [135, 156] width 222 height 27
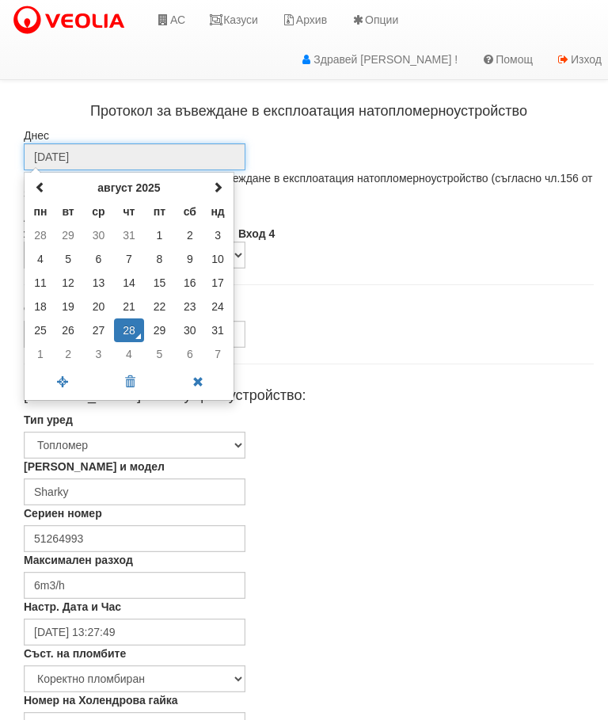
click at [96, 329] on td "27" at bounding box center [98, 330] width 30 height 24
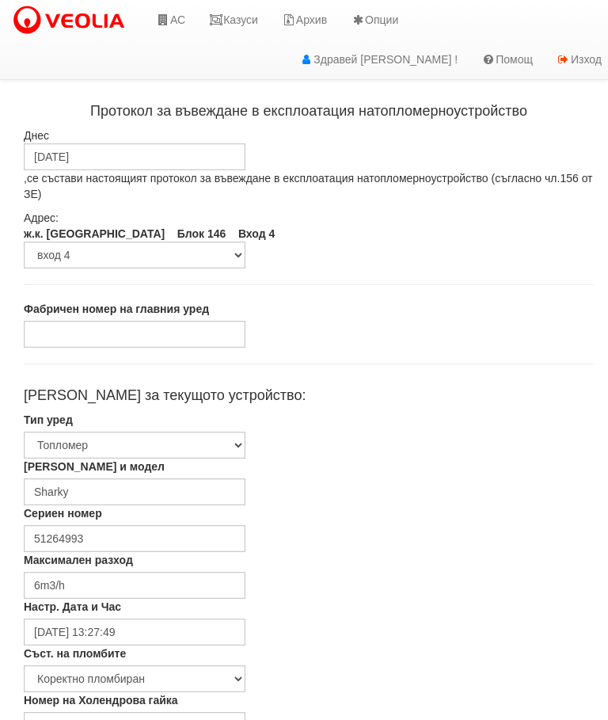
type input "27/08/2025"
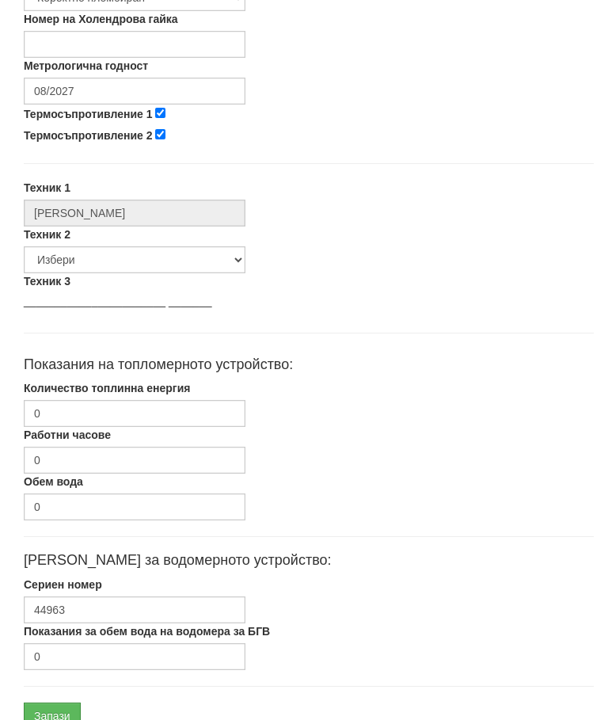
scroll to position [691, 0]
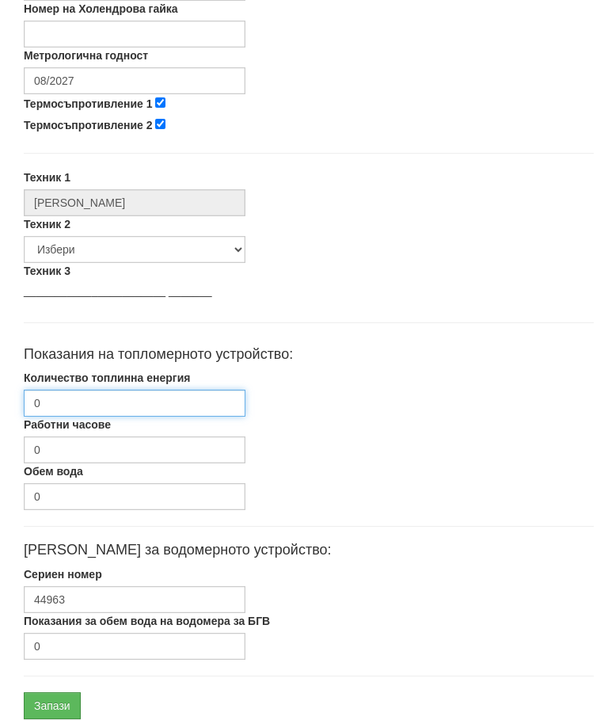
click at [153, 401] on input "0" at bounding box center [135, 402] width 222 height 27
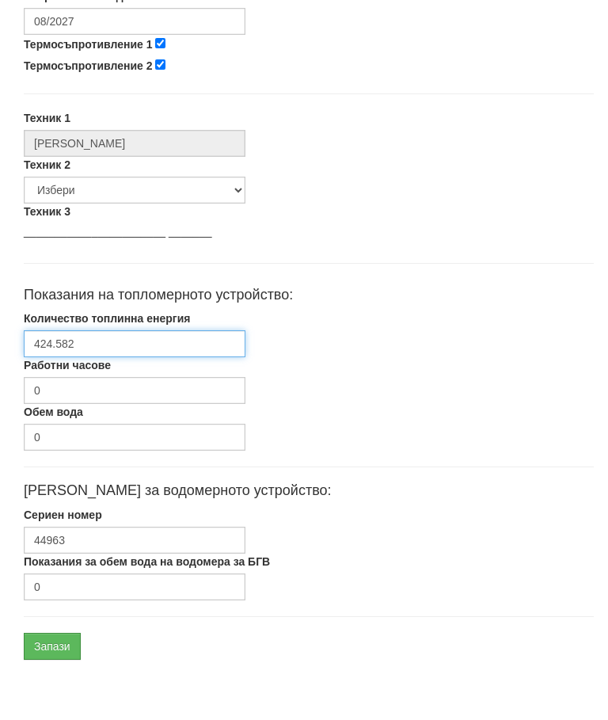
scroll to position [750, 0]
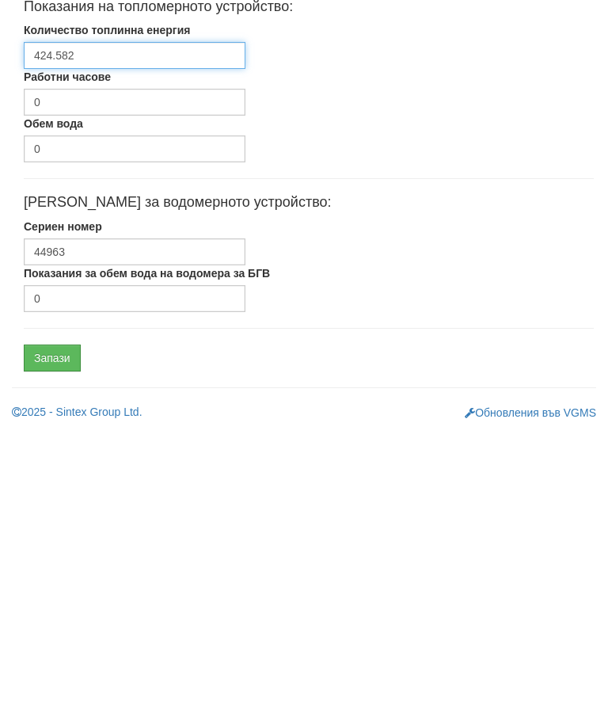
type input "424.582"
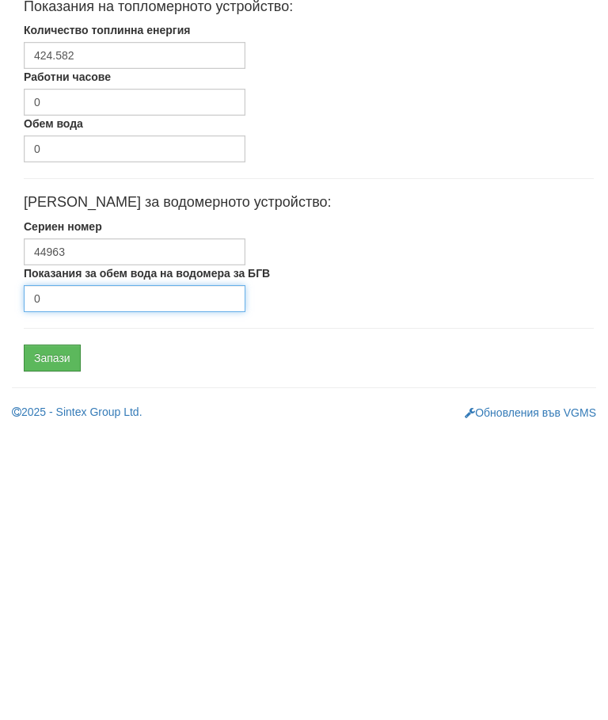
click at [89, 573] on input "0" at bounding box center [135, 586] width 222 height 27
type input "399"
click at [64, 632] on input "Запази" at bounding box center [52, 645] width 57 height 27
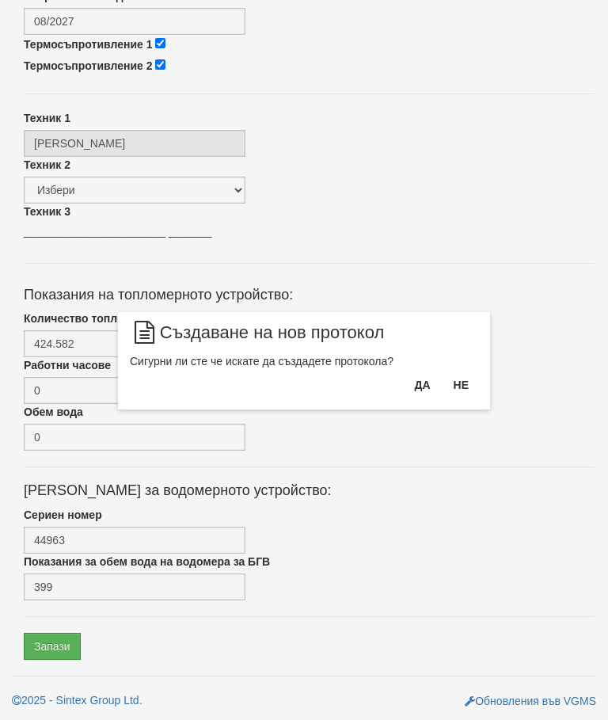
click at [420, 378] on button "Да" at bounding box center [421, 384] width 35 height 25
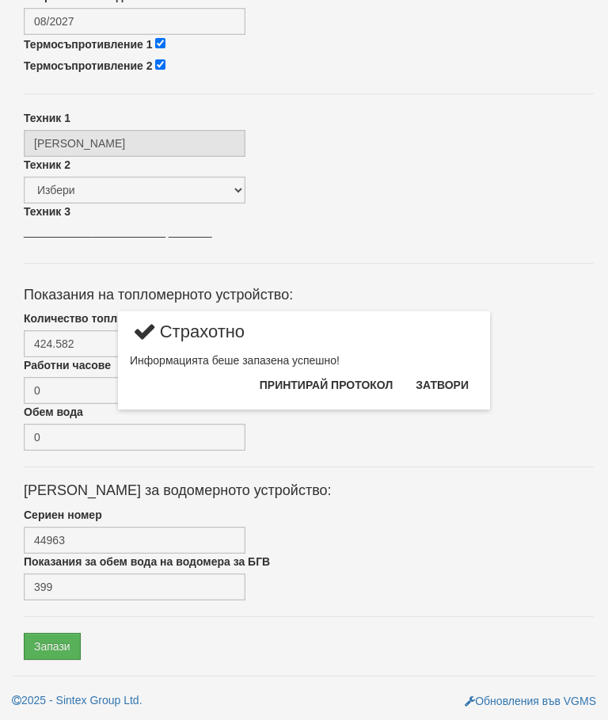
click at [450, 377] on button "Затвори" at bounding box center [442, 384] width 72 height 25
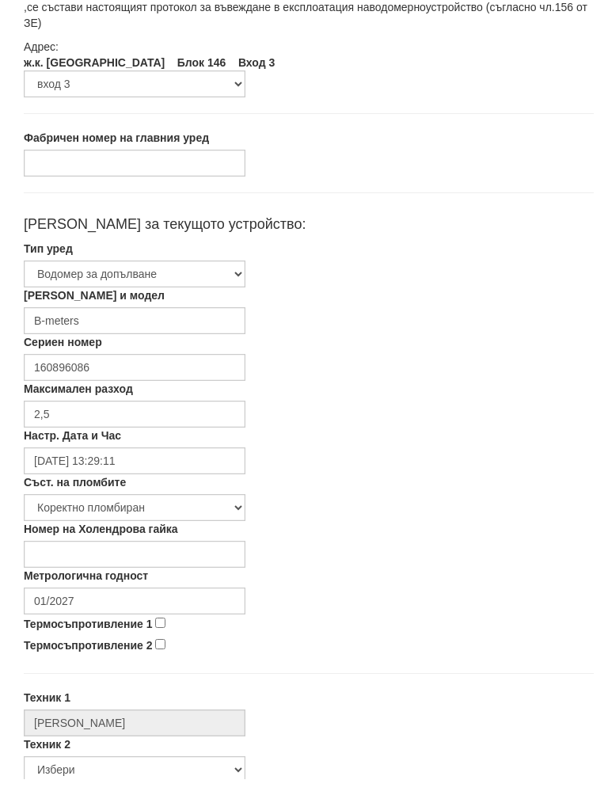
scroll to position [160, 0]
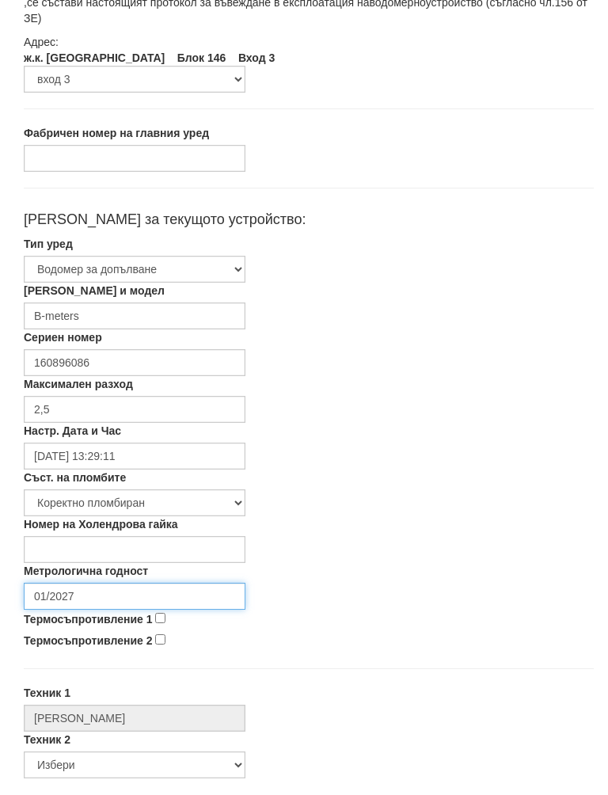
click at [123, 598] on input "01/2027" at bounding box center [135, 611] width 222 height 27
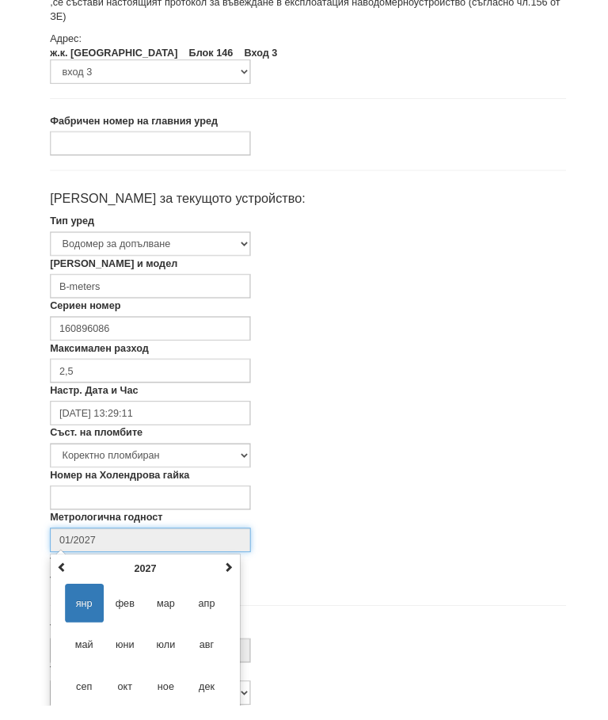
scroll to position [266, 0]
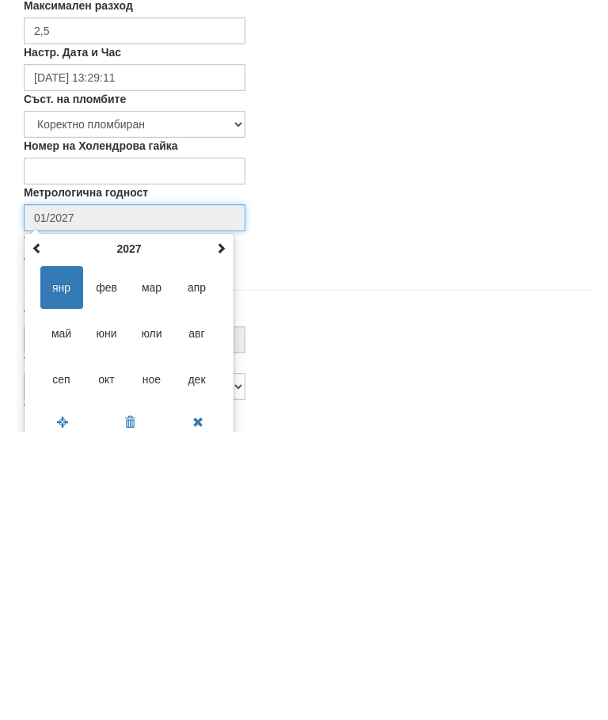
click at [223, 530] on span at bounding box center [220, 535] width 11 height 11
click at [226, 530] on span at bounding box center [220, 535] width 11 height 11
click at [222, 530] on span at bounding box center [220, 535] width 11 height 11
click at [211, 525] on th at bounding box center [220, 537] width 19 height 24
click at [43, 525] on th at bounding box center [37, 537] width 19 height 24
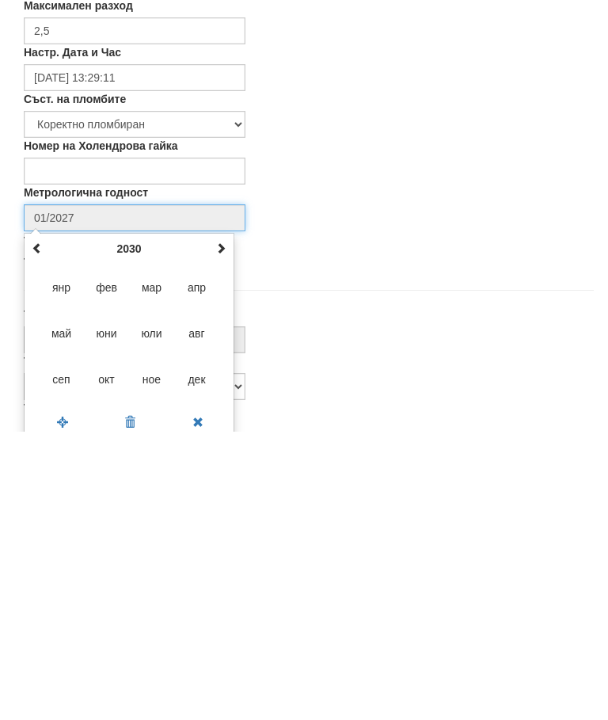
click at [201, 600] on span "авг" at bounding box center [197, 621] width 43 height 43
type input "08/2030"
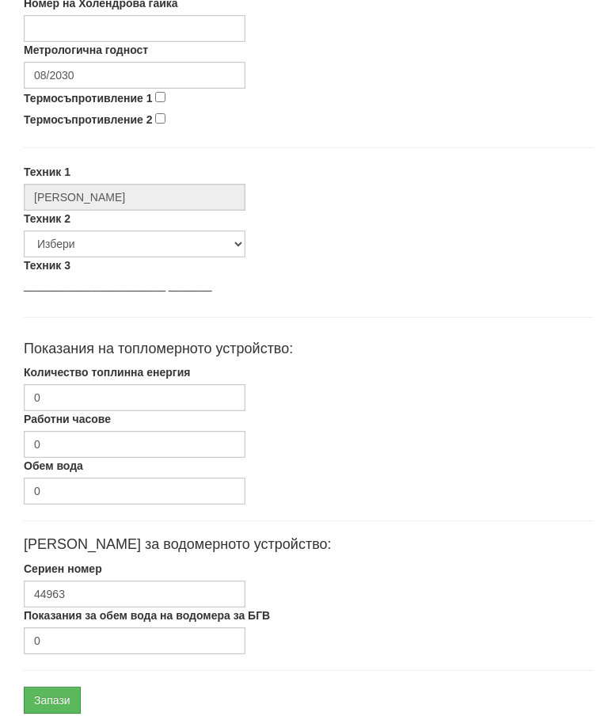
scroll to position [750, 0]
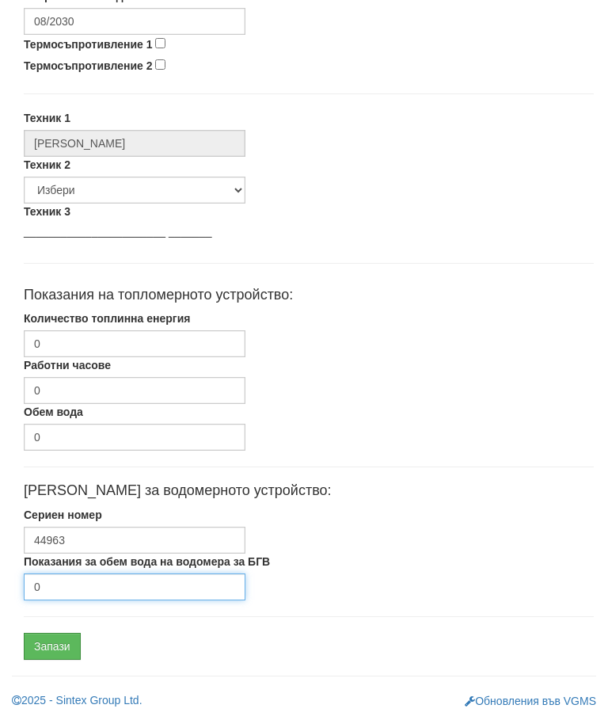
click at [86, 577] on input "0" at bounding box center [135, 586] width 222 height 27
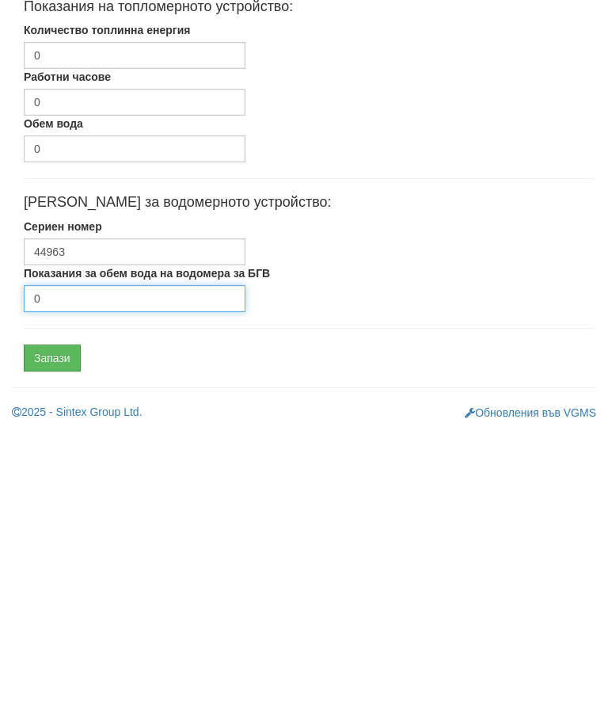
click at [98, 573] on input "0" at bounding box center [135, 586] width 222 height 27
type input "1"
click at [63, 632] on input "Запази" at bounding box center [52, 645] width 57 height 27
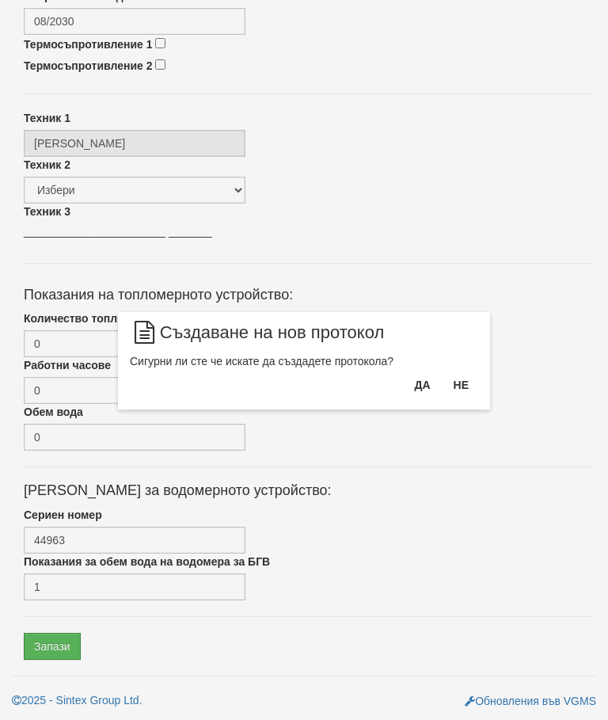
click at [423, 372] on button "Да" at bounding box center [421, 384] width 35 height 25
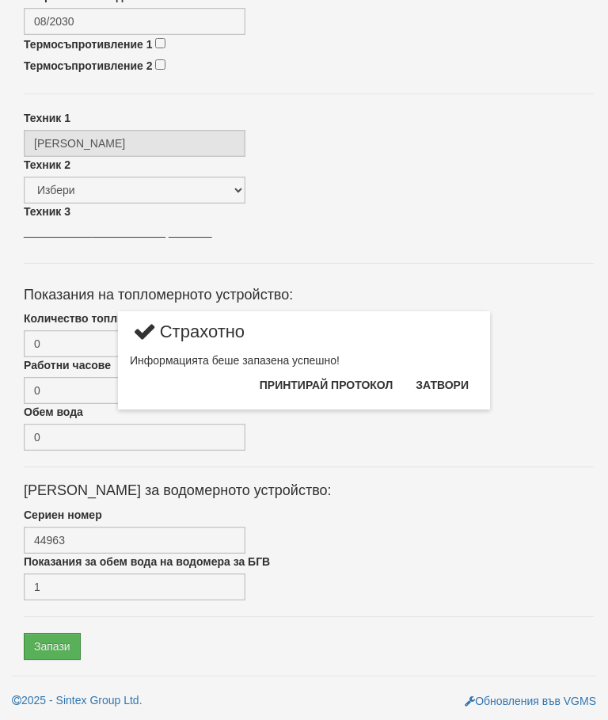
click at [445, 376] on button "Затвори" at bounding box center [442, 384] width 72 height 25
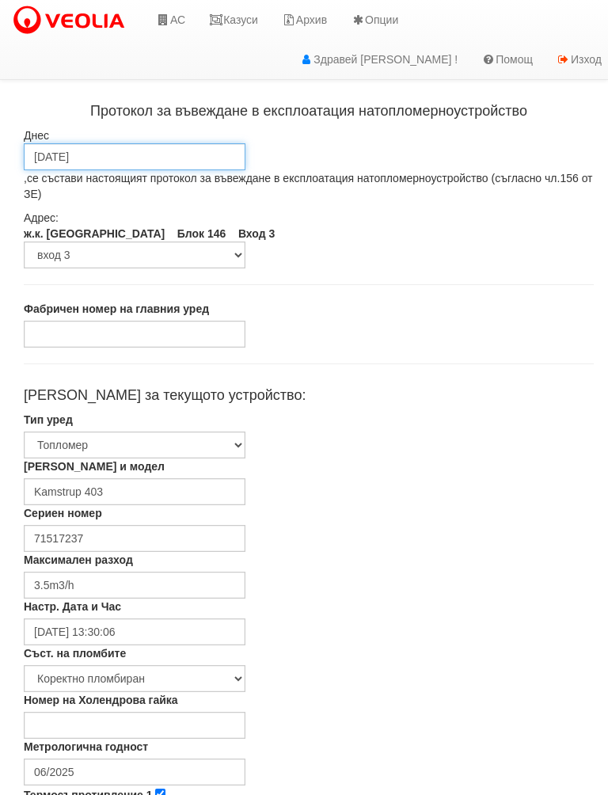
click at [146, 147] on input "[DATE]" at bounding box center [135, 156] width 222 height 27
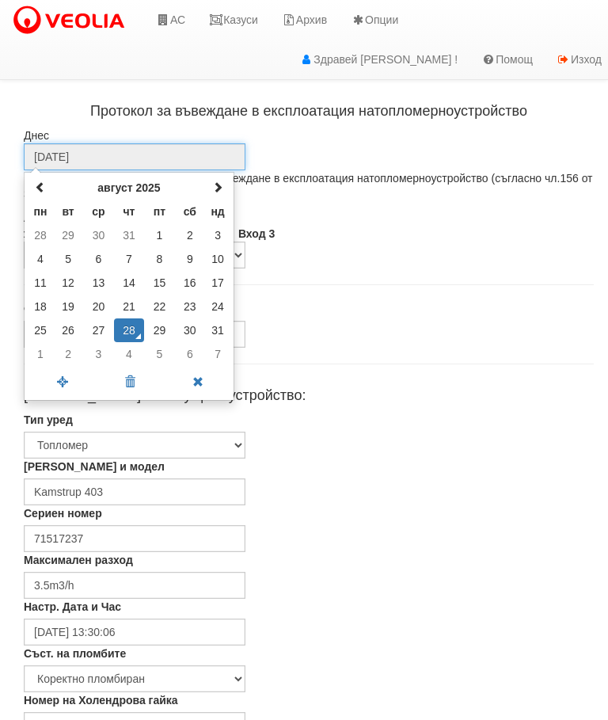
click at [102, 325] on td "27" at bounding box center [98, 330] width 30 height 24
type input "[DATE]"
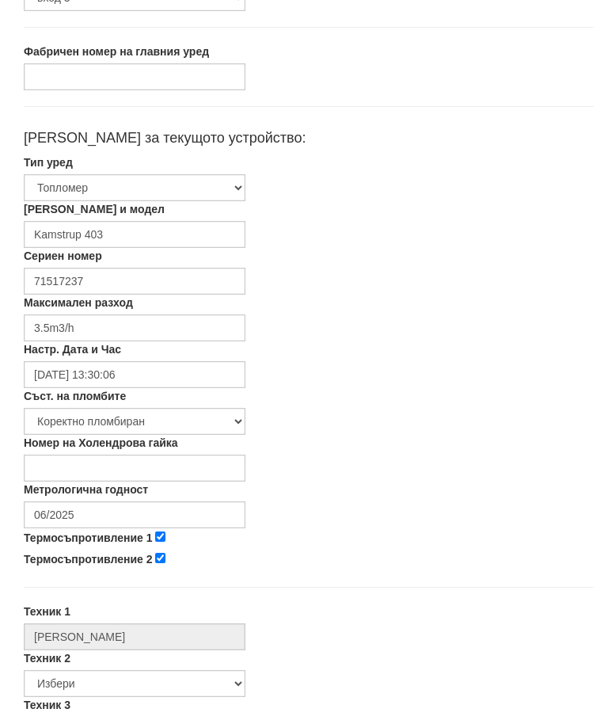
scroll to position [258, 0]
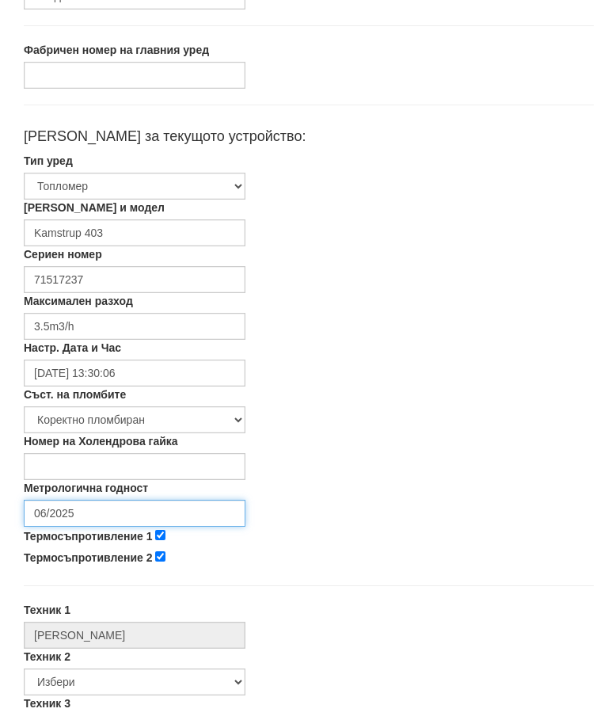
click at [107, 509] on input "06/2025" at bounding box center [135, 513] width 222 height 27
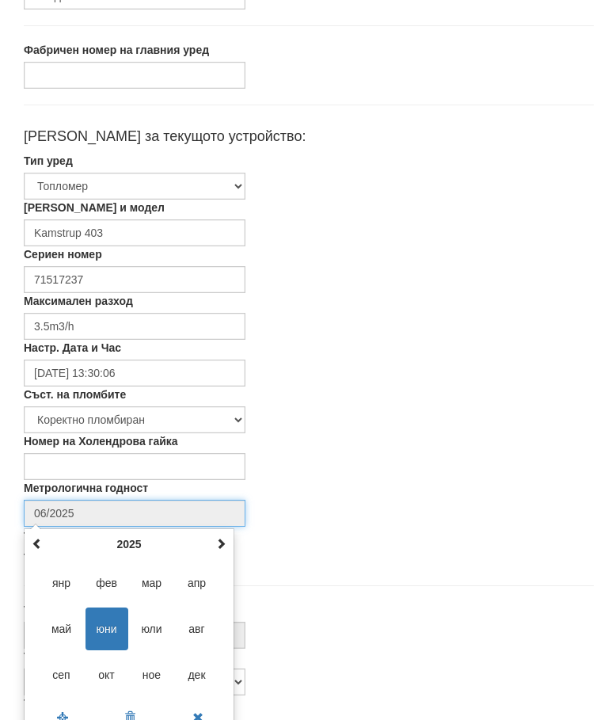
scroll to position [266, 0]
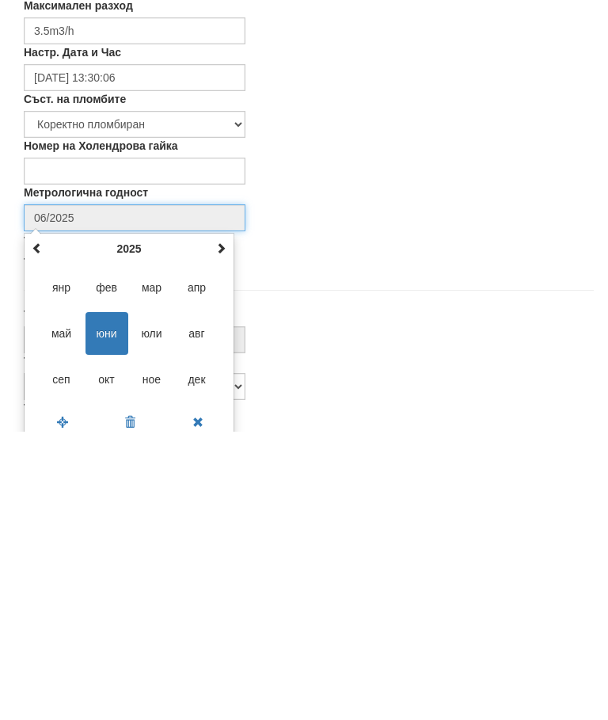
click at [221, 530] on span at bounding box center [220, 535] width 11 height 11
click at [218, 530] on span at bounding box center [220, 535] width 11 height 11
click at [196, 600] on span "авг" at bounding box center [197, 621] width 43 height 43
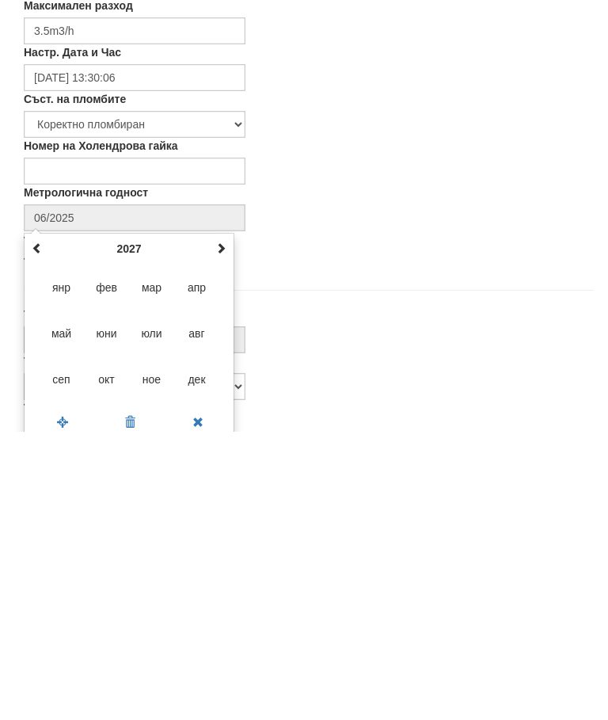
type input "08/2027"
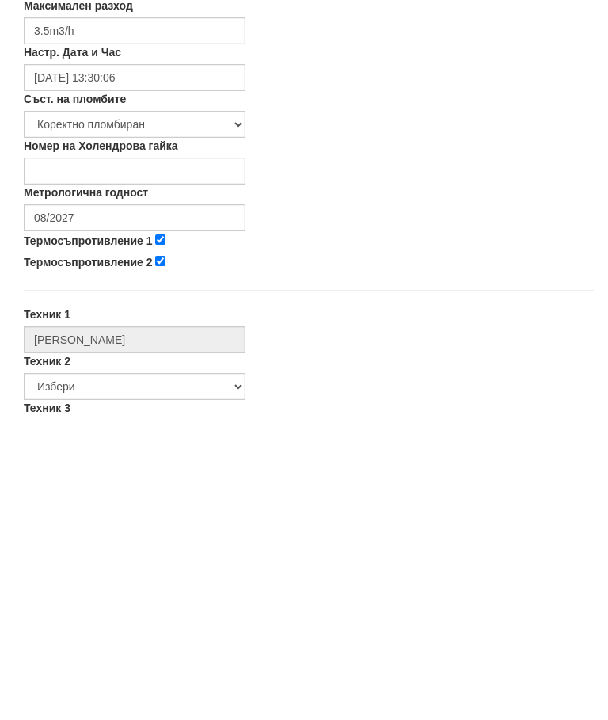
scroll to position [554, 0]
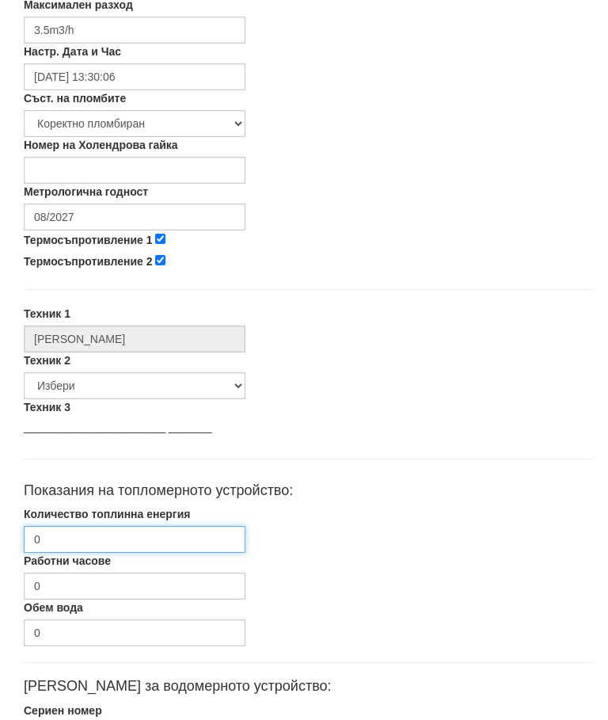
click at [110, 536] on input "0" at bounding box center [135, 539] width 222 height 27
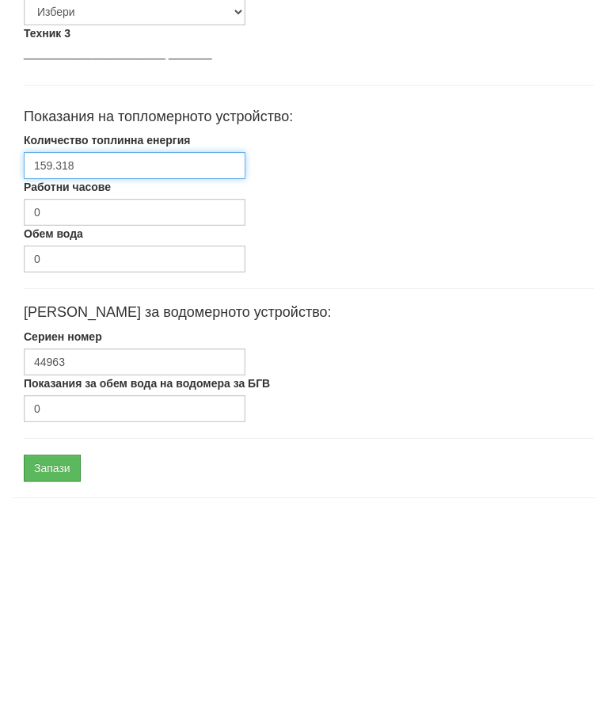
scroll to position [730, 0]
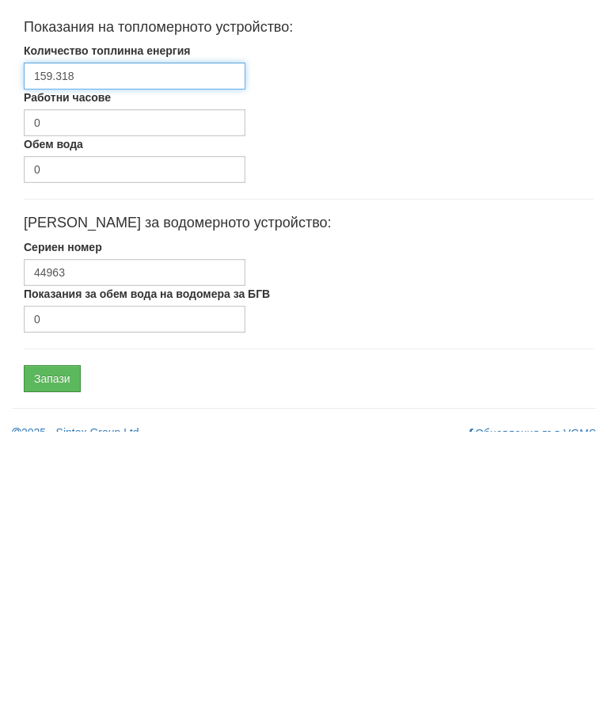
type input "159.318"
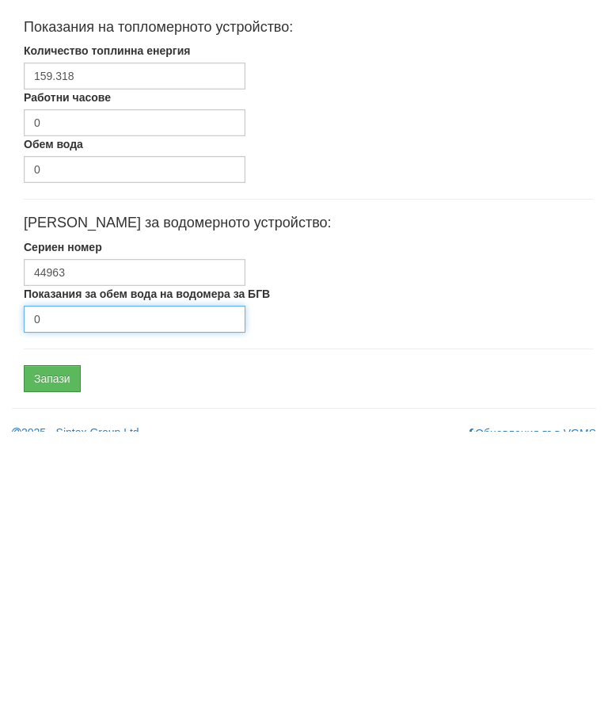
click at [105, 594] on input "0" at bounding box center [135, 607] width 222 height 27
type input "3931"
click at [54, 653] on input "Запази" at bounding box center [52, 666] width 57 height 27
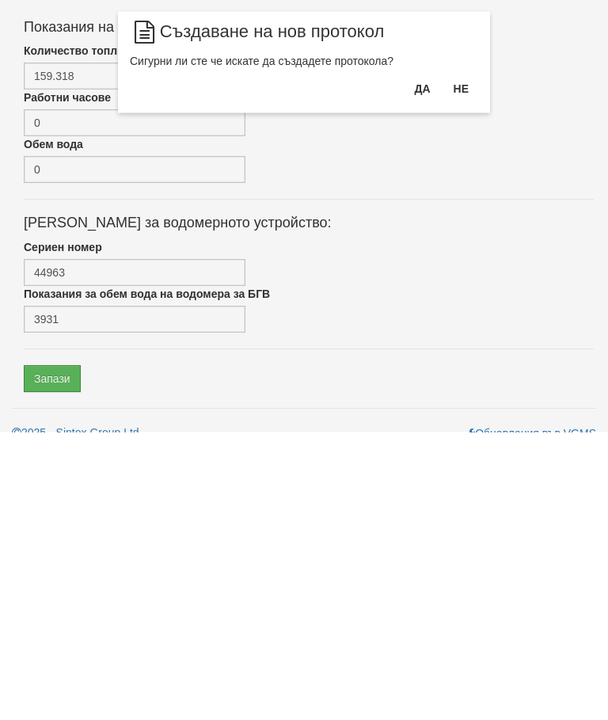
scroll to position [750, 0]
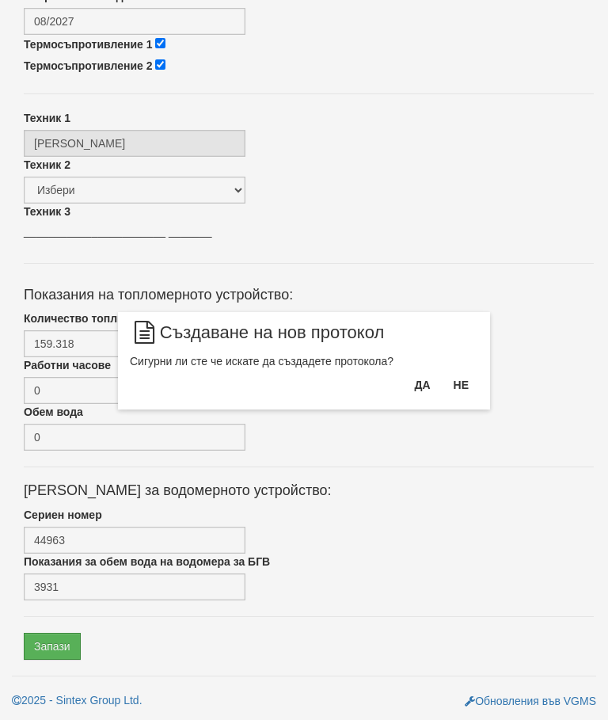
click at [416, 379] on button "Да" at bounding box center [421, 384] width 35 height 25
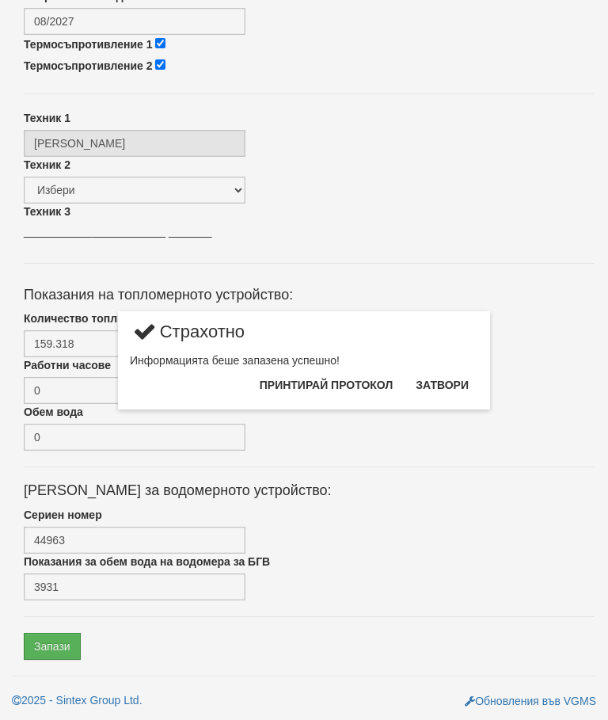
click at [456, 374] on button "Затвори" at bounding box center [442, 384] width 72 height 25
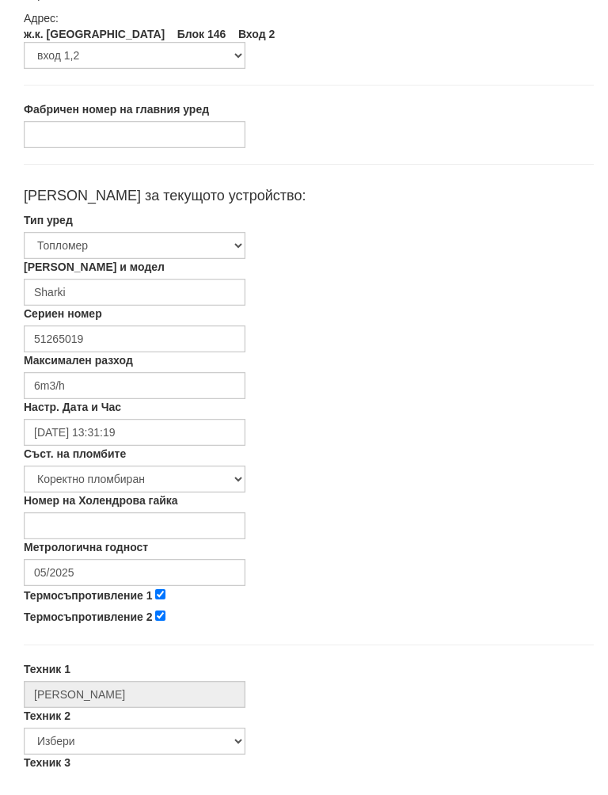
scroll to position [185, 0]
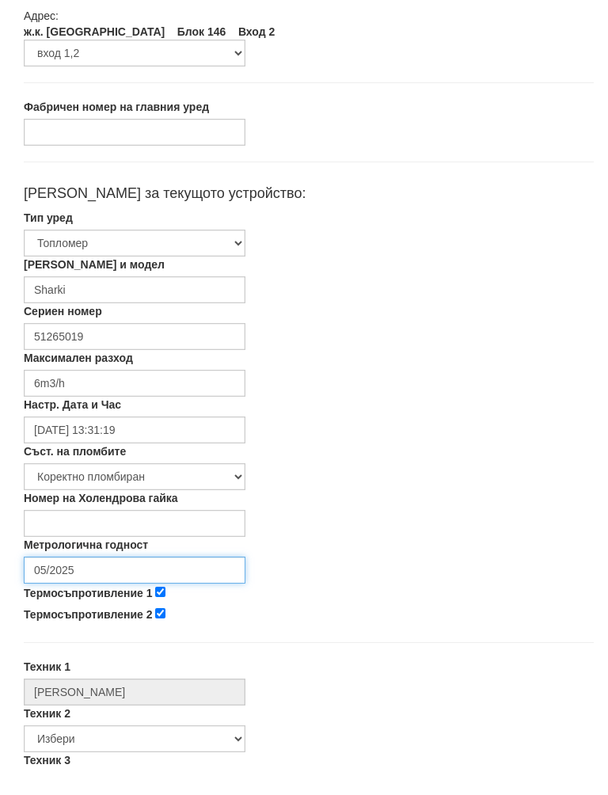
click at [116, 573] on input "05/2025" at bounding box center [135, 586] width 222 height 27
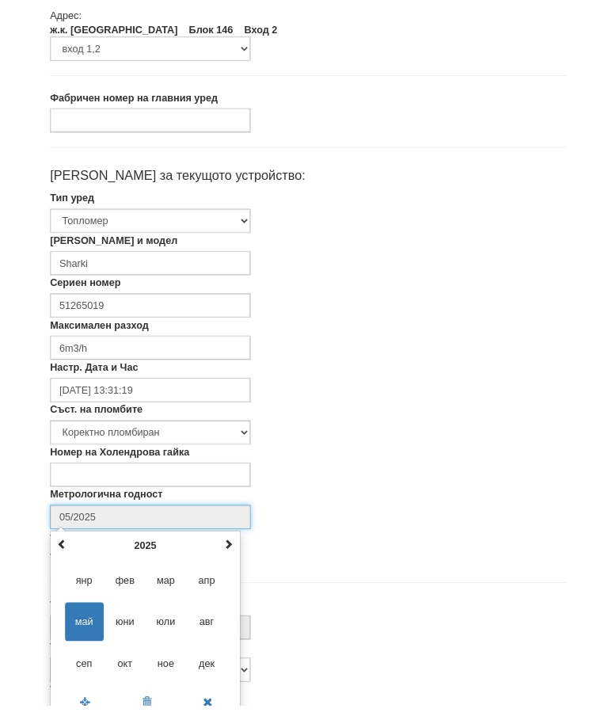
scroll to position [266, 0]
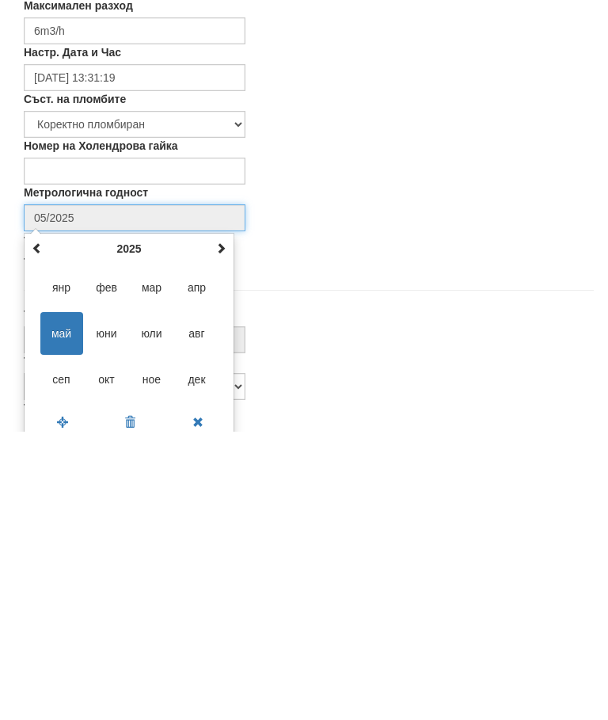
click at [226, 525] on th at bounding box center [220, 537] width 19 height 24
click at [199, 600] on span "авг" at bounding box center [197, 621] width 43 height 43
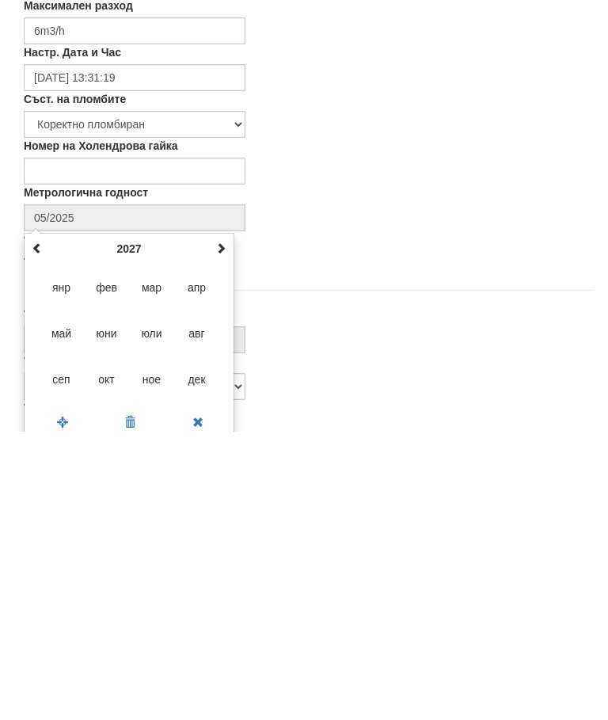
type input "08/2027"
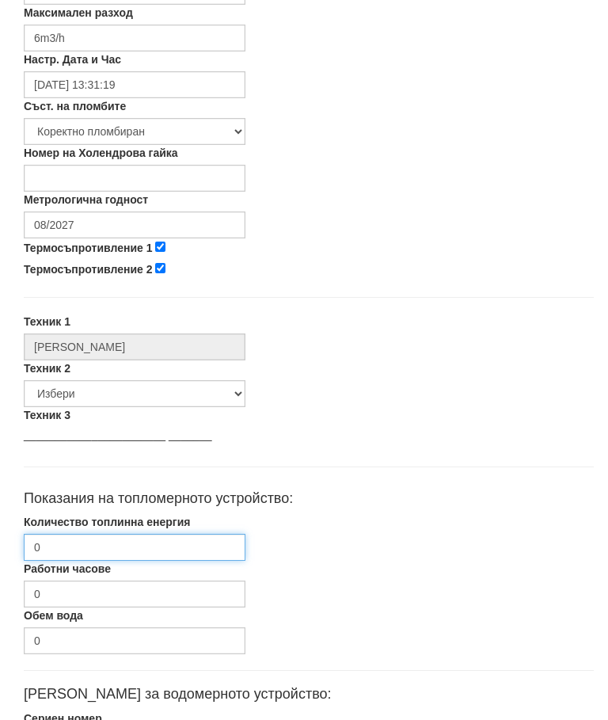
click at [150, 545] on input "0" at bounding box center [135, 547] width 222 height 27
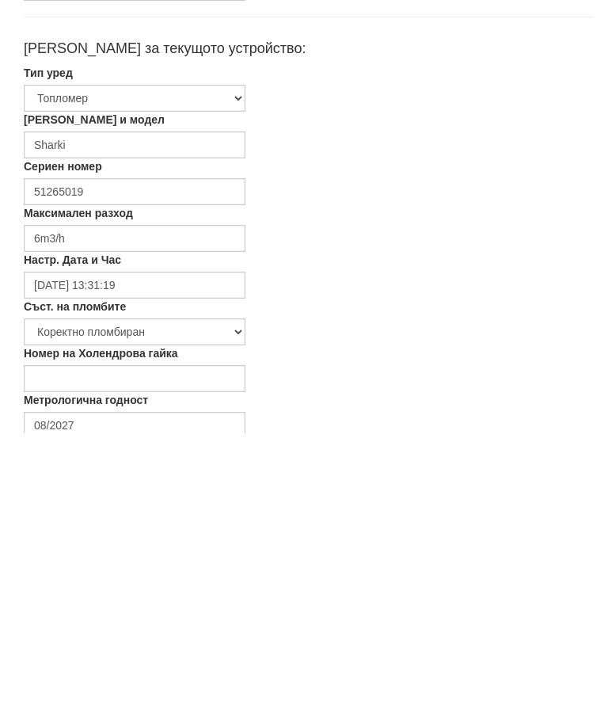
scroll to position [0, 0]
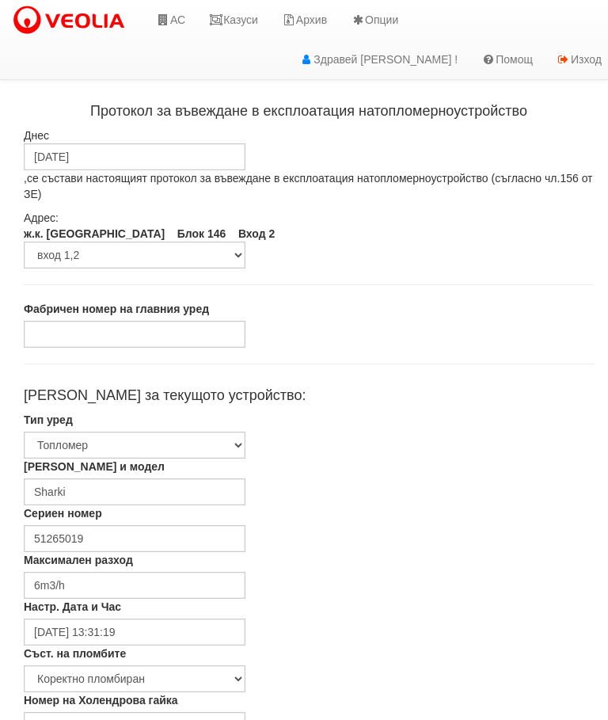
type input "1735.007"
click at [159, 155] on input "[DATE]" at bounding box center [135, 156] width 222 height 27
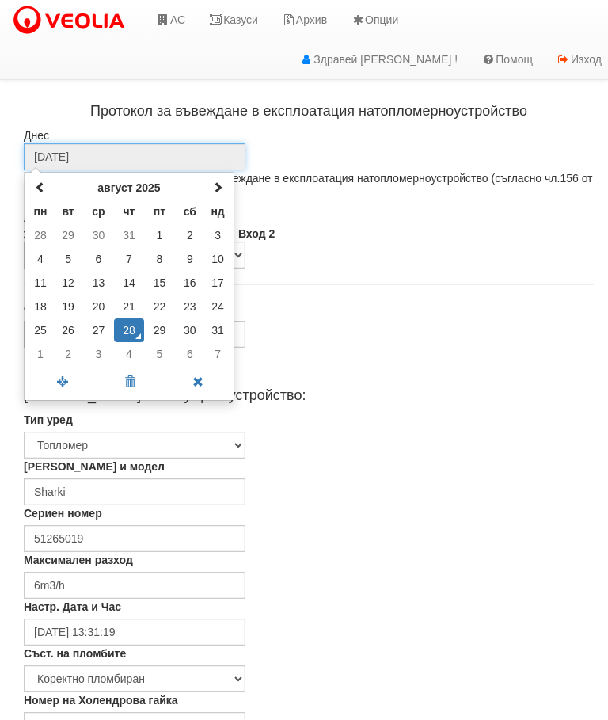
click at [101, 326] on td "27" at bounding box center [98, 330] width 30 height 24
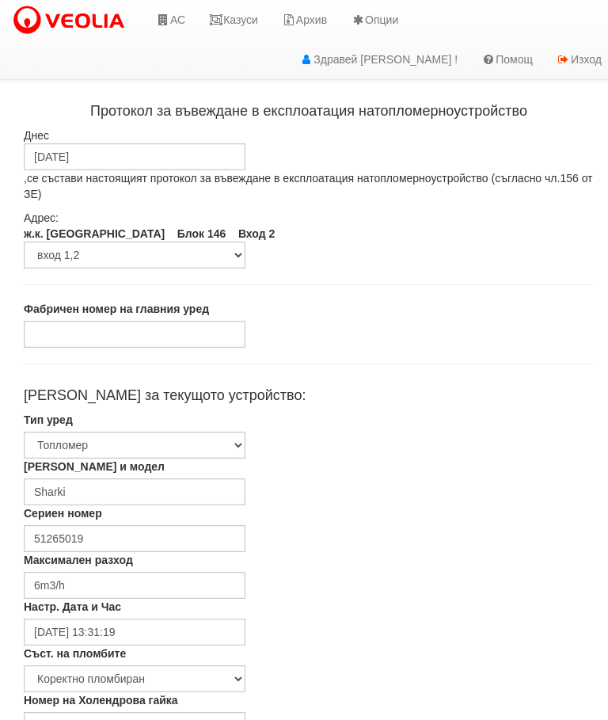
type input "27/08/2025"
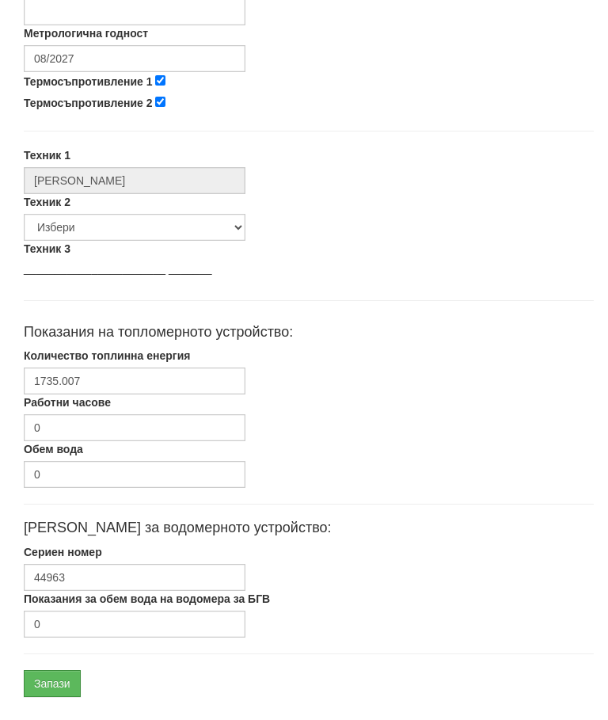
scroll to position [750, 0]
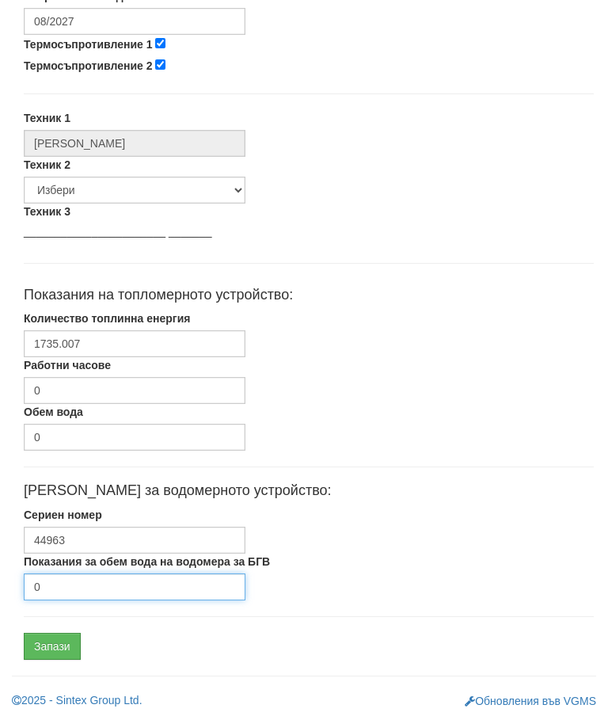
click at [100, 586] on input "0" at bounding box center [135, 586] width 222 height 27
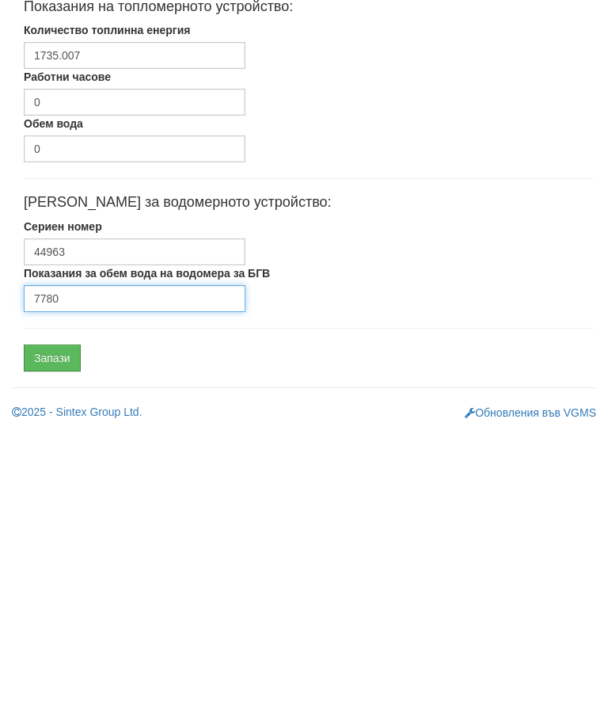
type input "7780"
click at [55, 632] on input "Запази" at bounding box center [52, 645] width 57 height 27
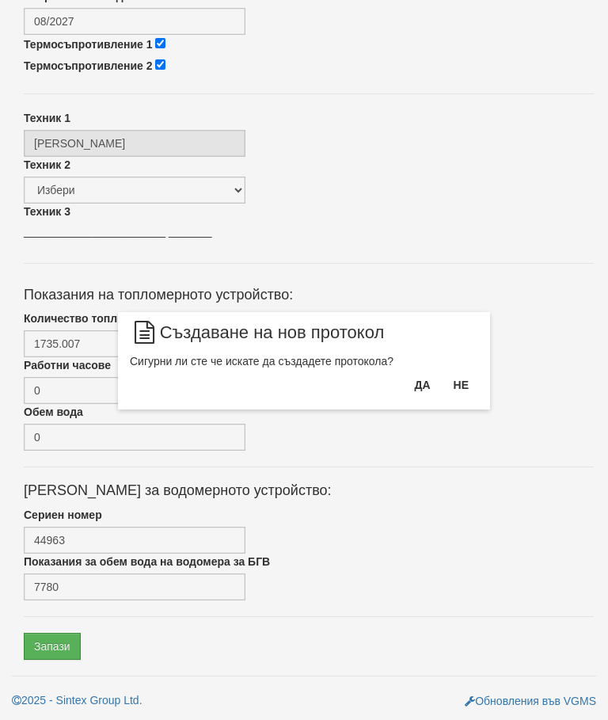
click at [419, 386] on button "Да" at bounding box center [421, 384] width 35 height 25
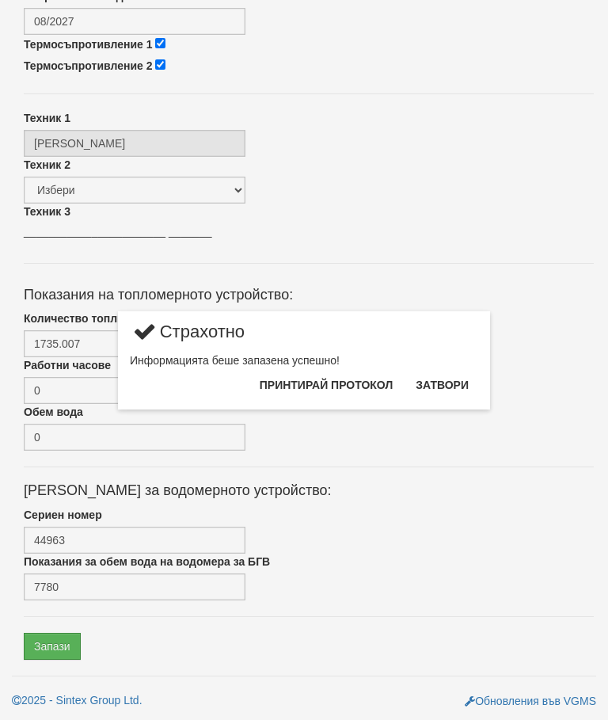
click at [440, 379] on button "Затвори" at bounding box center [442, 384] width 72 height 25
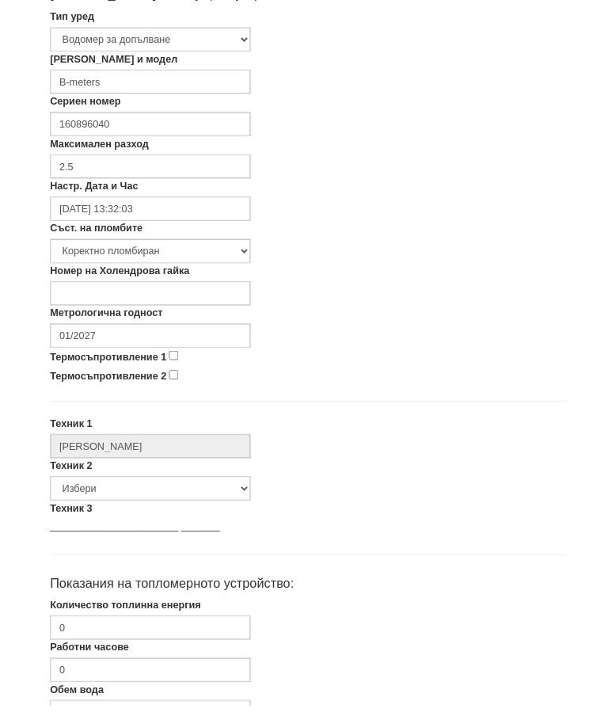
scroll to position [389, 0]
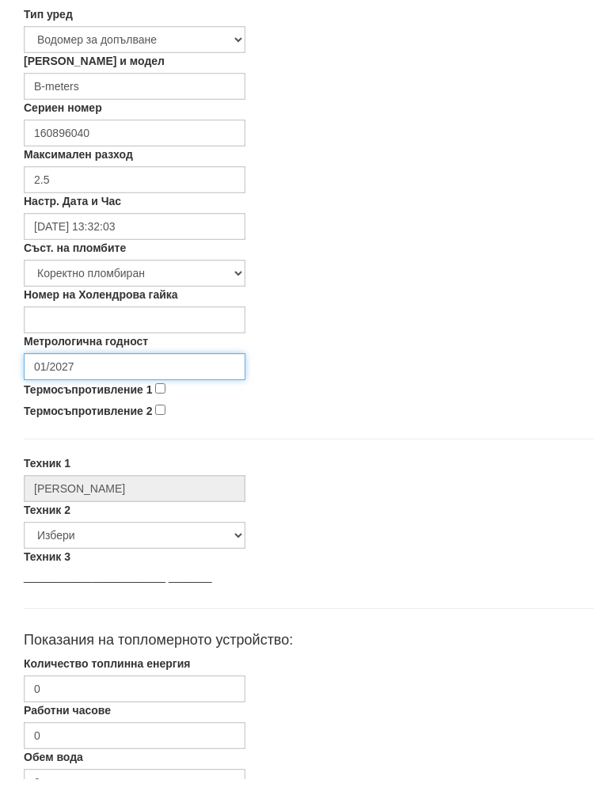
click at [120, 369] on input "01/2027" at bounding box center [135, 382] width 222 height 27
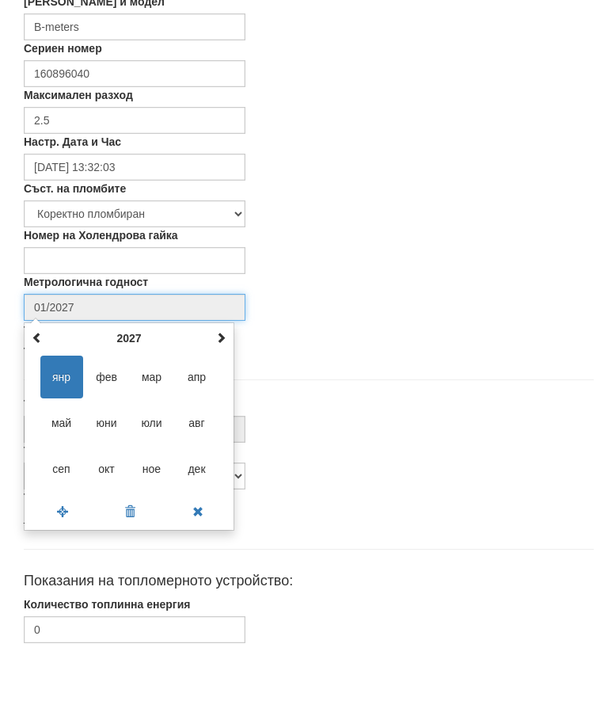
click at [224, 401] on th at bounding box center [220, 413] width 19 height 24
click at [221, 407] on span at bounding box center [220, 412] width 11 height 11
click at [219, 407] on span at bounding box center [220, 412] width 11 height 11
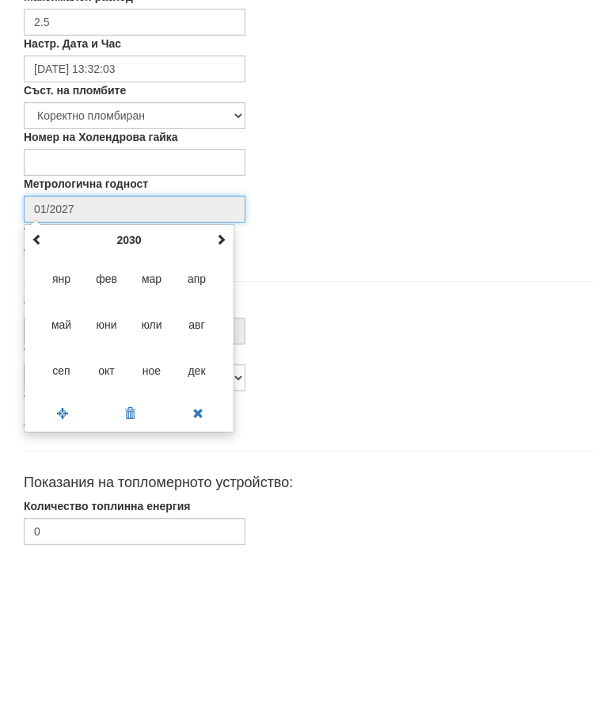
click at [201, 477] on span "авг" at bounding box center [197, 498] width 43 height 43
type input "08/2030"
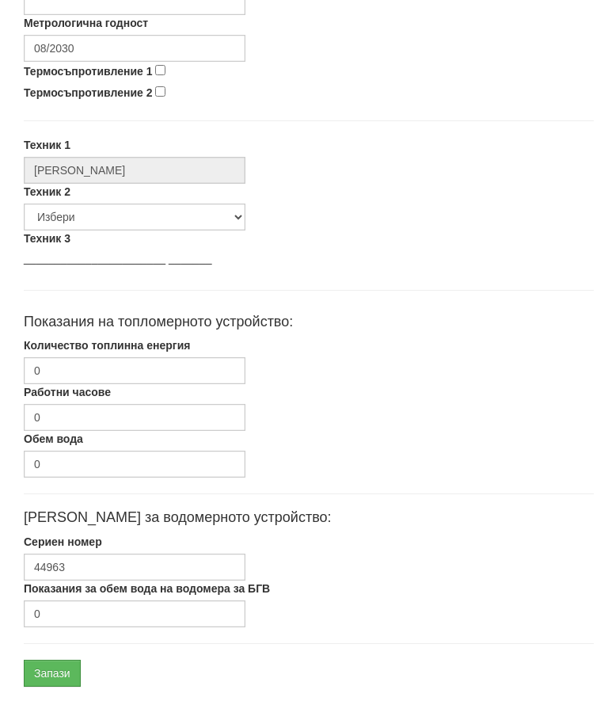
scroll to position [750, 0]
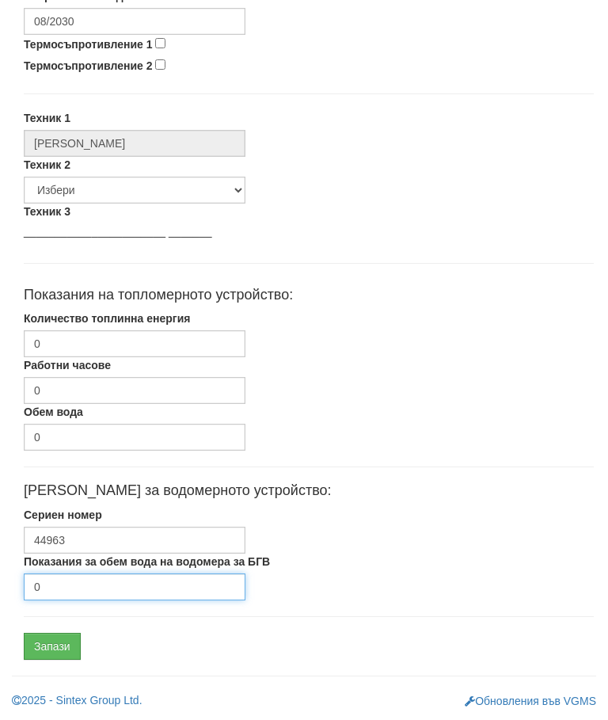
click at [88, 588] on input "0" at bounding box center [135, 586] width 222 height 27
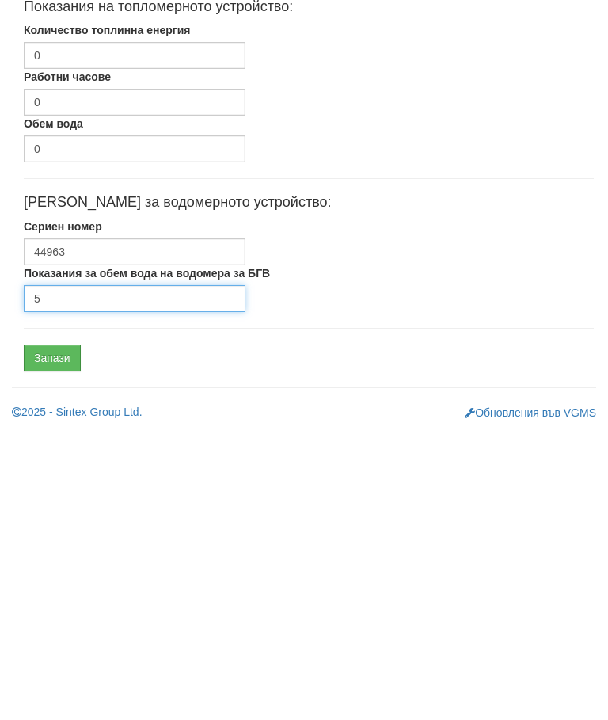
type input "5"
click at [68, 632] on input "Запази" at bounding box center [52, 645] width 57 height 27
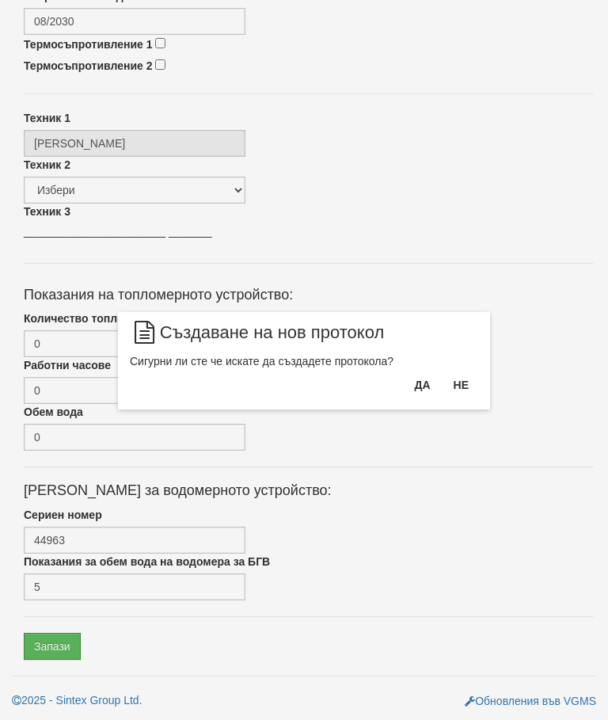
click at [417, 377] on button "Да" at bounding box center [421, 384] width 35 height 25
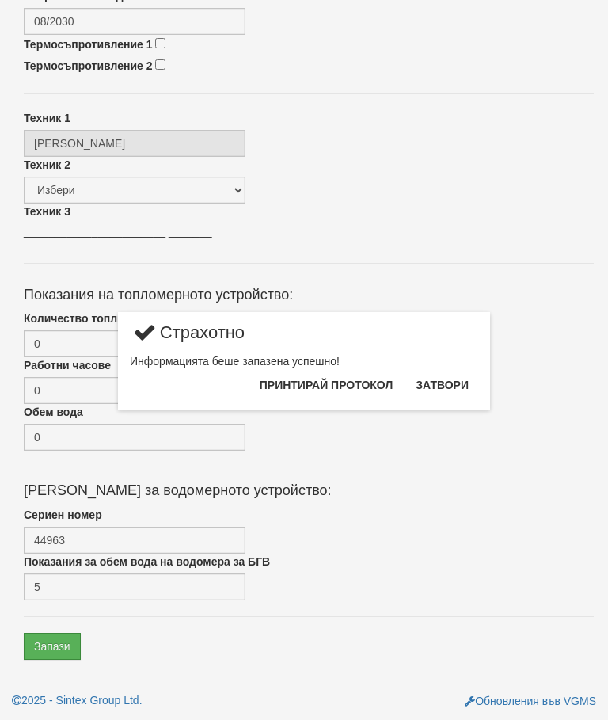
click at [442, 379] on button "Затвори" at bounding box center [442, 384] width 72 height 25
